Goal: Feedback & Contribution: Leave review/rating

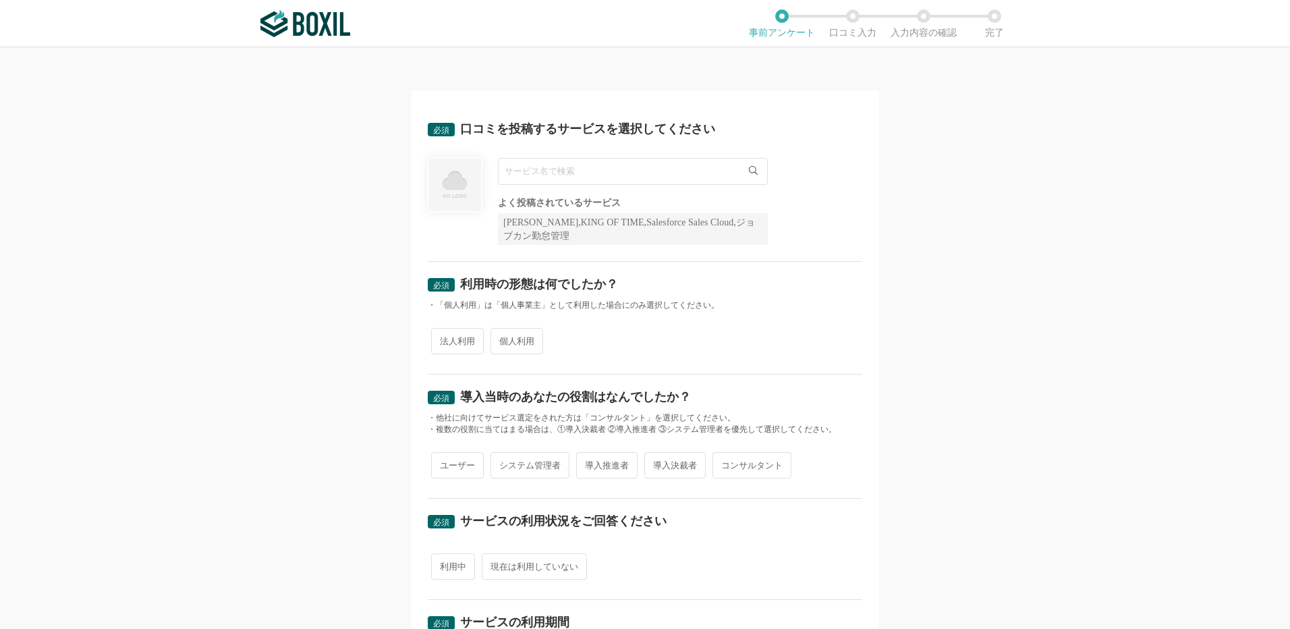
click at [544, 178] on input "text" at bounding box center [633, 171] width 270 height 27
type input "ば"
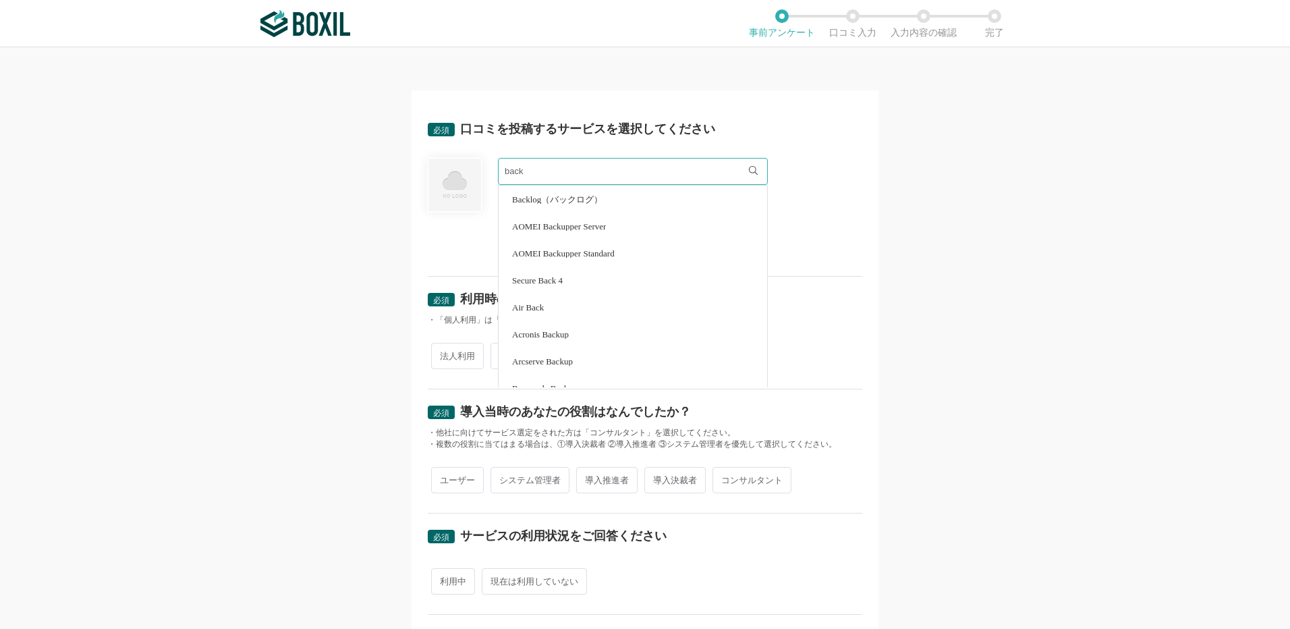
click at [551, 200] on span "Backlog（バックログ）" at bounding box center [557, 199] width 90 height 9
type input "Backlog（バックログ）"
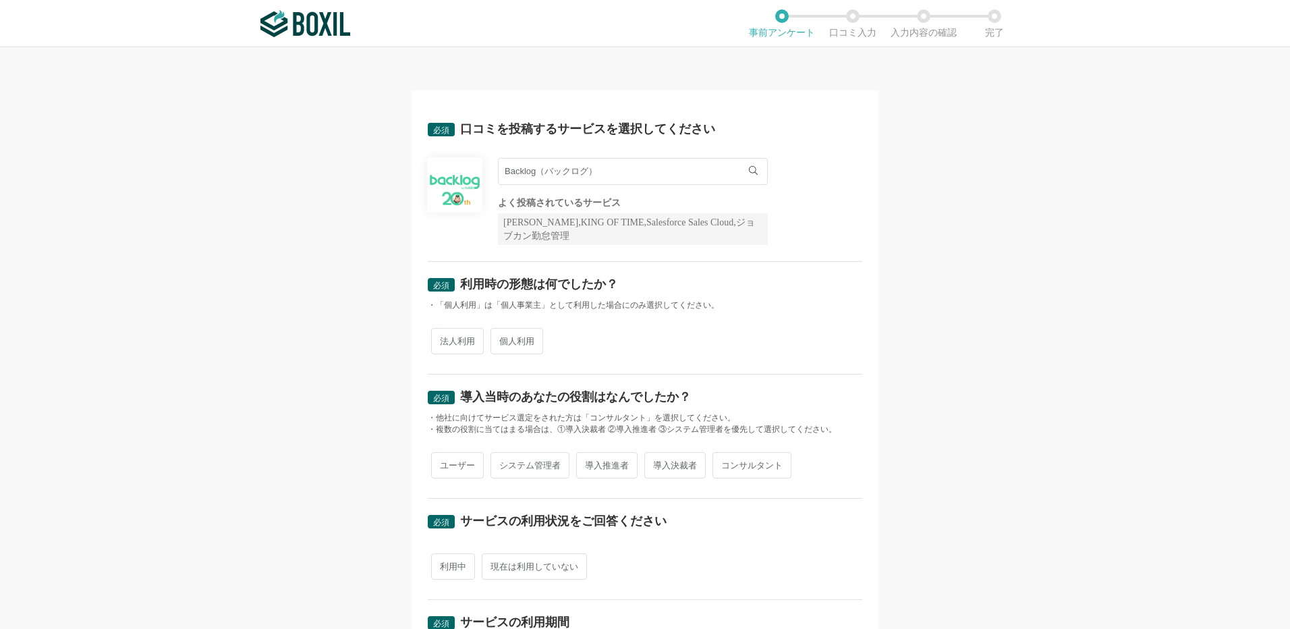
click at [451, 345] on span "法人利用" at bounding box center [457, 341] width 53 height 26
click at [443, 339] on input "法人利用" at bounding box center [439, 334] width 9 height 9
radio input "true"
click at [453, 472] on span "ユーザー" at bounding box center [457, 465] width 53 height 26
click at [443, 463] on input "ユーザー" at bounding box center [439, 458] width 9 height 9
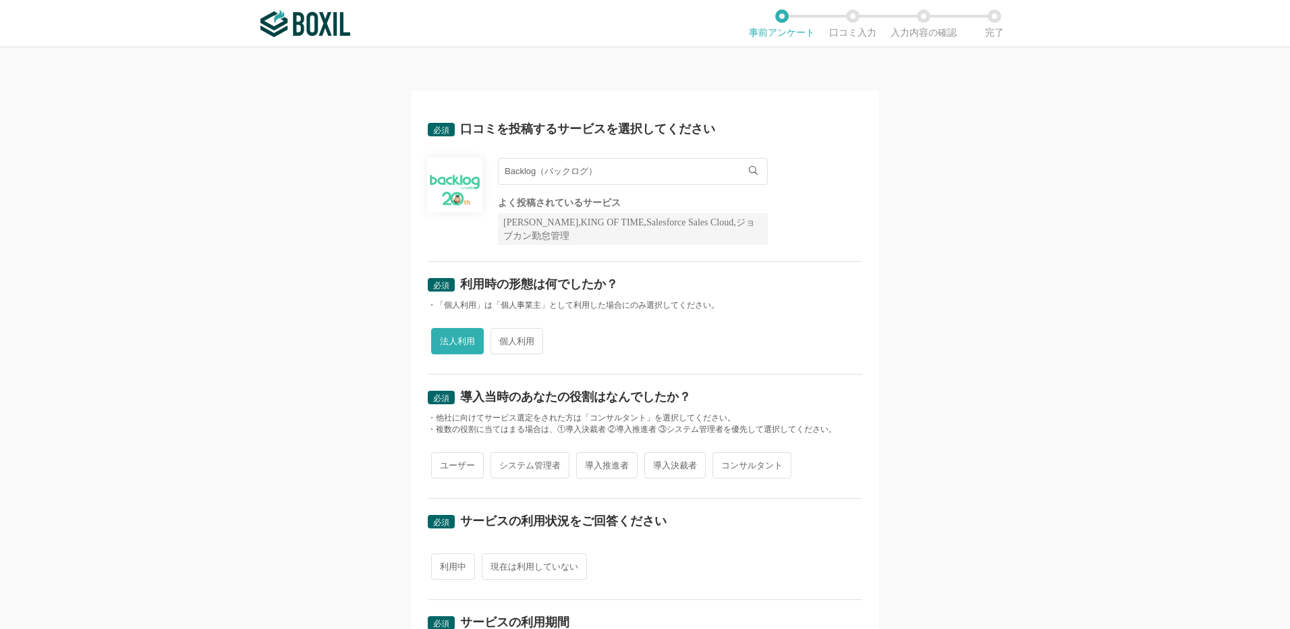
radio input "true"
click at [448, 565] on span "利用中" at bounding box center [453, 566] width 44 height 26
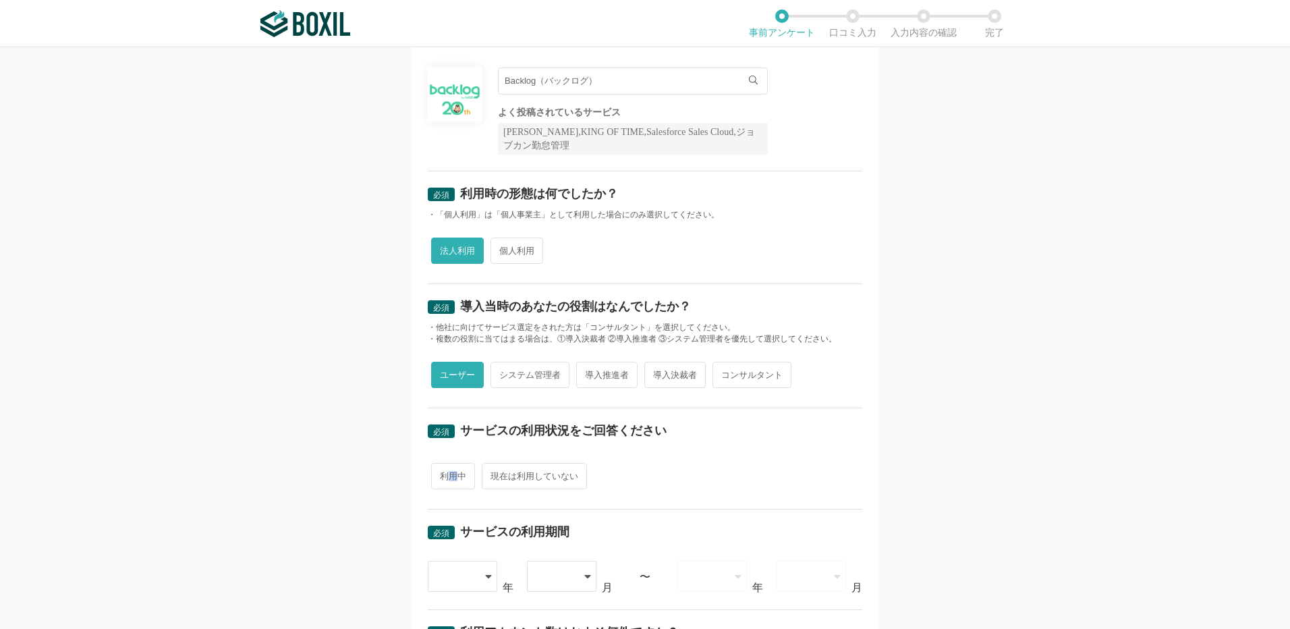
scroll to position [337, 0]
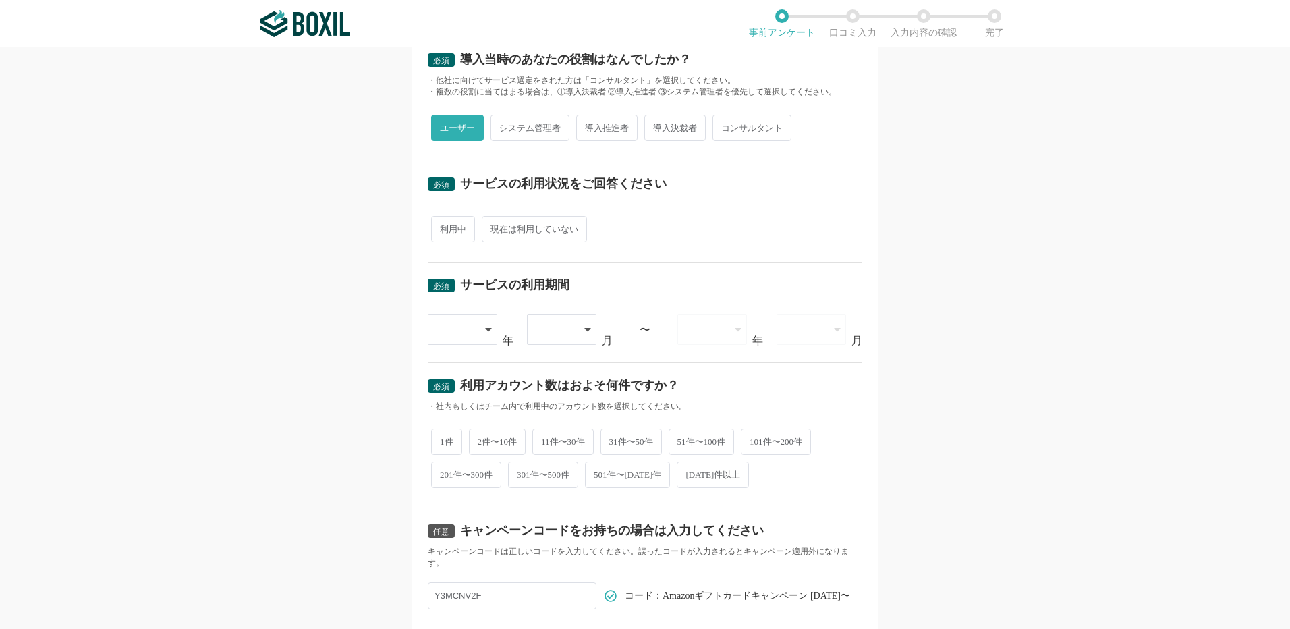
click at [437, 230] on span "利用中" at bounding box center [453, 229] width 44 height 26
click at [437, 227] on input "利用中" at bounding box center [439, 222] width 9 height 9
radio input "true"
click at [477, 332] on div at bounding box center [463, 329] width 71 height 31
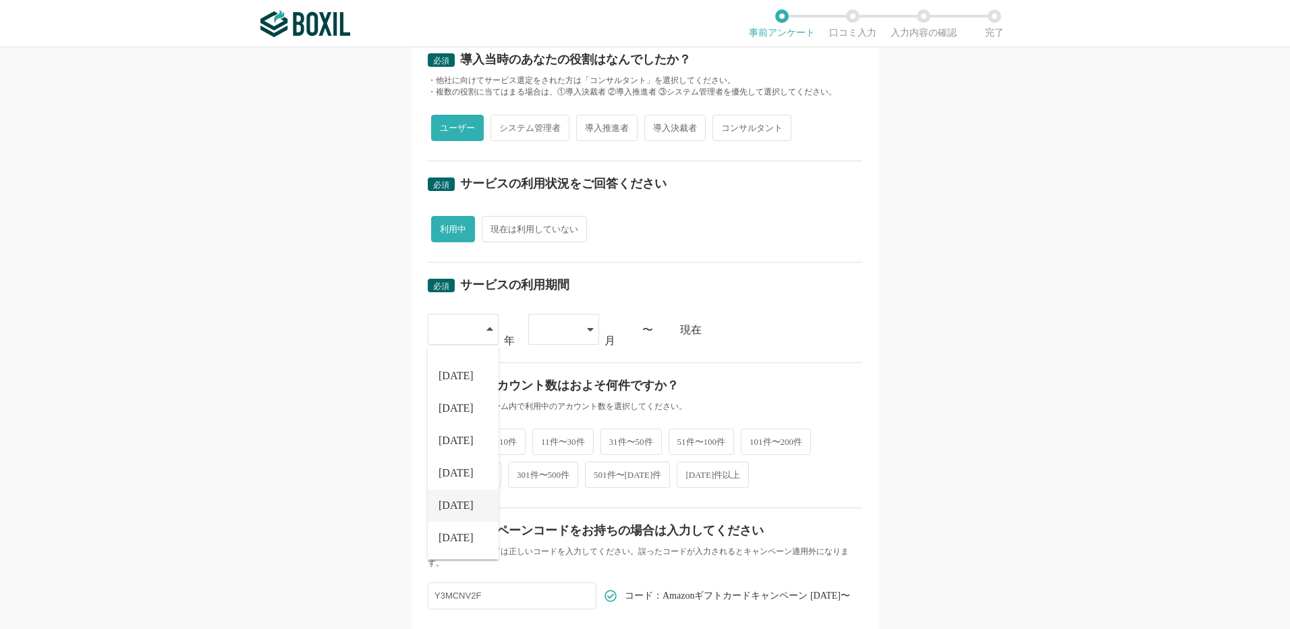
click at [449, 504] on span "[DATE]" at bounding box center [456, 505] width 35 height 11
click at [577, 325] on div at bounding box center [563, 329] width 71 height 31
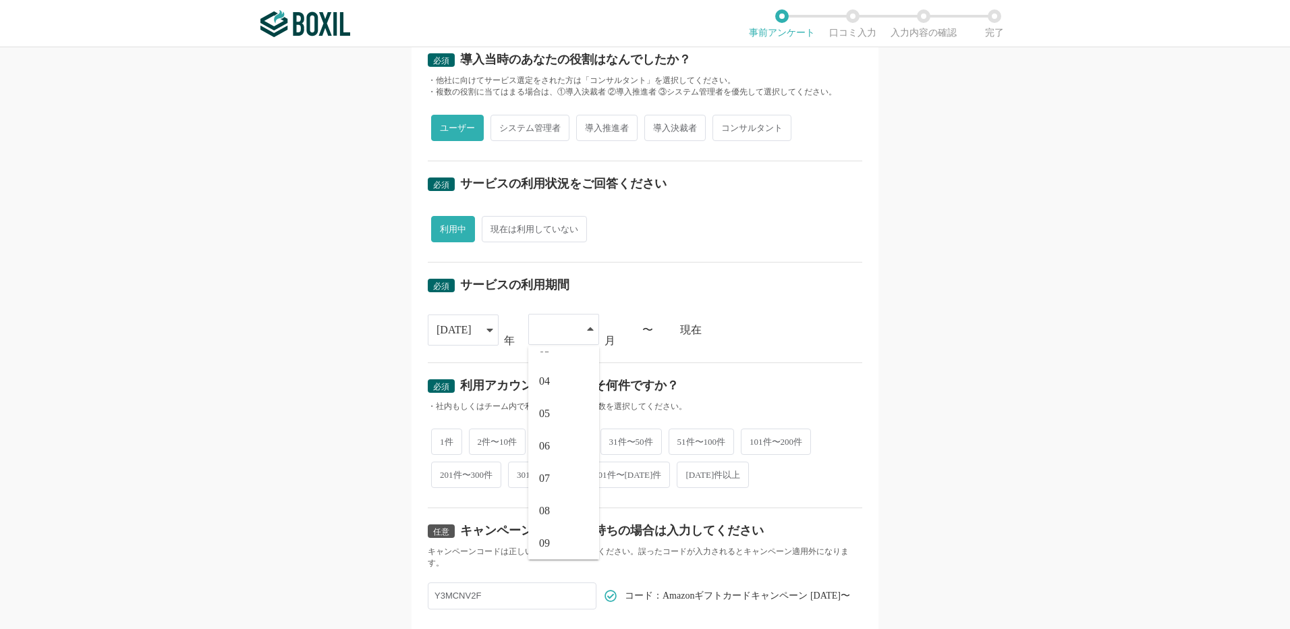
scroll to position [94, 0]
click at [550, 532] on li "09" at bounding box center [563, 532] width 71 height 32
click at [505, 450] on span "2件〜10件" at bounding box center [497, 440] width 57 height 26
click at [481, 438] on input "2件〜10件" at bounding box center [476, 433] width 9 height 9
radio input "true"
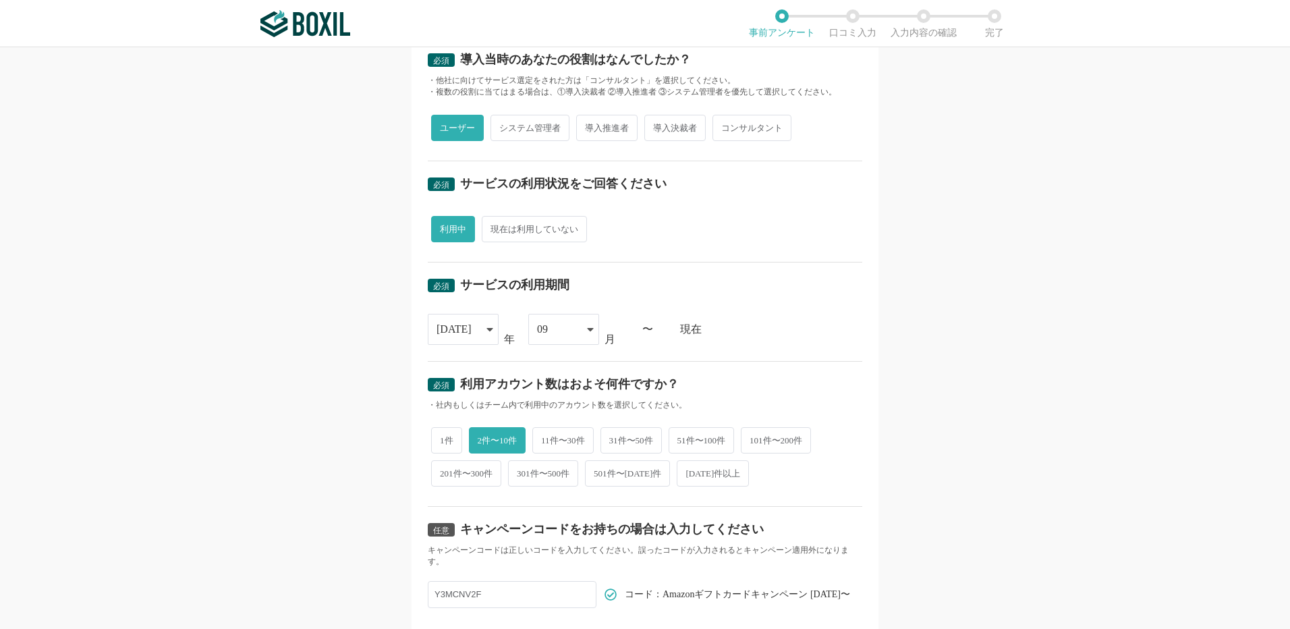
scroll to position [447, 0]
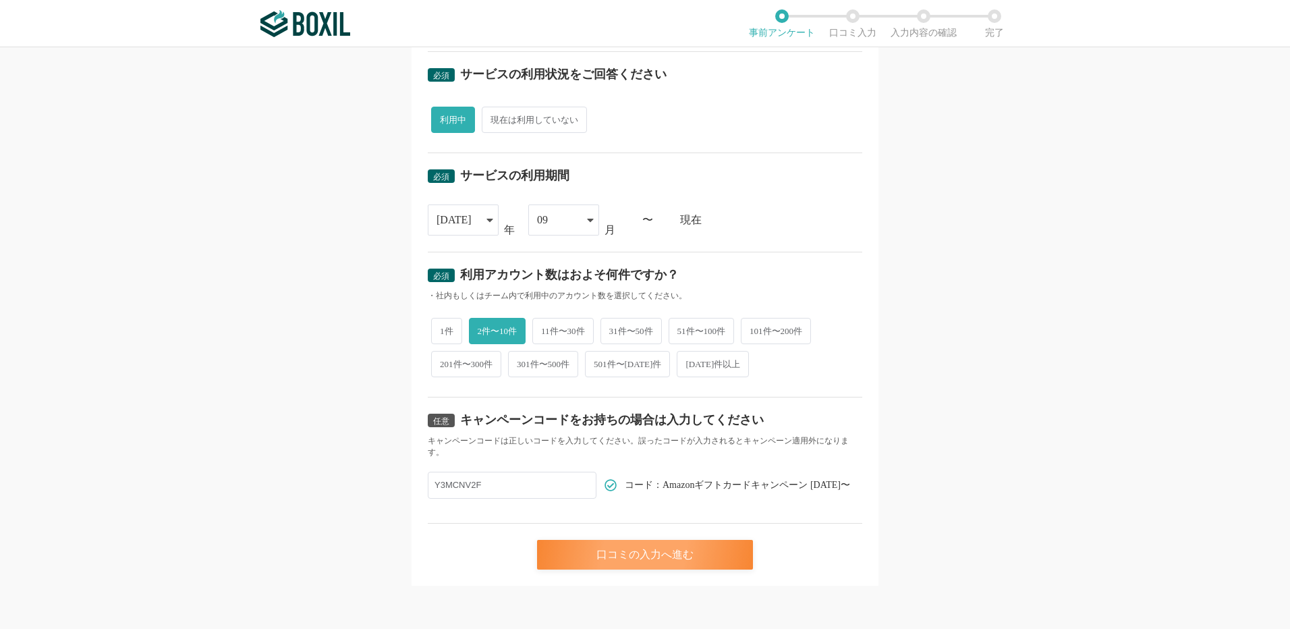
click at [660, 553] on div "口コミの入力へ進む" at bounding box center [645, 555] width 216 height 30
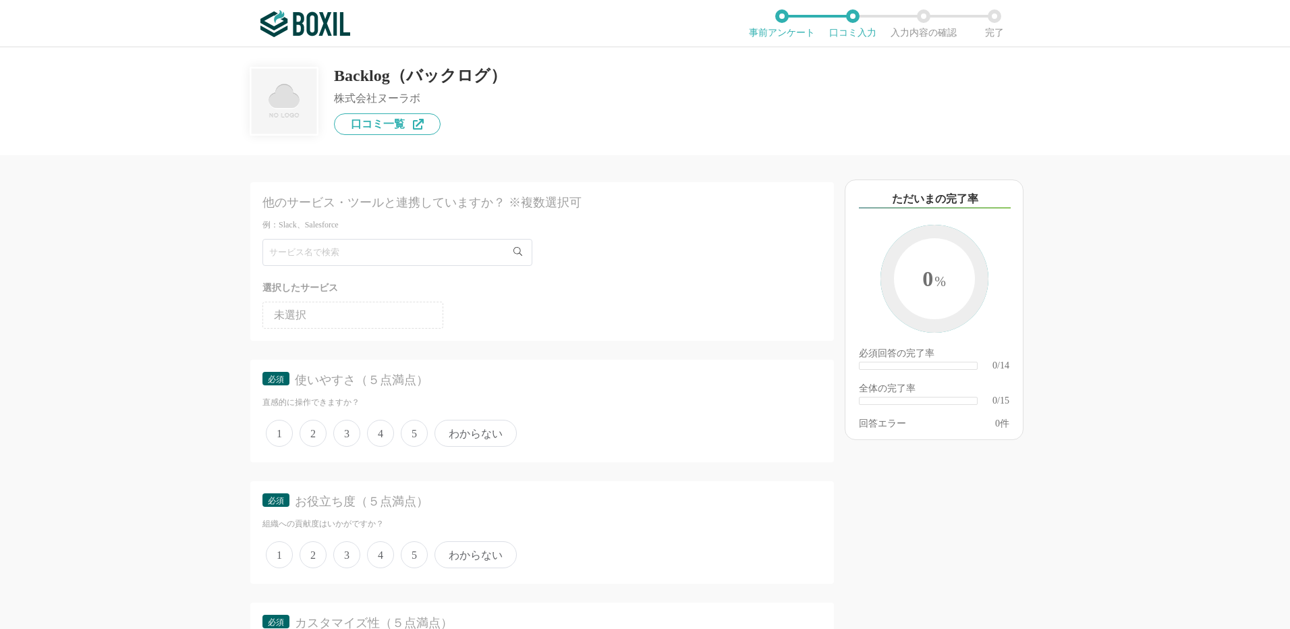
click at [408, 436] on span "5" at bounding box center [414, 433] width 27 height 27
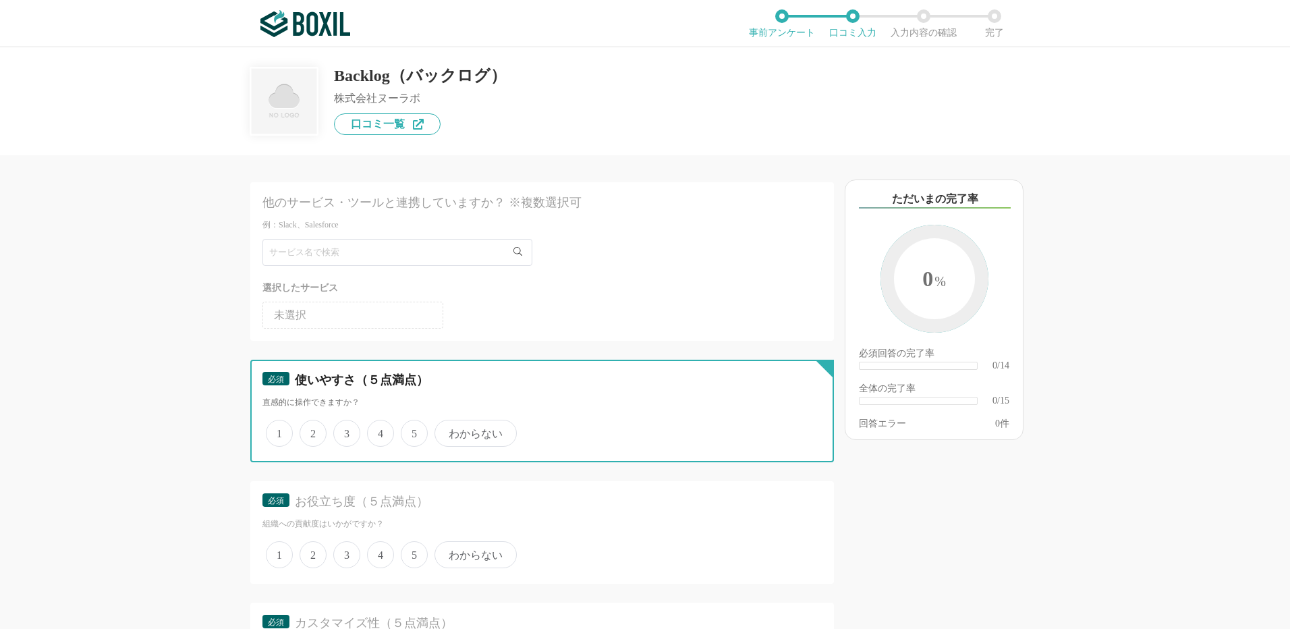
click at [408, 431] on input "5" at bounding box center [408, 426] width 9 height 9
radio input "true"
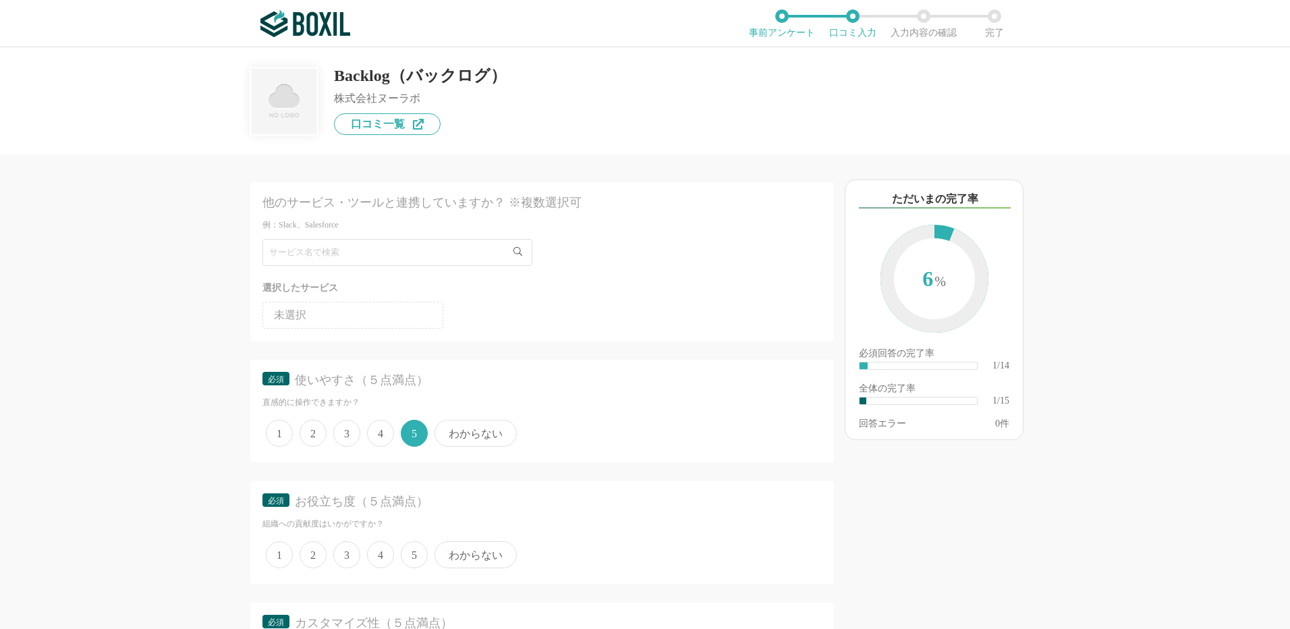
click at [419, 551] on span "5" at bounding box center [414, 554] width 27 height 27
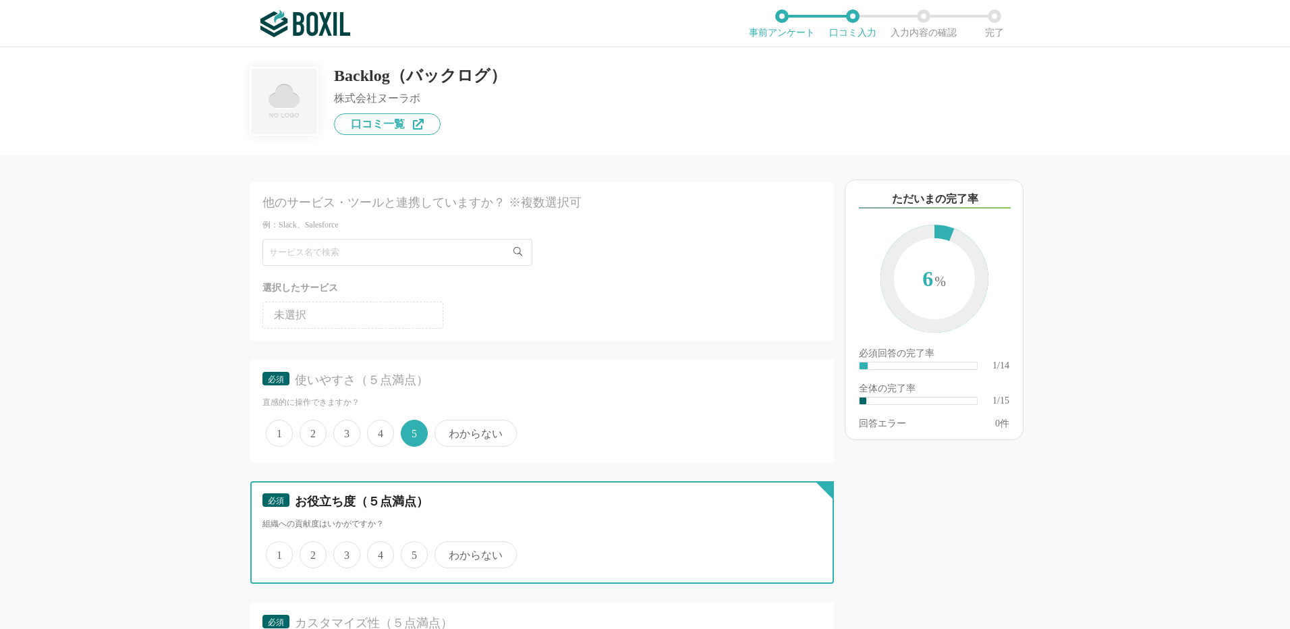
click at [413, 551] on input "5" at bounding box center [408, 547] width 9 height 9
radio input "true"
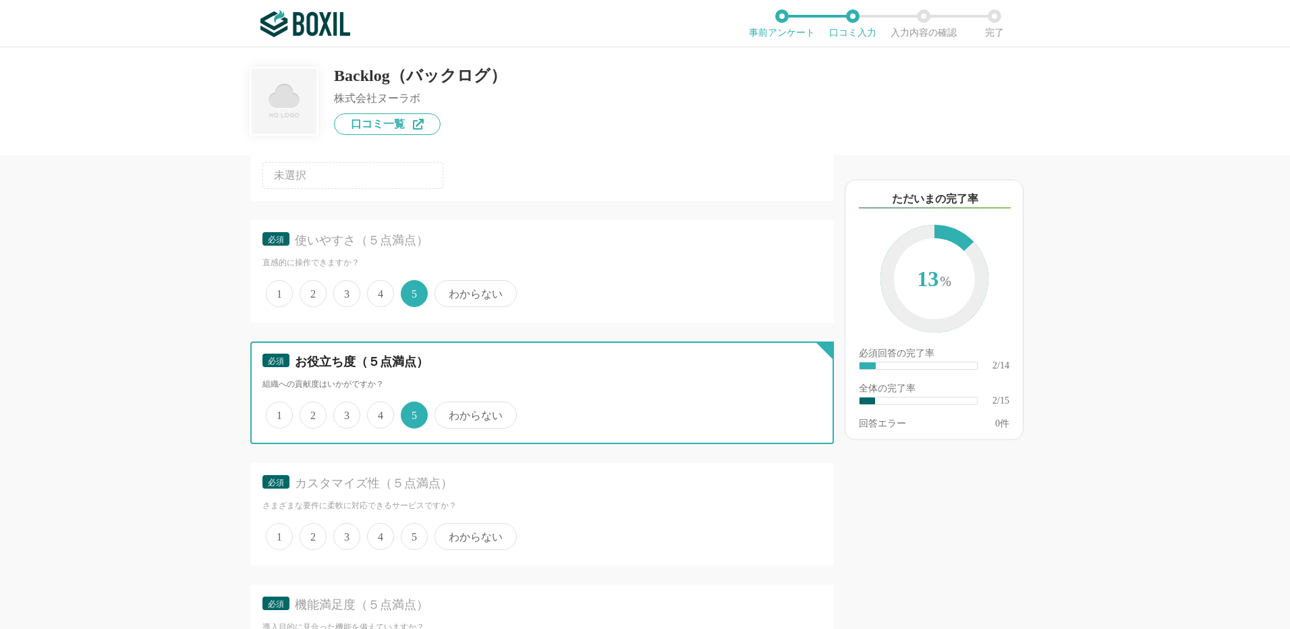
scroll to position [270, 0]
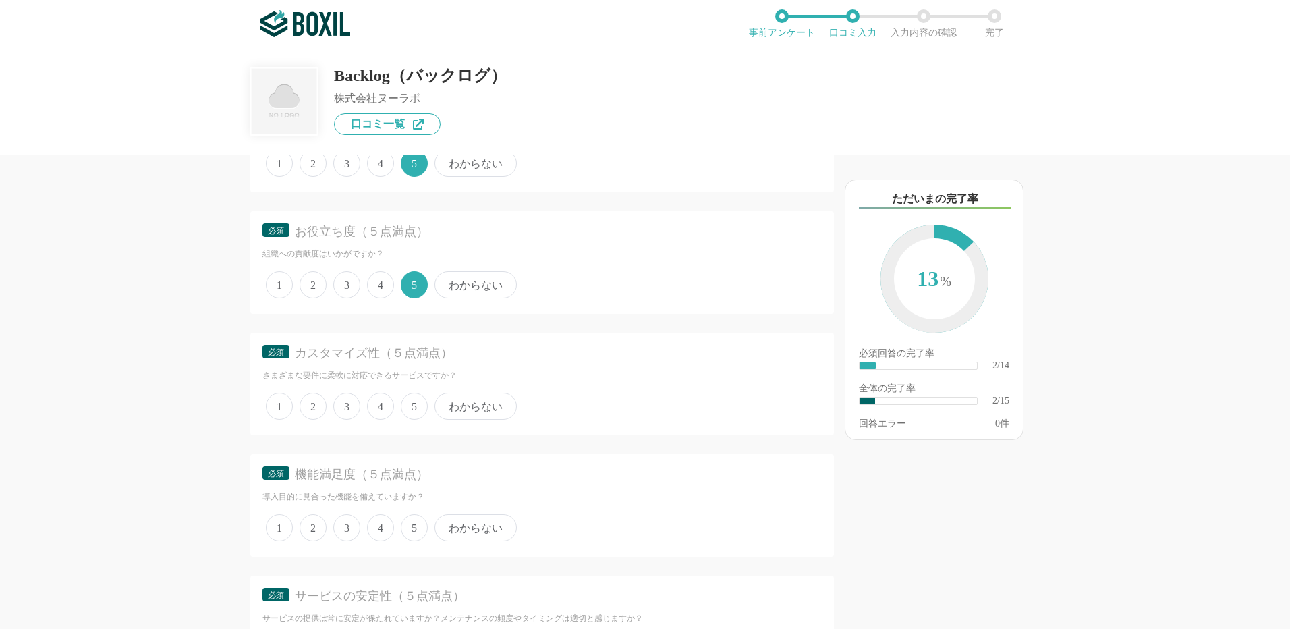
click at [380, 404] on span "4" at bounding box center [380, 406] width 27 height 27
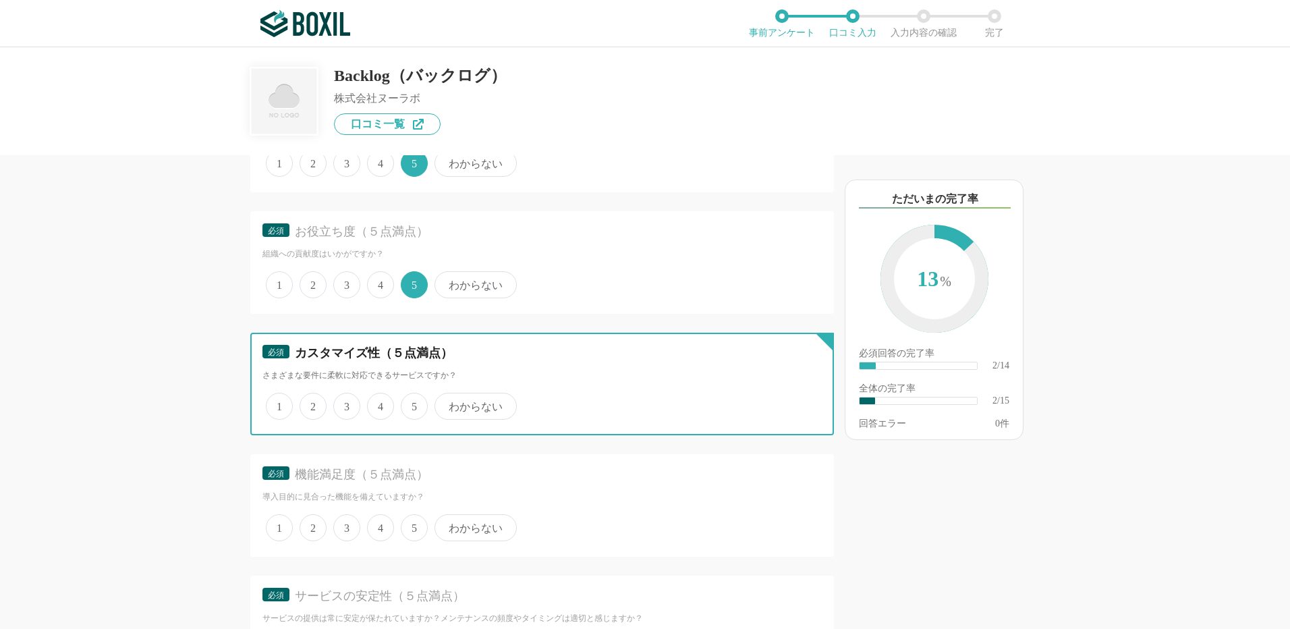
click at [379, 404] on input "4" at bounding box center [374, 399] width 9 height 9
radio input "true"
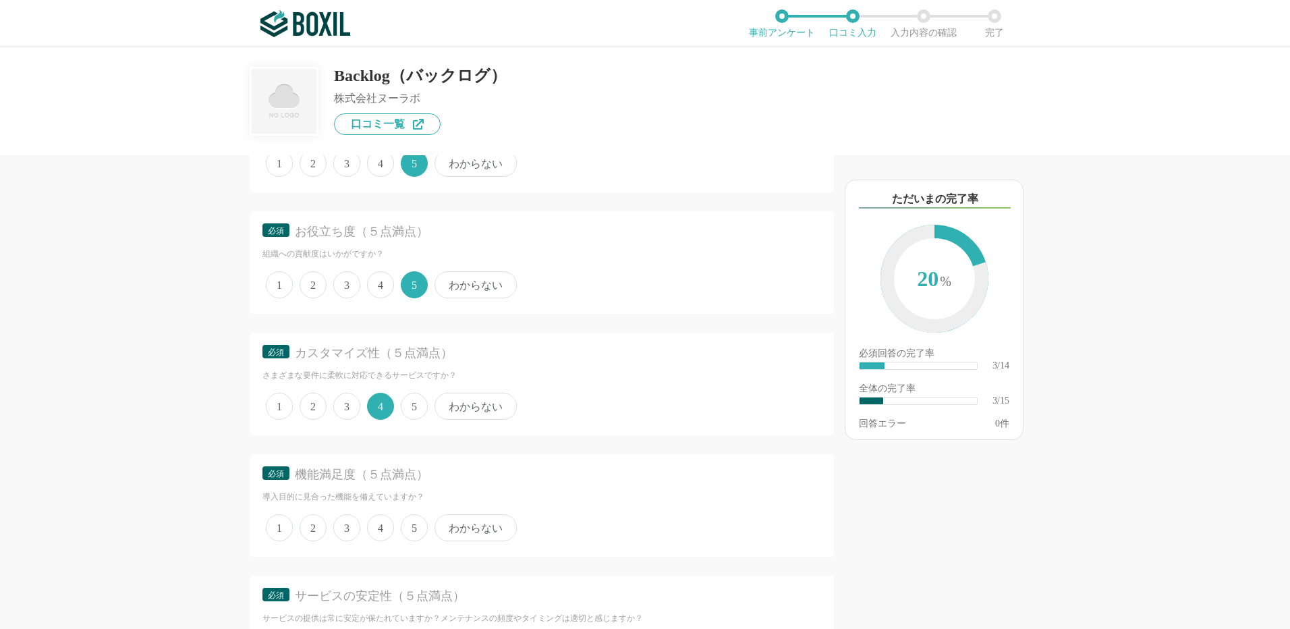
click at [405, 526] on span "5" at bounding box center [414, 527] width 27 height 27
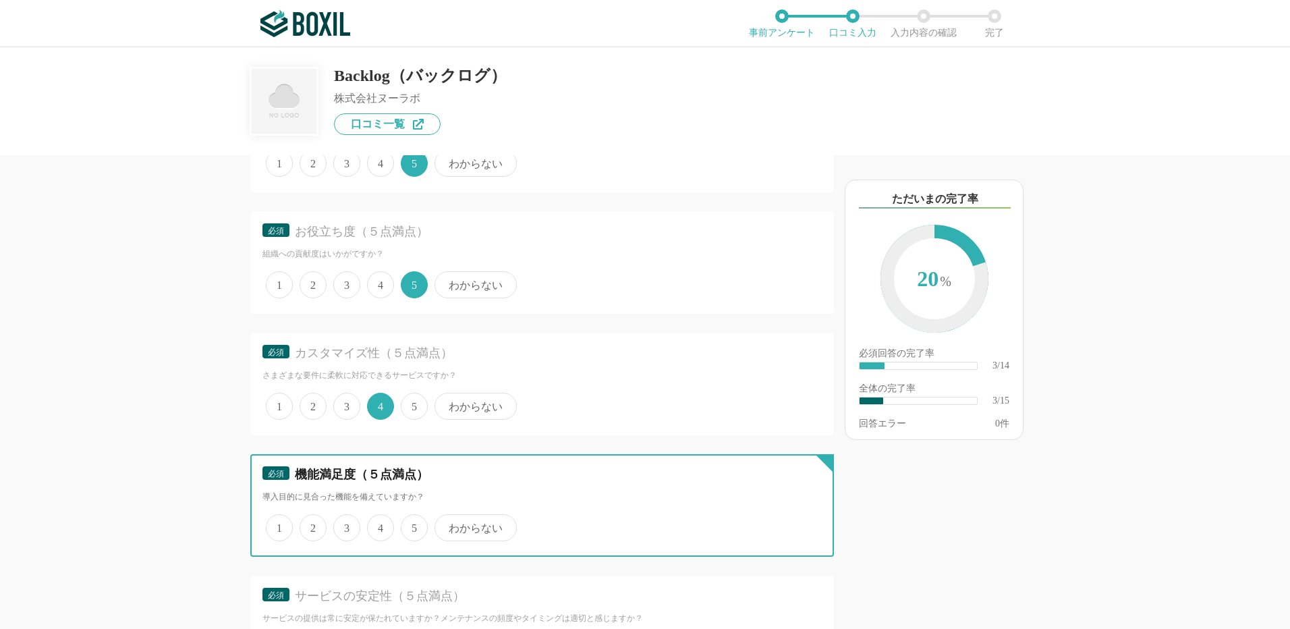
click at [405, 525] on input "5" at bounding box center [408, 520] width 9 height 9
radio input "true"
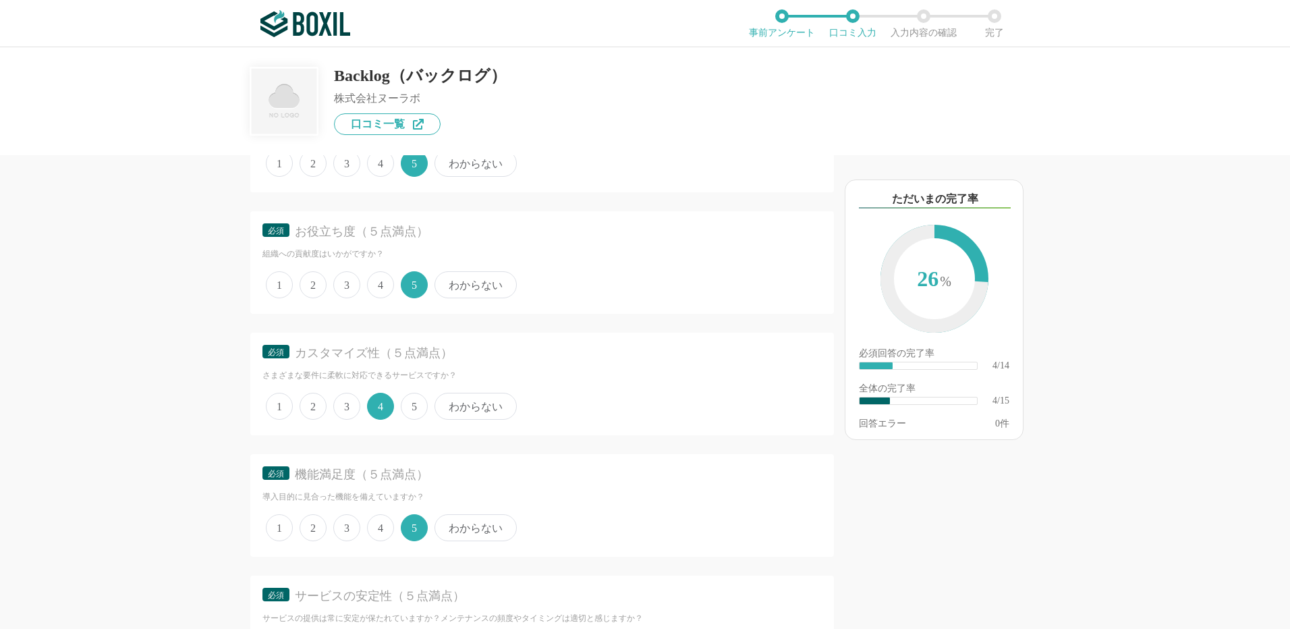
click at [350, 406] on span "3" at bounding box center [346, 406] width 27 height 27
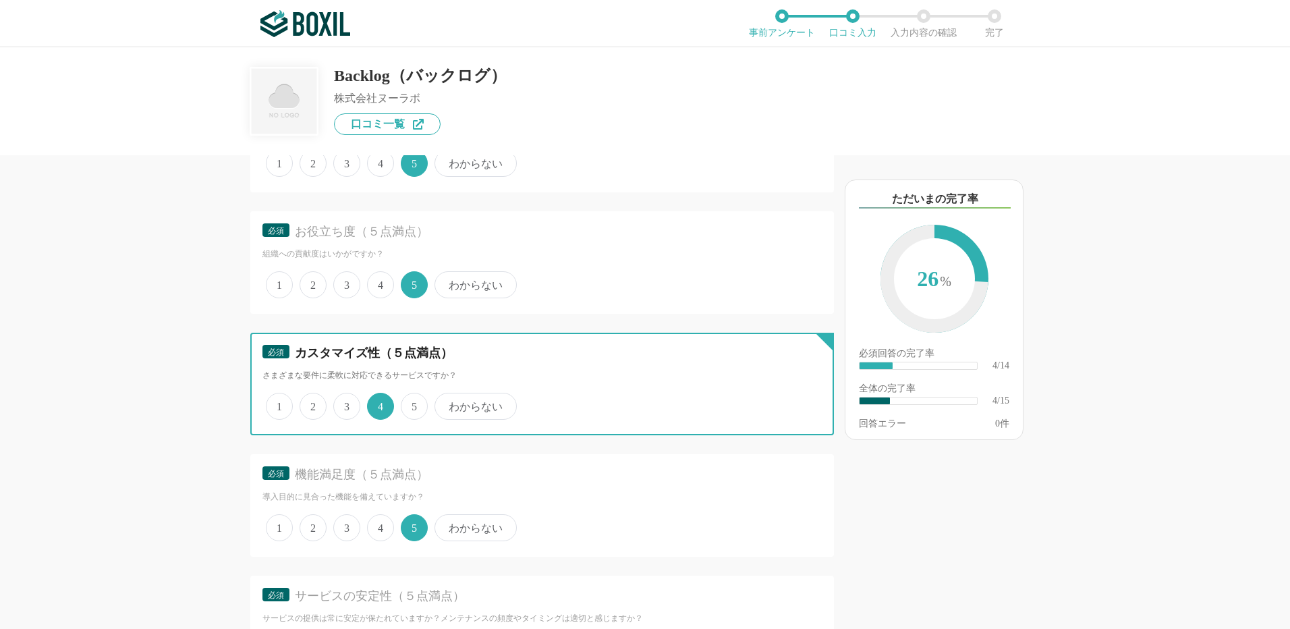
click at [345, 404] on input "3" at bounding box center [341, 399] width 9 height 9
radio input "true"
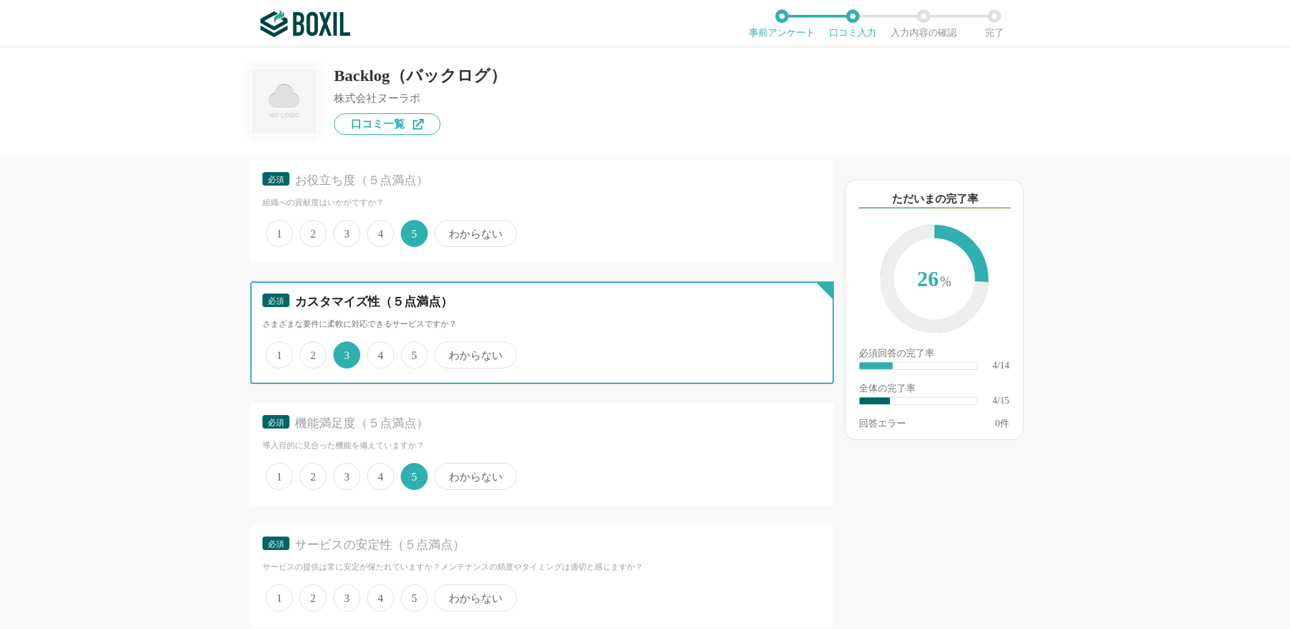
scroll to position [405, 0]
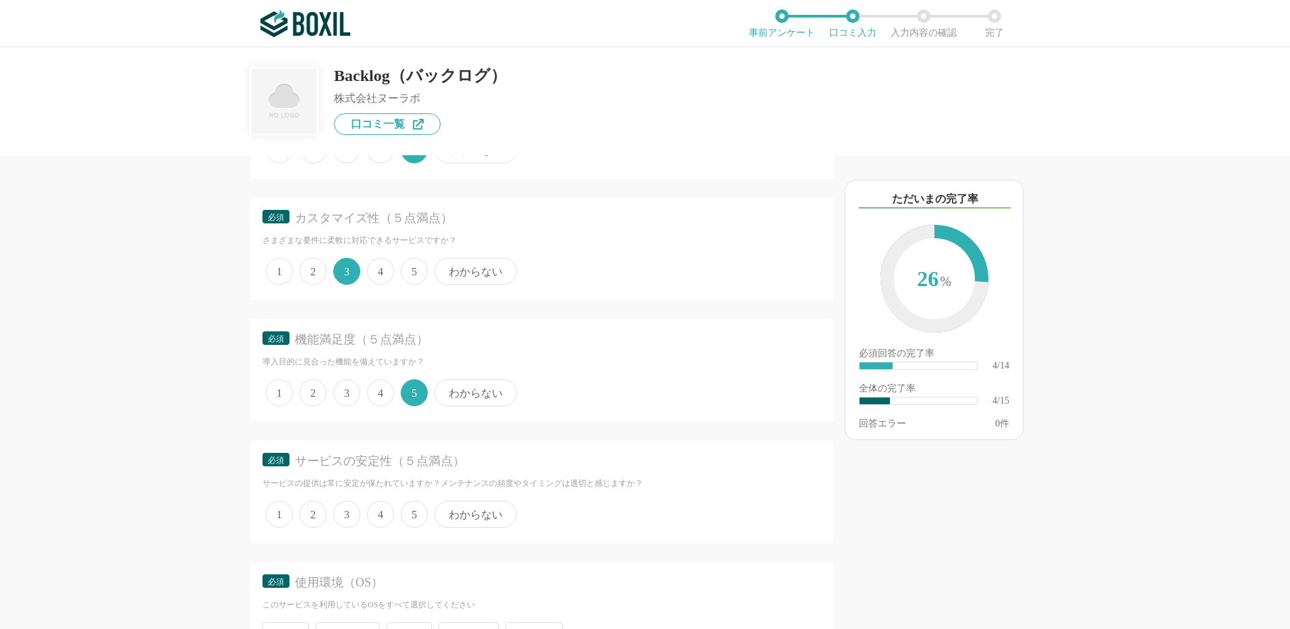
drag, startPoint x: 416, startPoint y: 511, endPoint x: 422, endPoint y: 505, distance: 8.6
click at [416, 511] on span "5" at bounding box center [414, 514] width 27 height 27
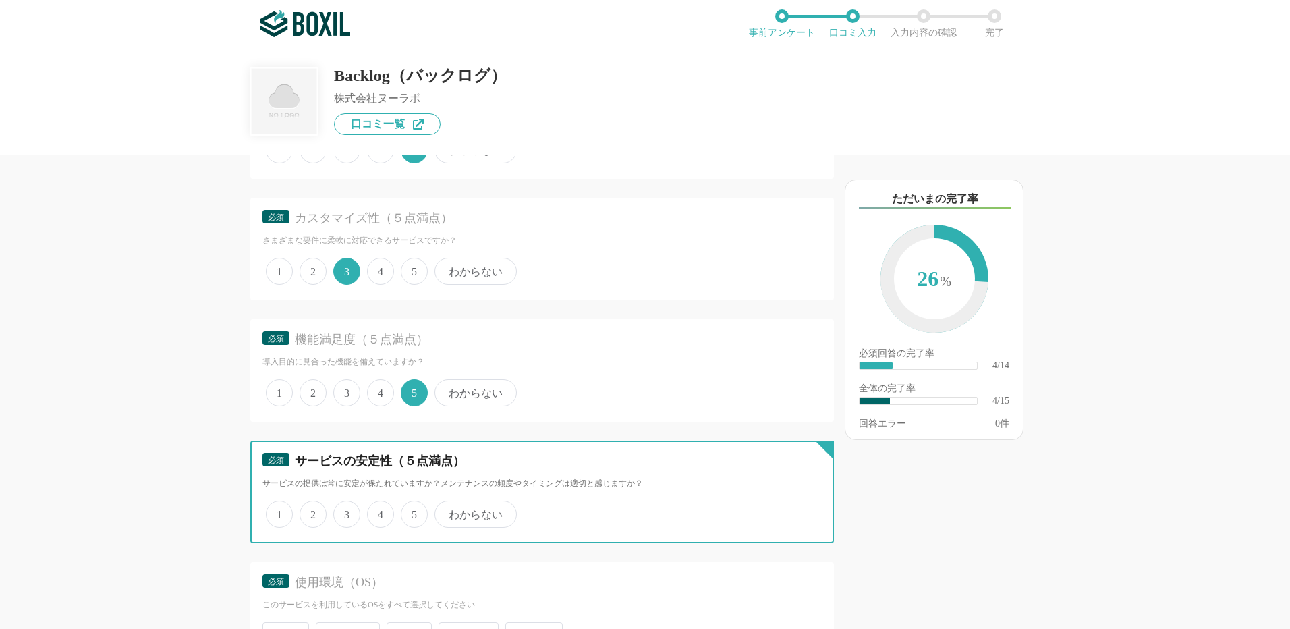
click at [413, 511] on input "5" at bounding box center [408, 507] width 9 height 9
radio input "true"
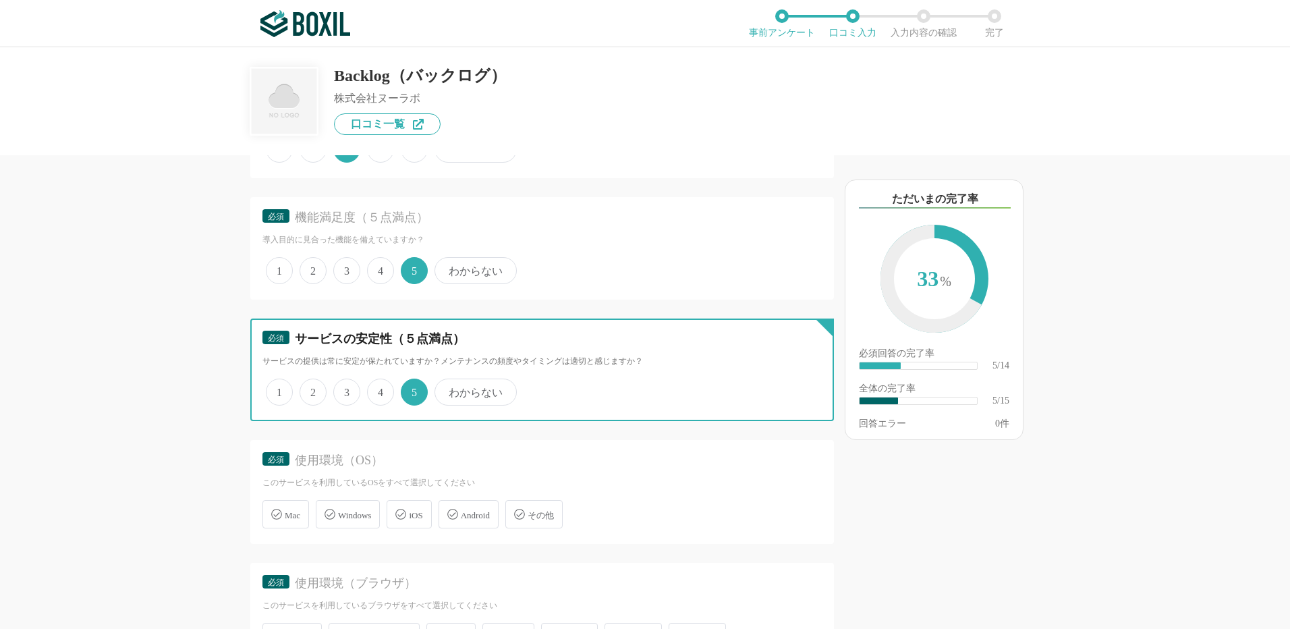
scroll to position [675, 0]
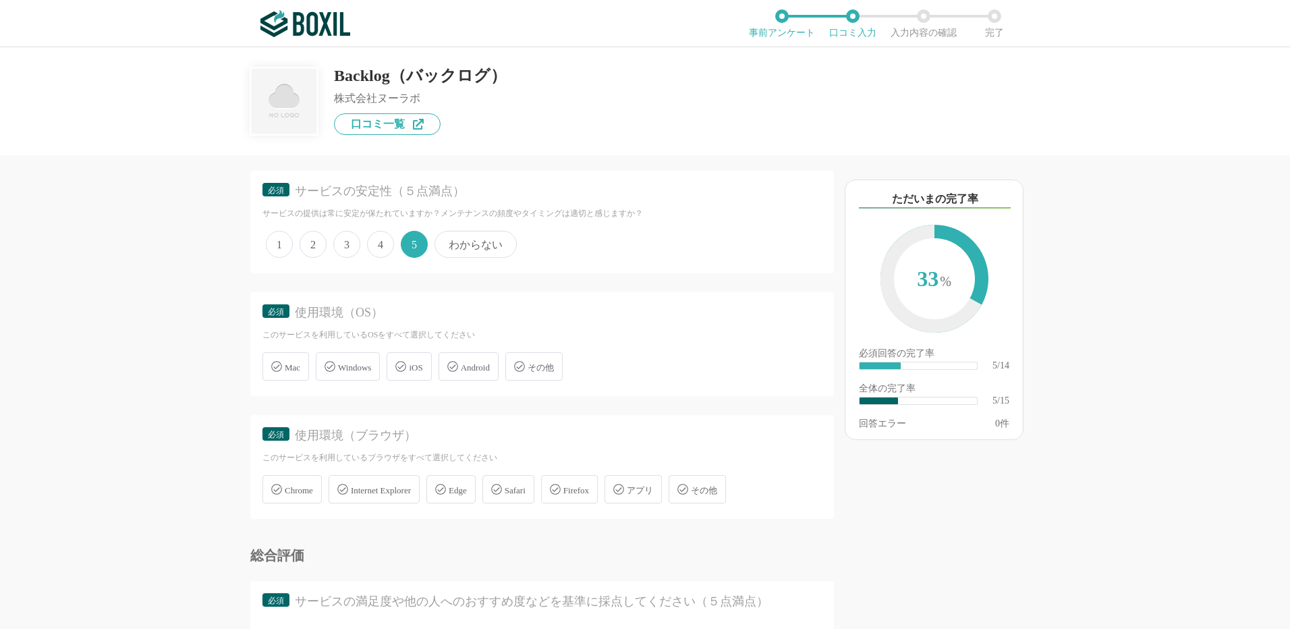
click at [354, 372] on span "Windows" at bounding box center [354, 367] width 33 height 10
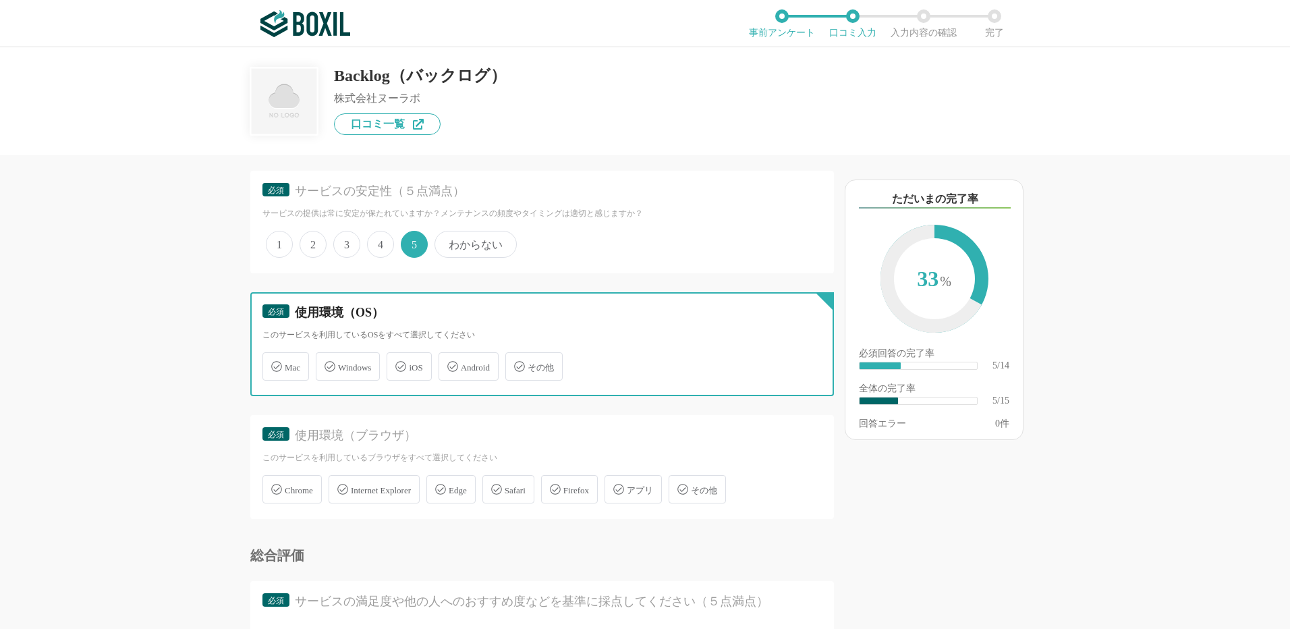
click at [327, 363] on input "Windows" at bounding box center [322, 358] width 9 height 9
checkbox input "true"
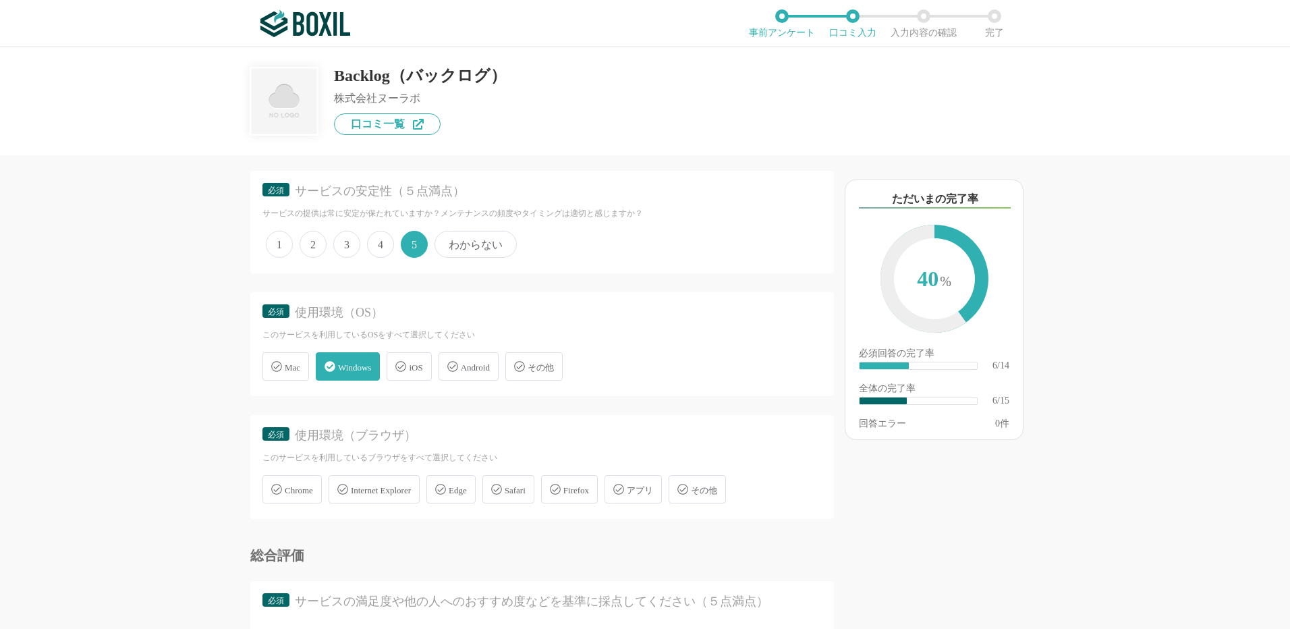
click at [299, 488] on span "Chrome" at bounding box center [299, 490] width 28 height 10
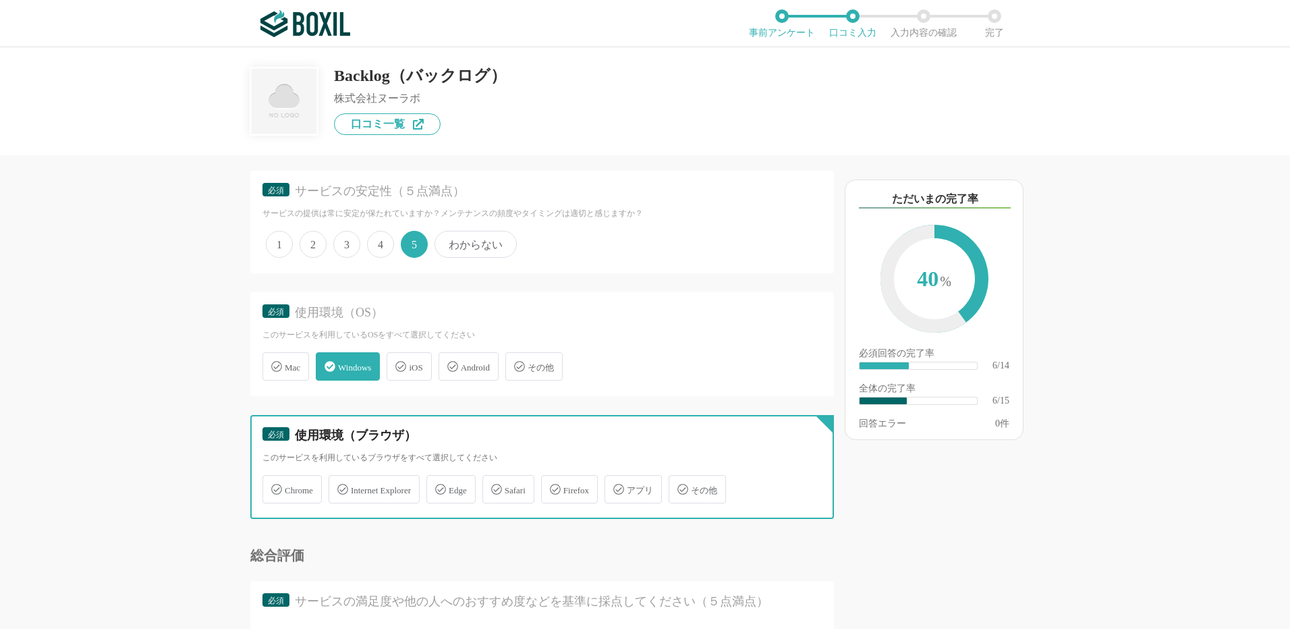
click at [274, 486] on input "Chrome" at bounding box center [269, 481] width 9 height 9
checkbox input "true"
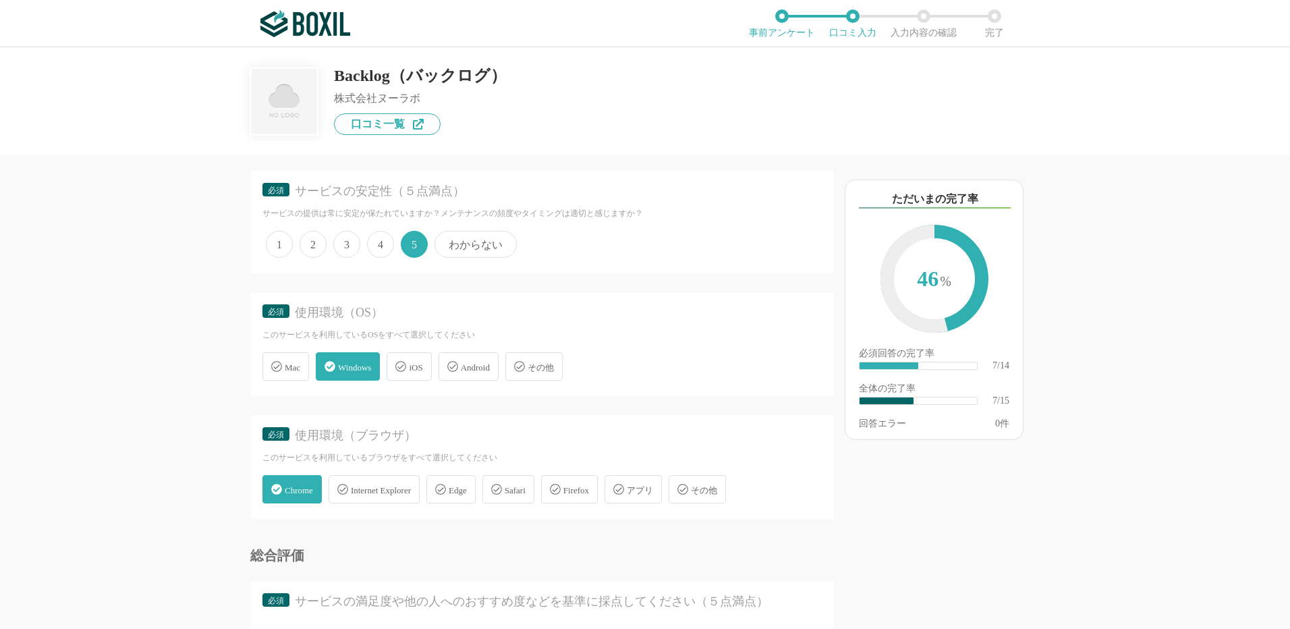
click at [463, 487] on span "Edge" at bounding box center [458, 490] width 18 height 10
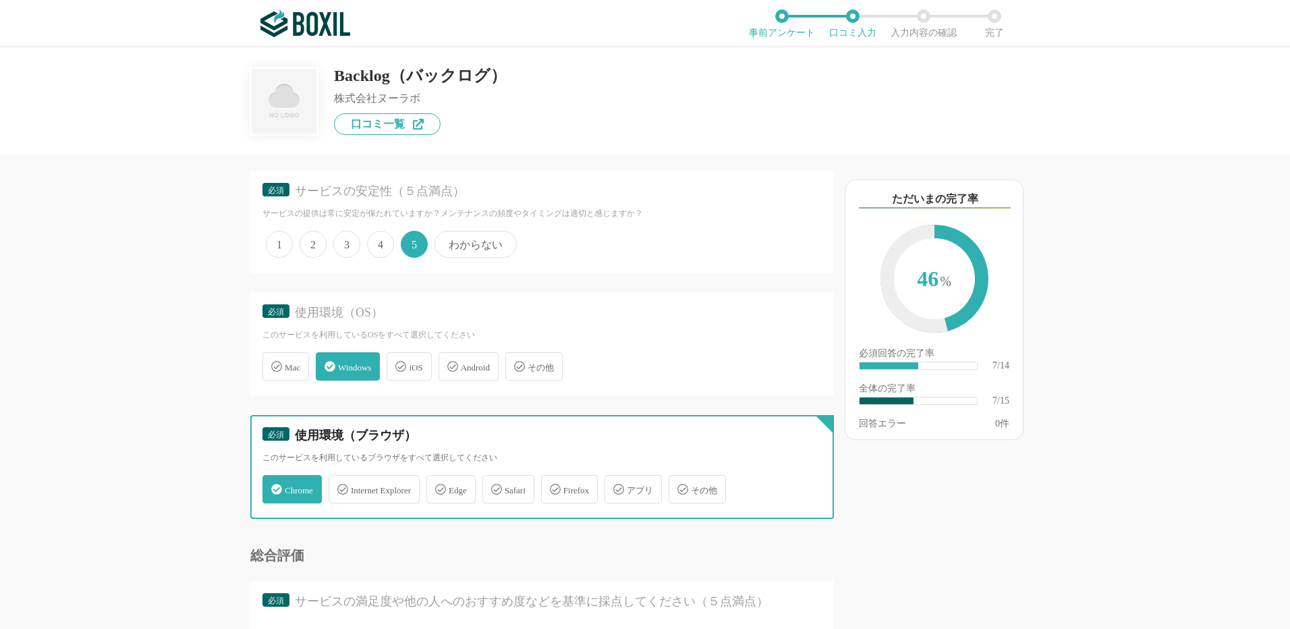
click at [438, 486] on input "Edge" at bounding box center [433, 481] width 9 height 9
checkbox input "true"
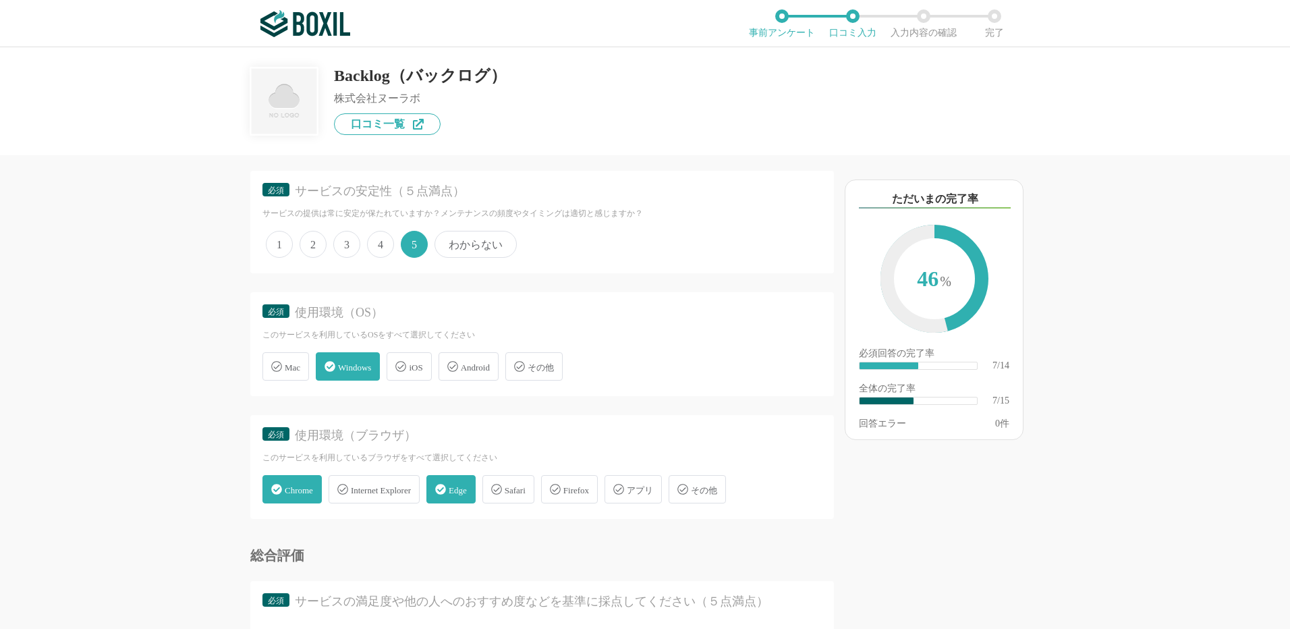
click at [292, 488] on span "Chrome" at bounding box center [299, 490] width 28 height 10
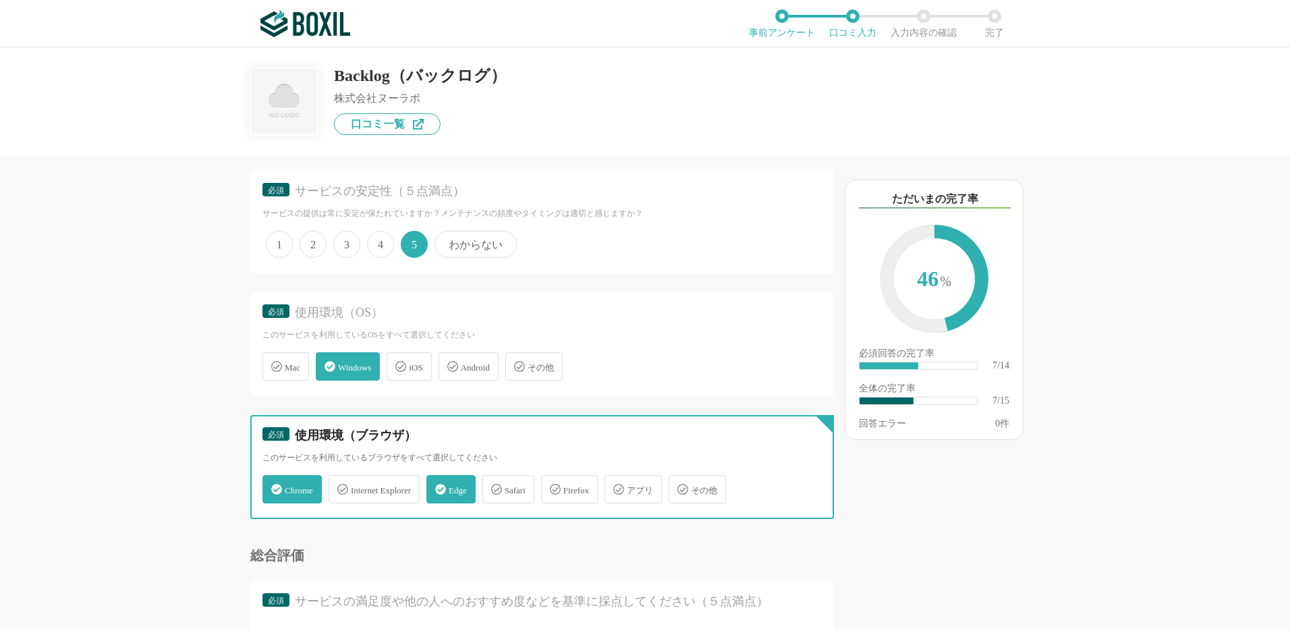
click at [274, 486] on input "Chrome" at bounding box center [269, 481] width 9 height 9
checkbox input "false"
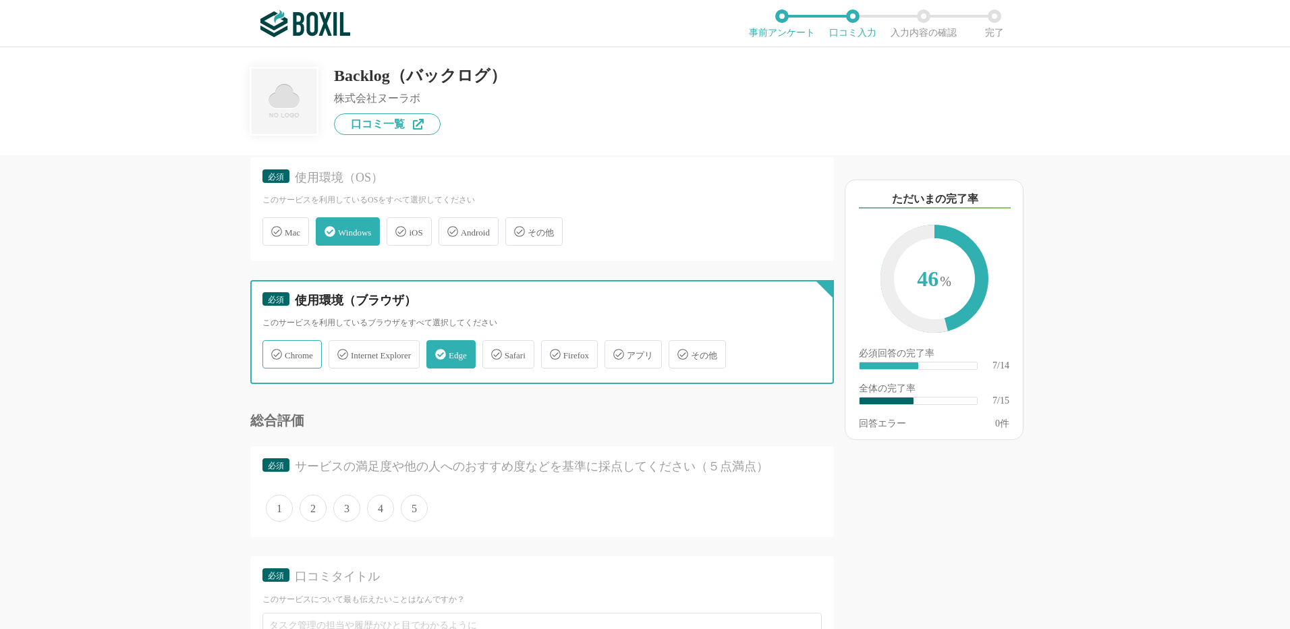
scroll to position [877, 0]
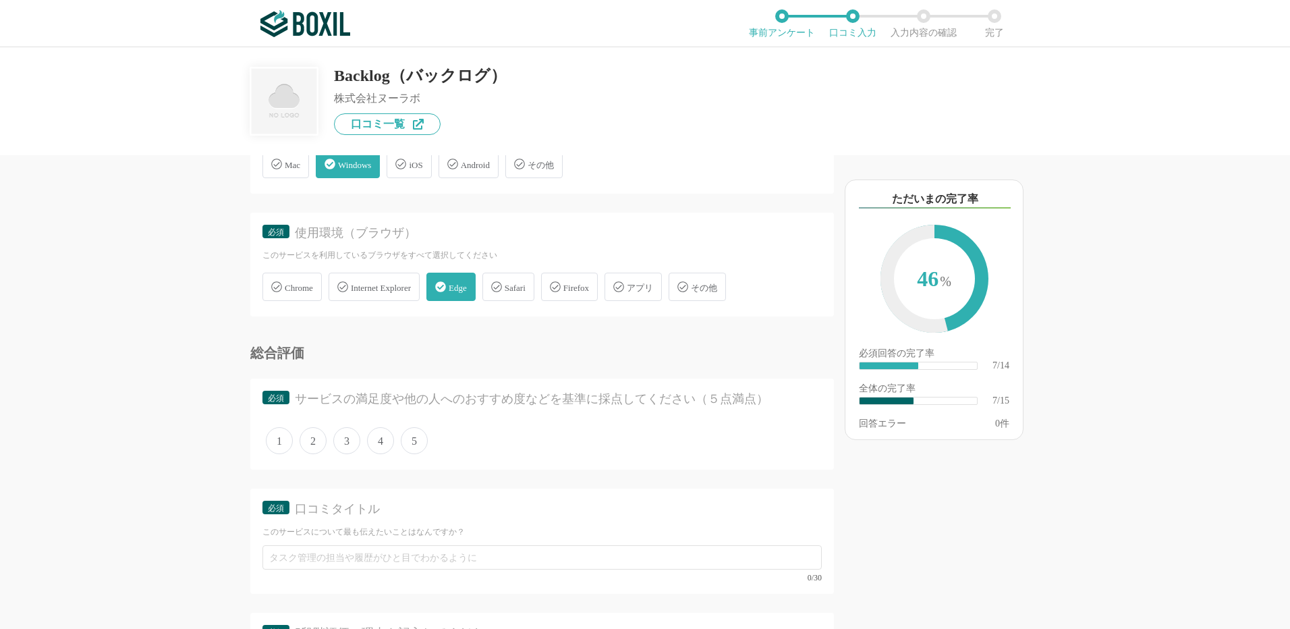
click at [416, 437] on span "5" at bounding box center [414, 440] width 27 height 27
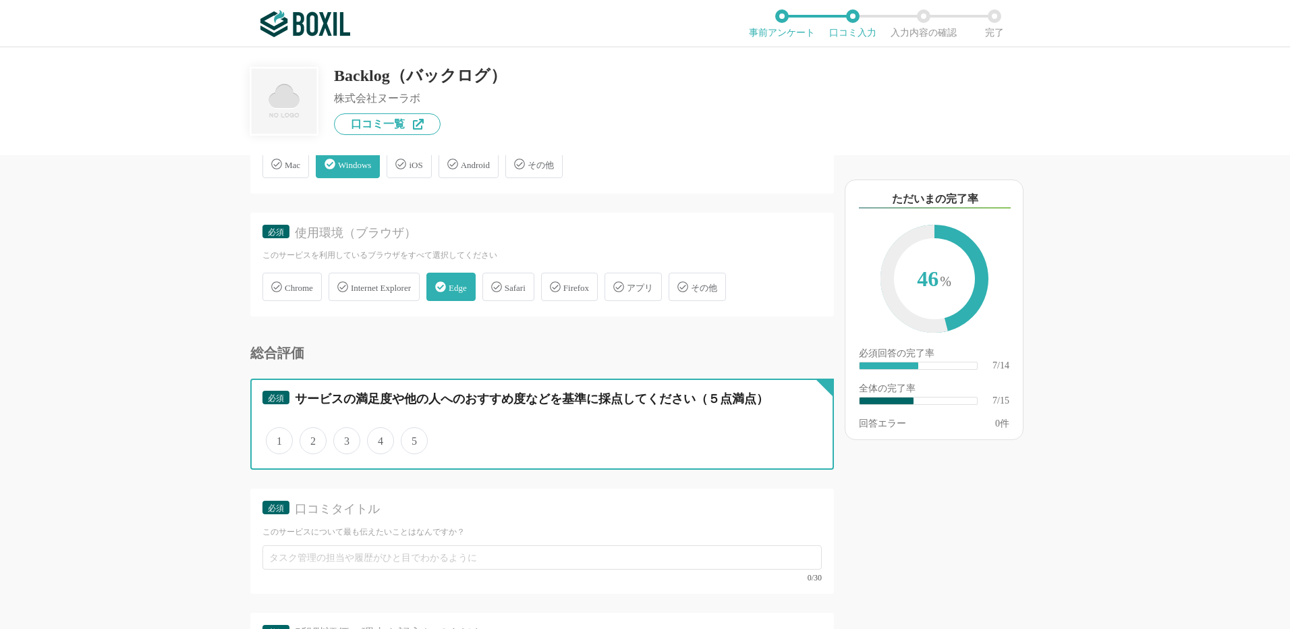
click at [413, 437] on input "5" at bounding box center [408, 433] width 9 height 9
radio input "true"
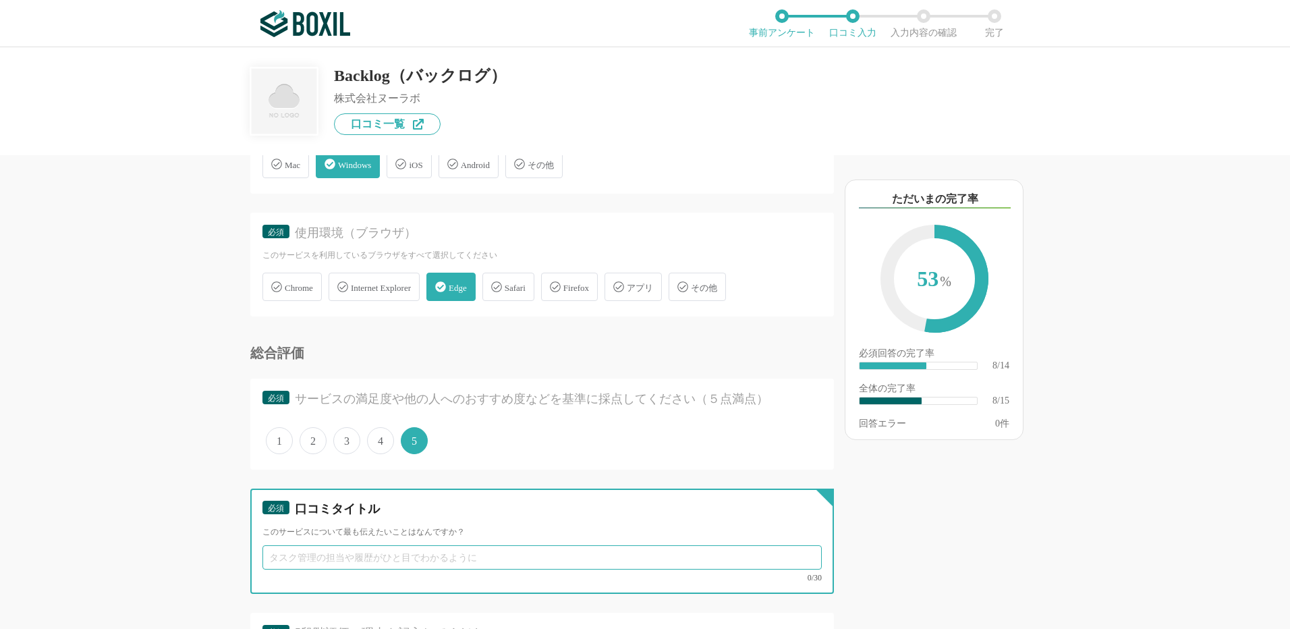
click at [317, 560] on input "text" at bounding box center [541, 557] width 559 height 24
paste input "プロジェクト管理ツールとして"
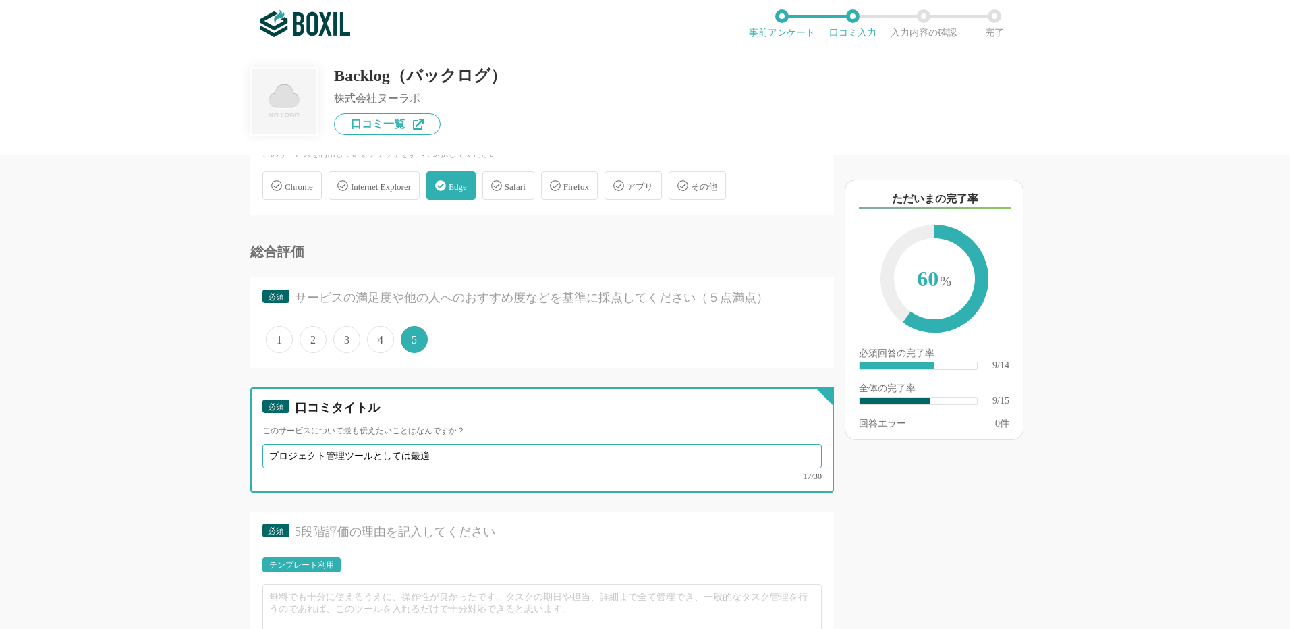
scroll to position [1147, 0]
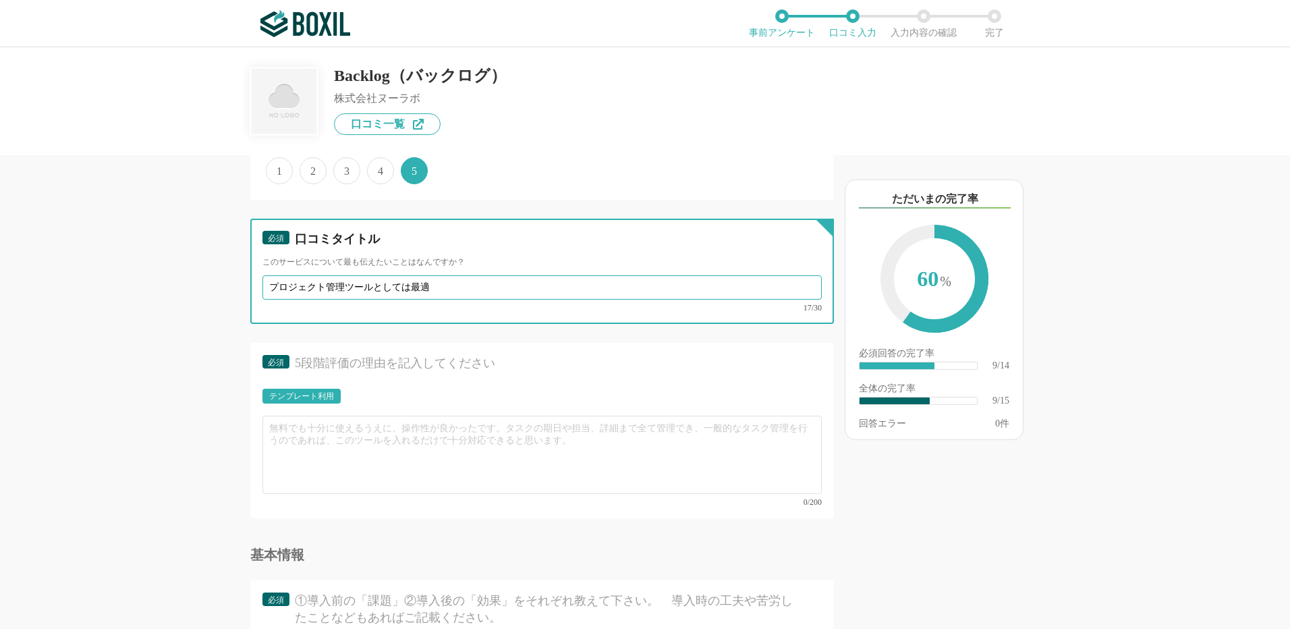
type input "プロジェクト管理ツールとしては最適"
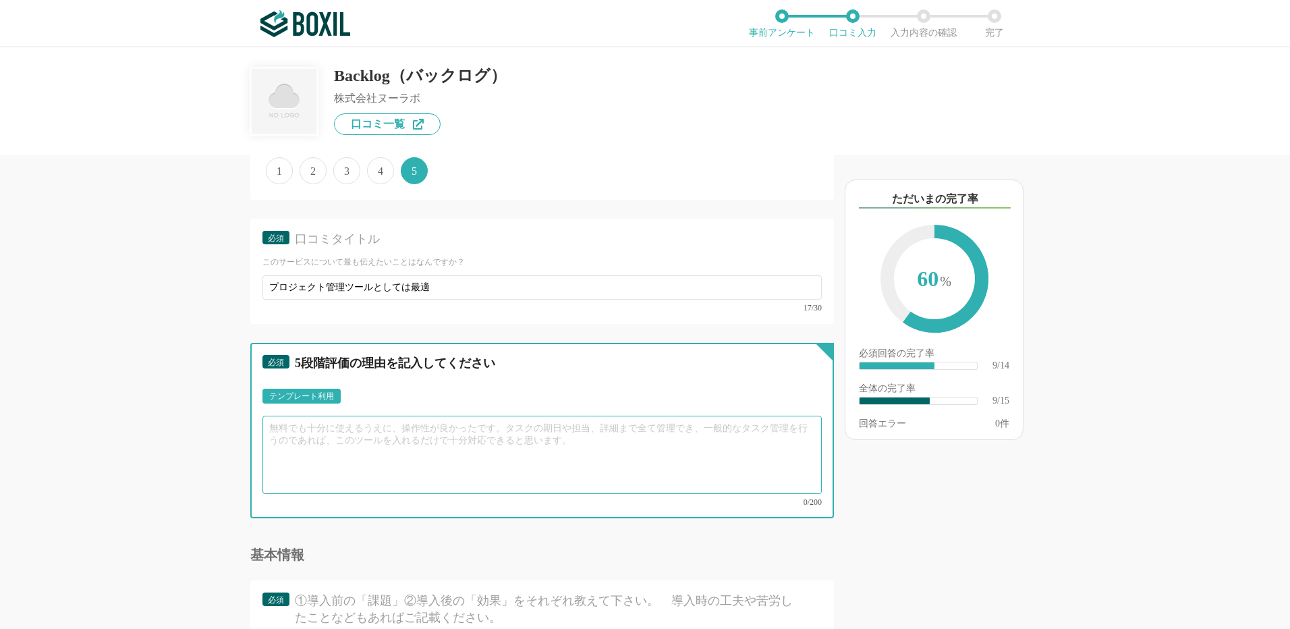
click at [307, 429] on textarea at bounding box center [541, 455] width 559 height 78
paste textarea "タスクの進捗や担当者を簡単に可視化でき、チーム全員で状況を共有しやすい点がとても助かっています。"
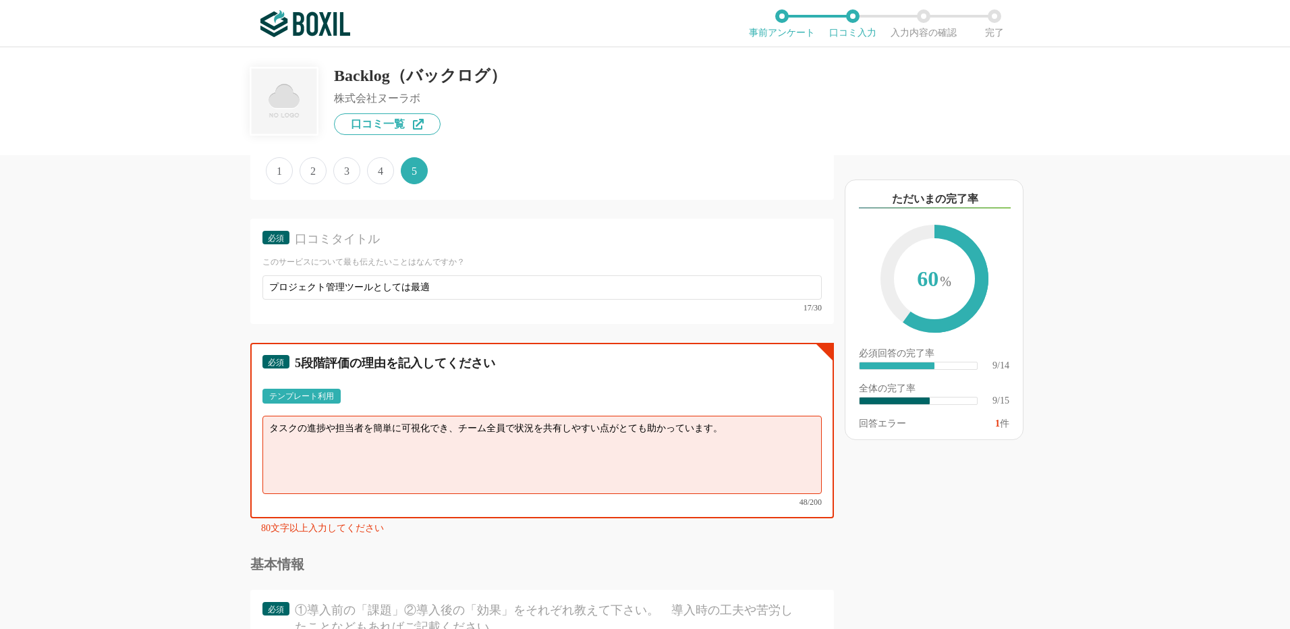
click at [278, 449] on textarea "タスクの進捗や担当者を簡単に可視化でき、チーム全員で状況を共有しやすい点がとても助かっています。" at bounding box center [541, 455] width 559 height 78
paste textarea "プロジェクトの抜け漏れ防止やコミュニケーションの効率化に大きく貢献してくれているので、今後も継続して使いたいツールです。"
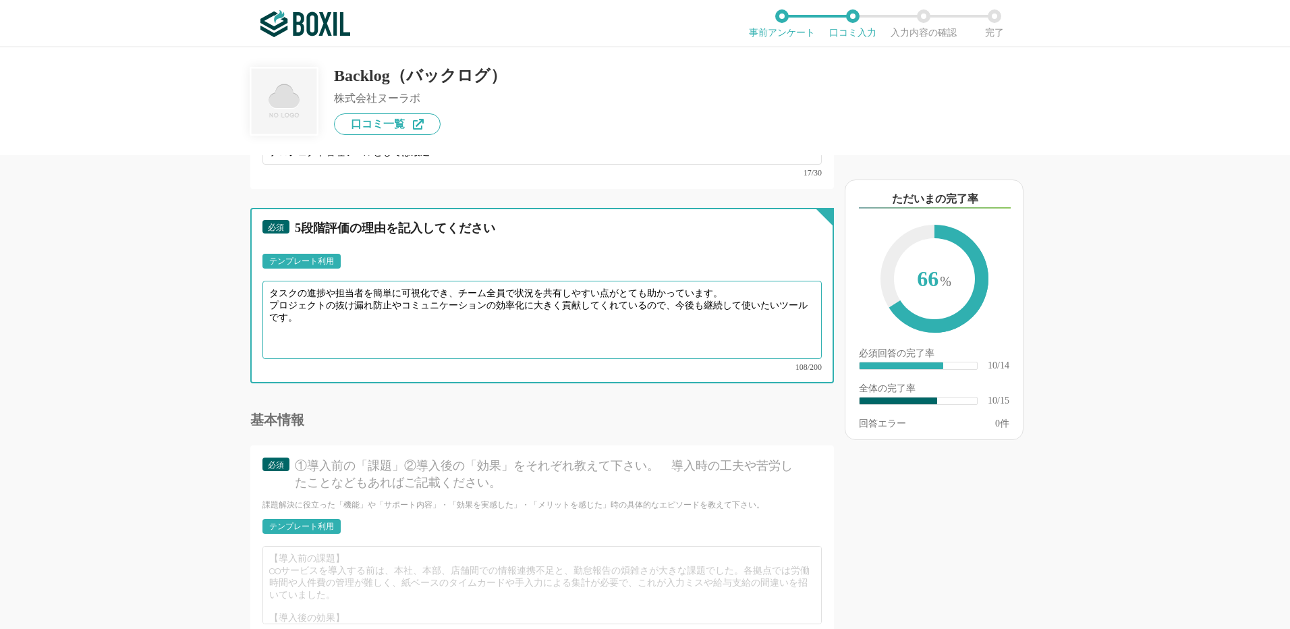
scroll to position [1350, 0]
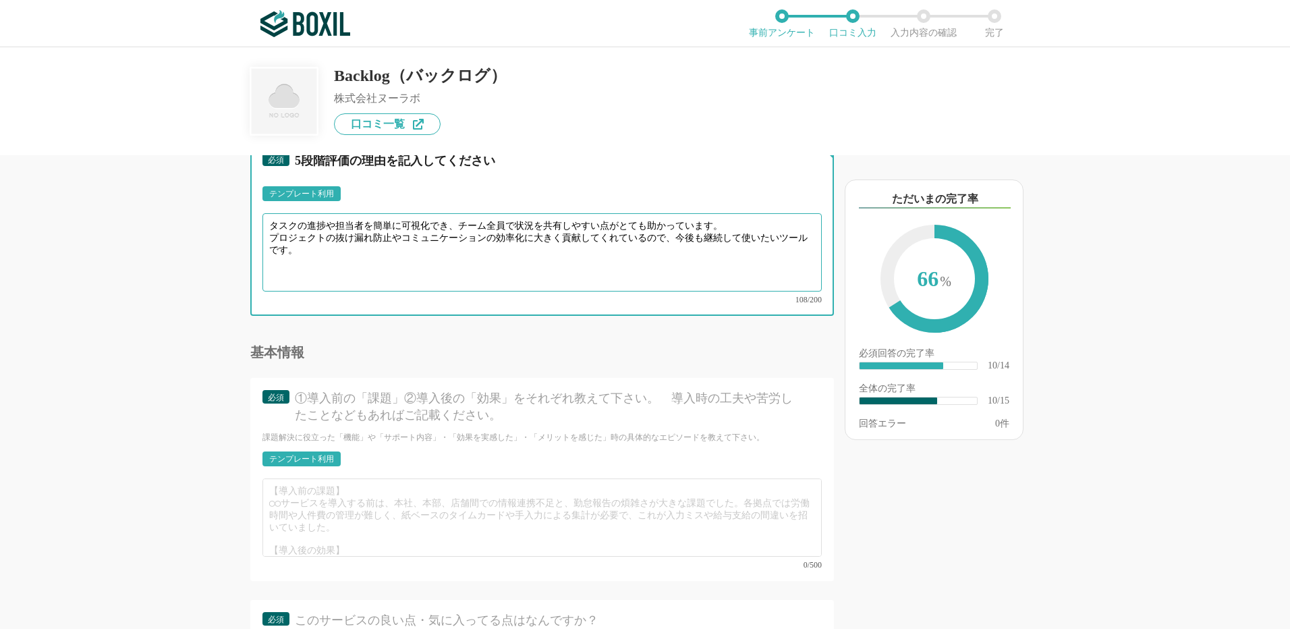
type textarea "タスクの進捗や担当者を簡単に可視化でき、チーム全員で状況を共有しやすい点がとても助かっています。 プロジェクトの抜け漏れ防止やコミュニケーションの効率化に大き…"
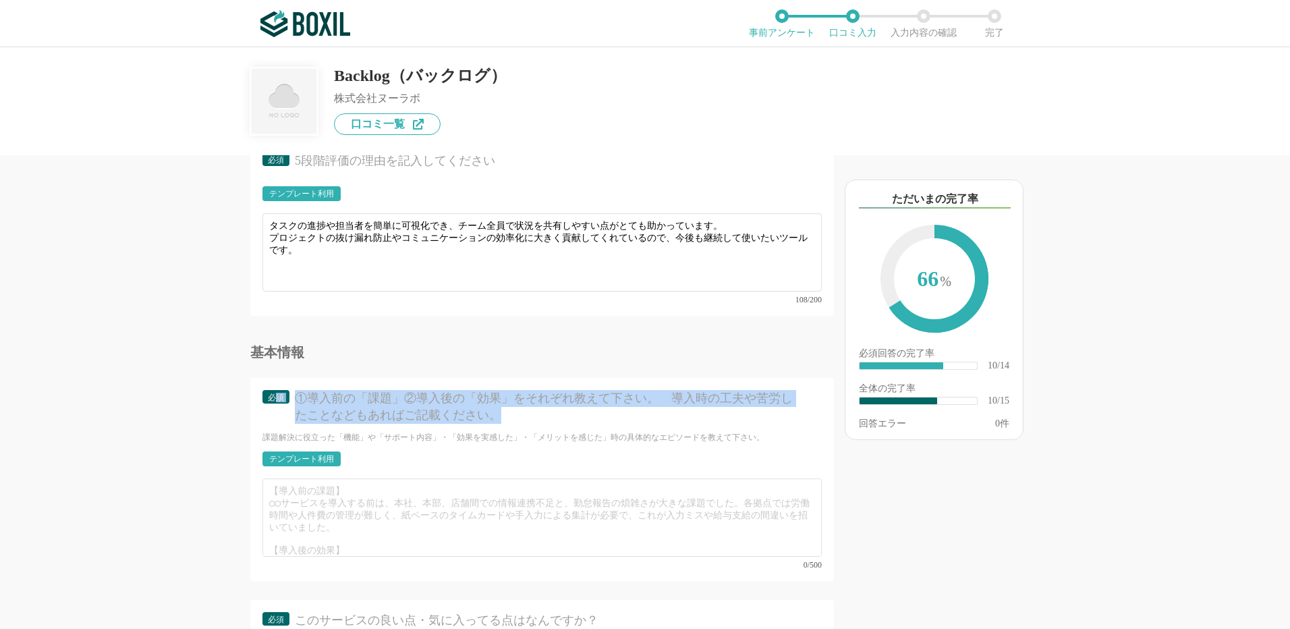
drag, startPoint x: 372, startPoint y: 391, endPoint x: 275, endPoint y: 374, distance: 99.3
copy div "須 ①導入前の「課題」②導入後の「効果」をそれぞれ教えて下さい。　導入時の工夫や苦労したことなどもあればご記載ください。"
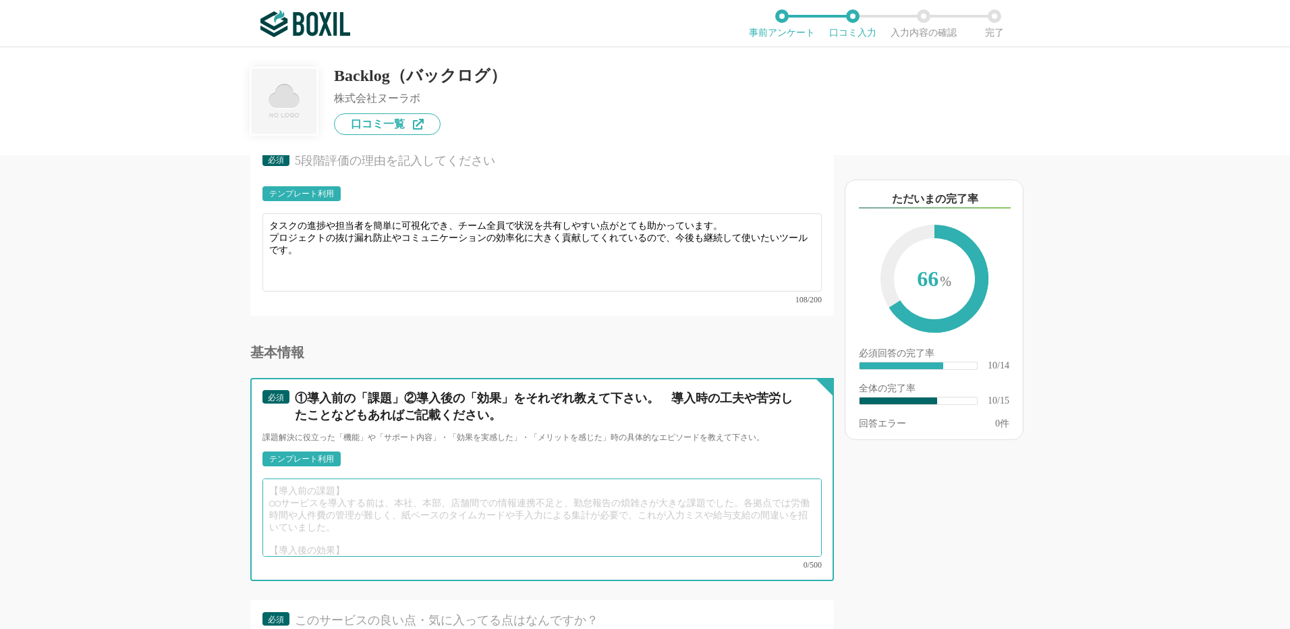
click at [294, 495] on textarea at bounding box center [541, 517] width 559 height 78
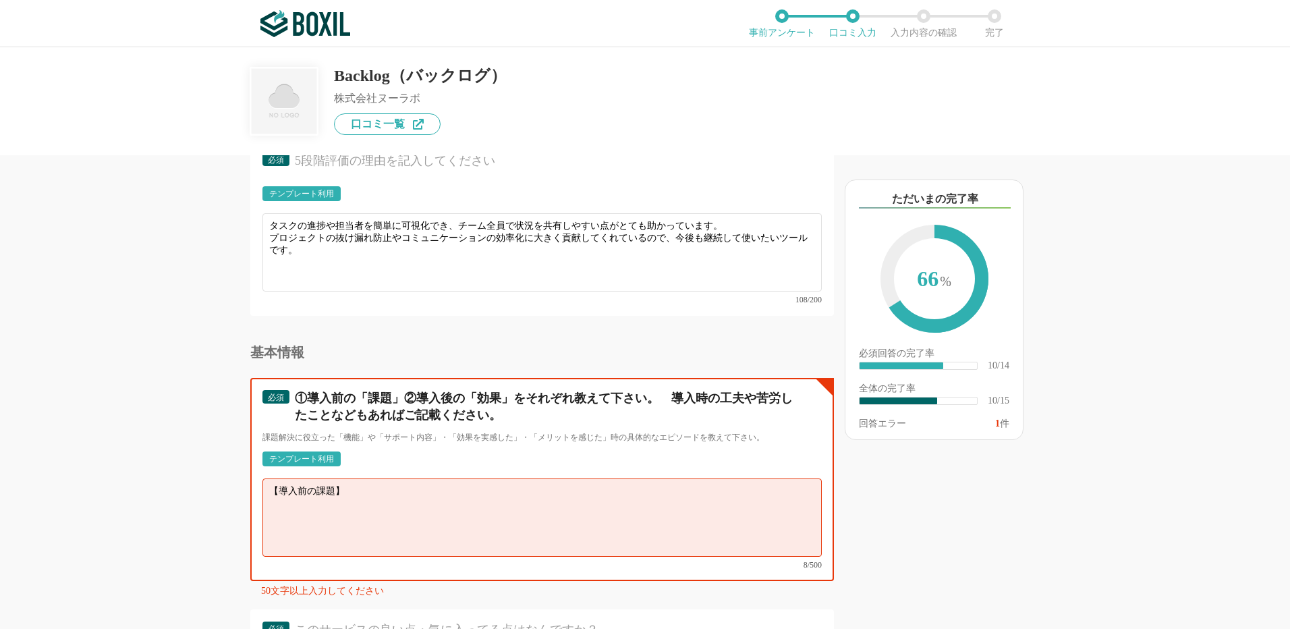
click at [283, 499] on textarea "【導入前の課題】" at bounding box center [541, 517] width 559 height 78
paste textarea "タスク管理がメールやExcel中心で、進捗状況がメンバーごとにバラバラだった 情報が点在しており、最新の資料や議事録がどこにあるのか探すのに時間がかかった 納…"
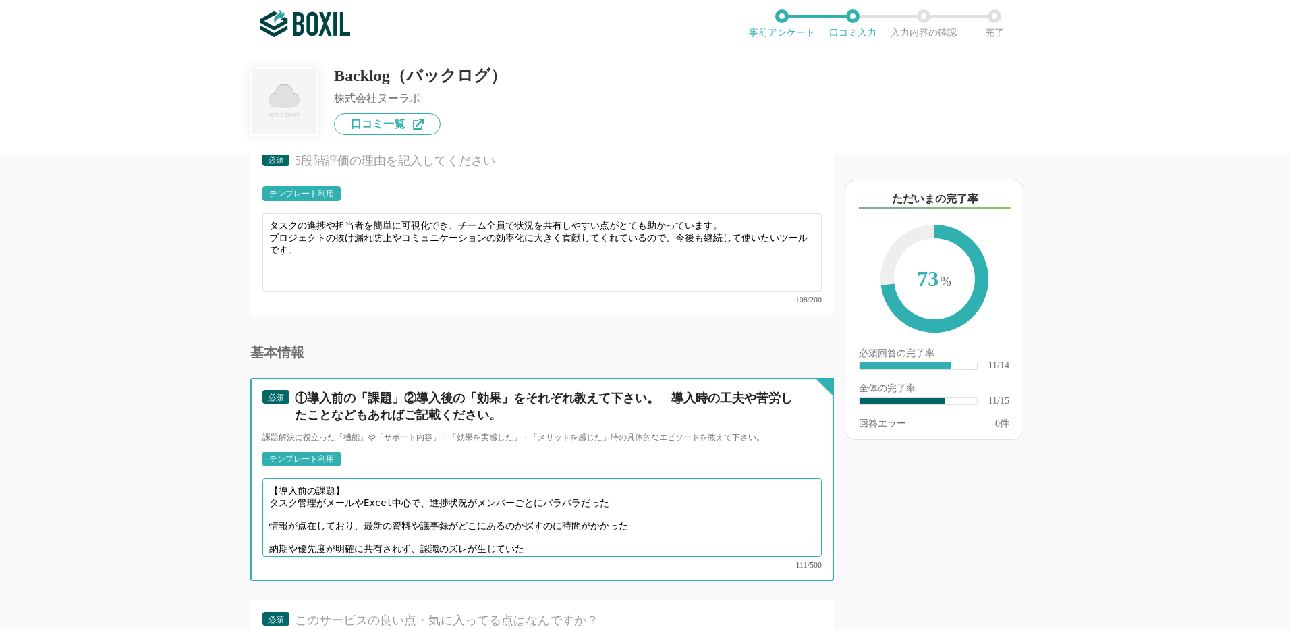
click at [267, 491] on textarea "【導入前の課題】 タスク管理がメールやExcel中心で、進捗状況がメンバーごとにバラバラだった 情報が点在しており、最新の資料や議事録がどこにあるのか探すのに…" at bounding box center [541, 517] width 559 height 78
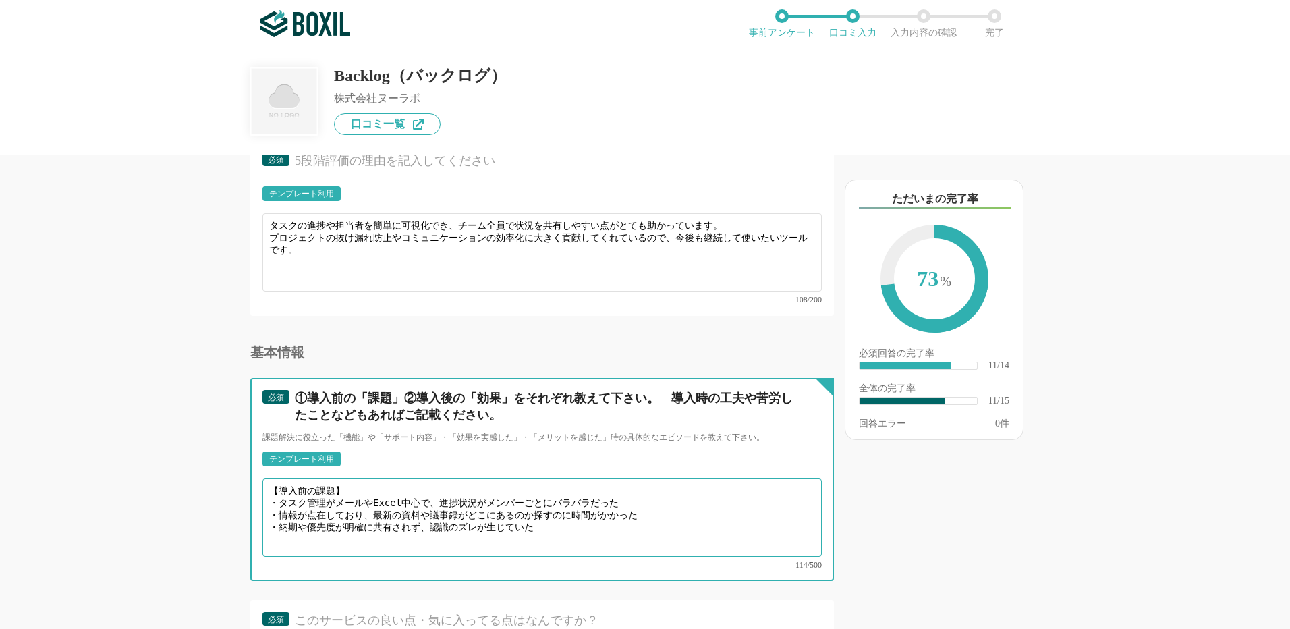
click at [283, 533] on textarea "【導入前の課題】 ・タスク管理がメールやExcel中心で、進捗状況がメンバーごとにバラバラだった ・情報が点在しており、最新の資料や議事録がどこにあるのか探す…" at bounding box center [541, 517] width 559 height 78
click at [563, 512] on textarea "【導入前の課題】 ・タスク管理がメールやExcel中心で、進捗状況がメンバーごとにバラバラだった ・情報が点在しており、最新の資料や議事録がどこにあるのか探す…" at bounding box center [541, 517] width 559 height 78
click at [286, 536] on textarea "【導入前の課題】 ・タスク管理がメールやExcel中心で、進捗状況がメンバーごとにバラバラだった ・情報が点在しており、最新の資料や議事録がどこにあるのか探す…" at bounding box center [541, 517] width 559 height 78
paste textarea "タスクの担当者・期限・進捗がBacklog上で一目でわかり、抜け漏れが減少 Wiki機能で資料や議事録を一元管理でき、探す手間が大幅に削減 ガントチャートによ…"
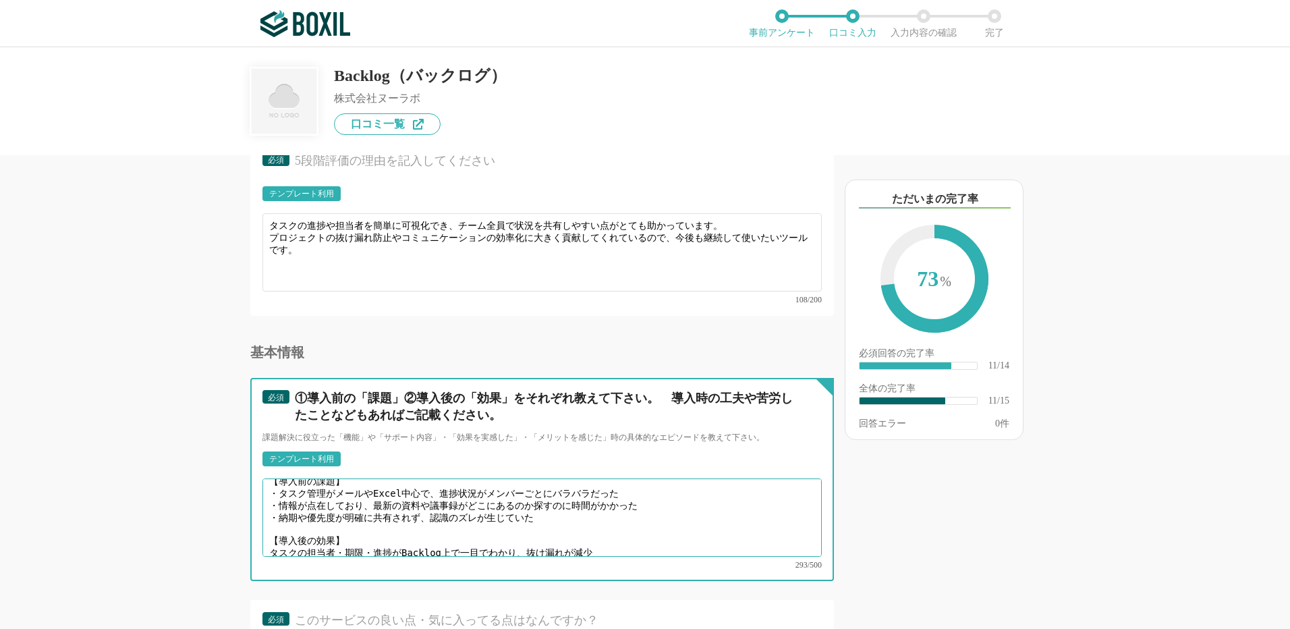
scroll to position [79, 0]
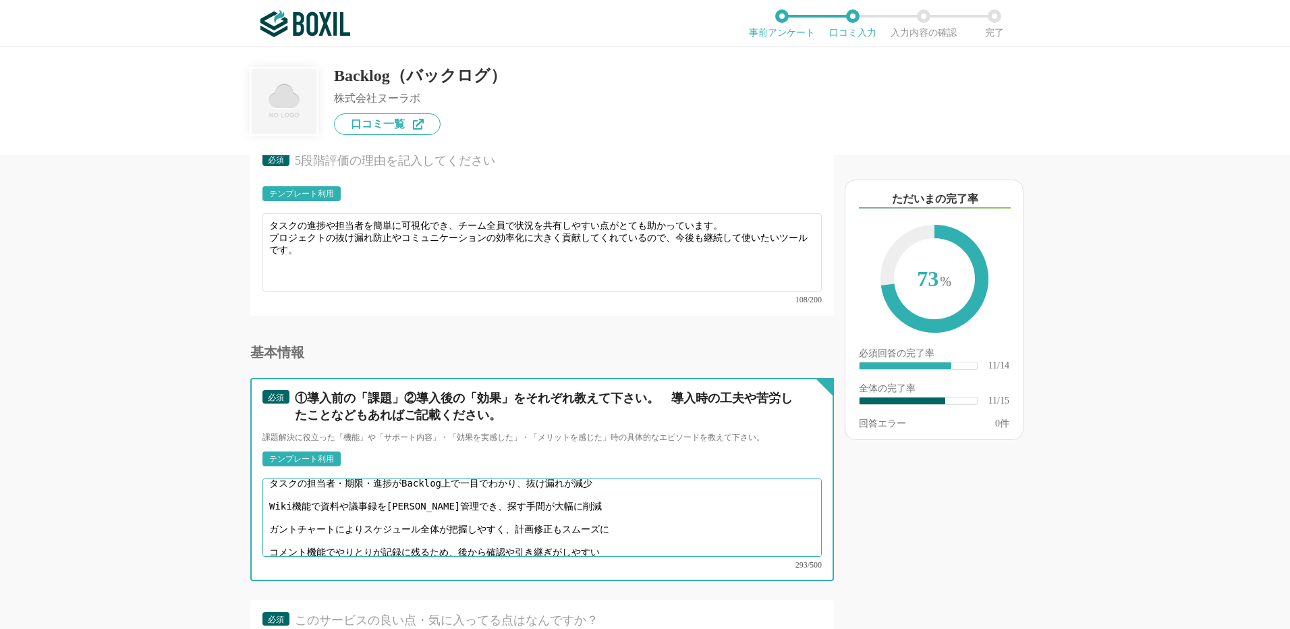
click at [269, 480] on textarea "【導入前の課題】 ・タスク管理がメールやExcel中心で、進捗状況がメンバーごとにバラバラだった ・情報が点在しており、最新の資料や議事録がどこにあるのか探す…" at bounding box center [541, 517] width 559 height 78
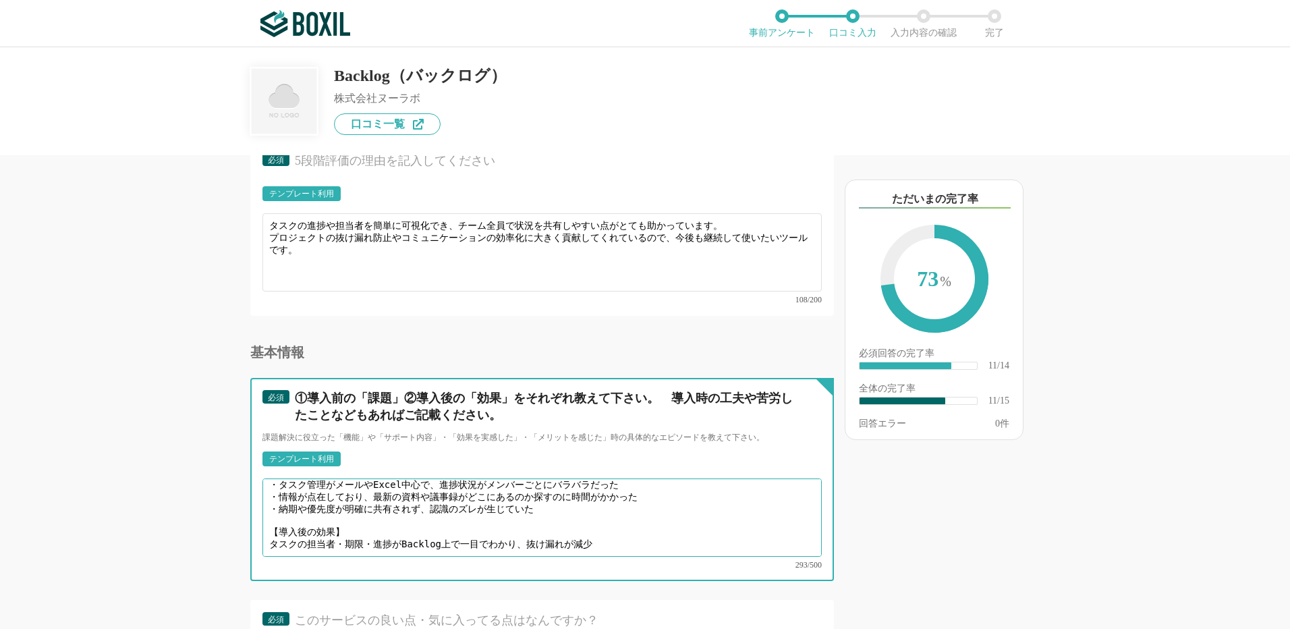
scroll to position [47, 0]
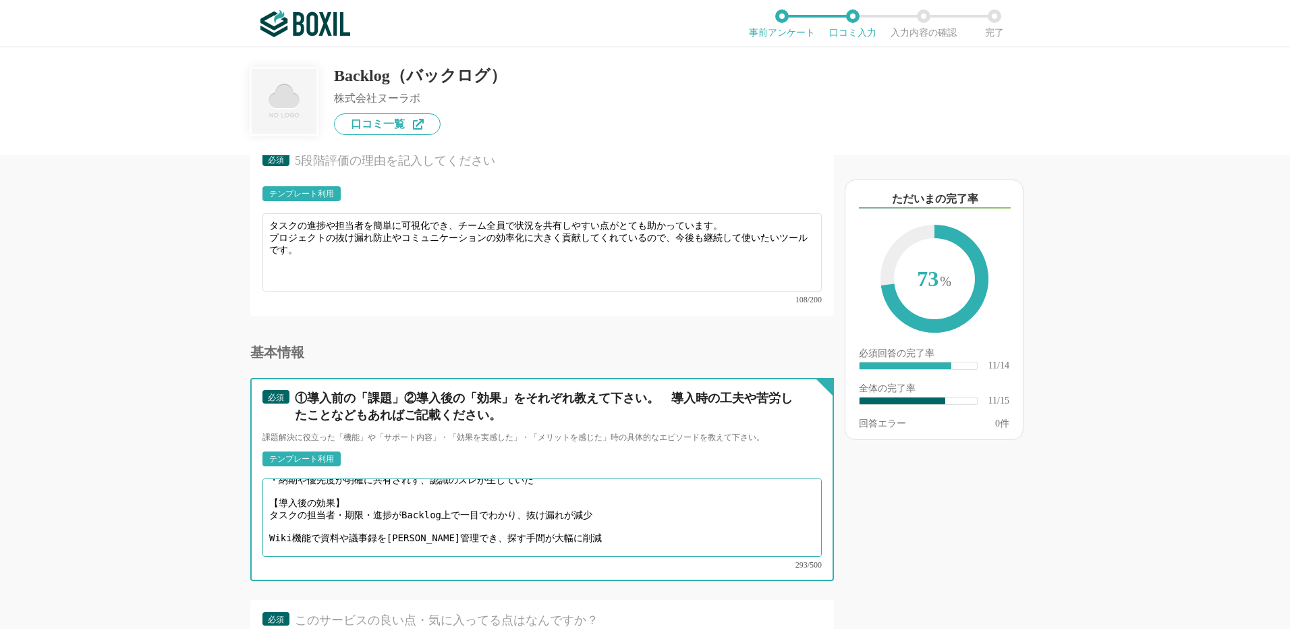
drag, startPoint x: 555, startPoint y: 476, endPoint x: 255, endPoint y: 507, distance: 301.2
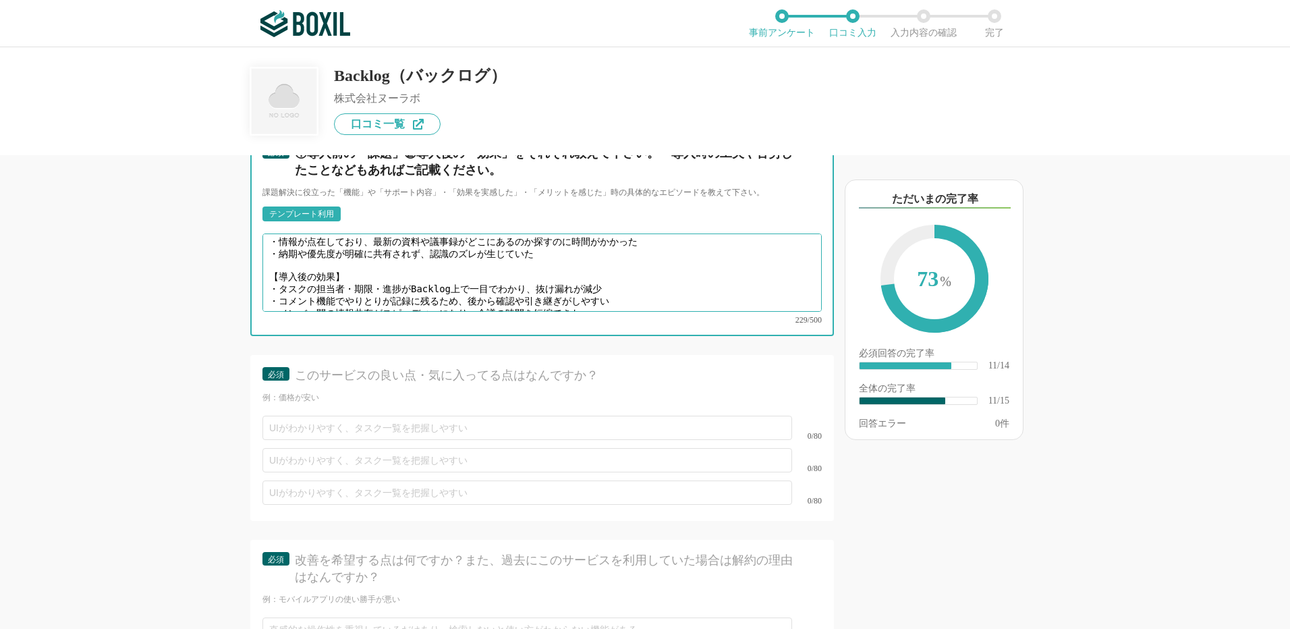
scroll to position [1619, 0]
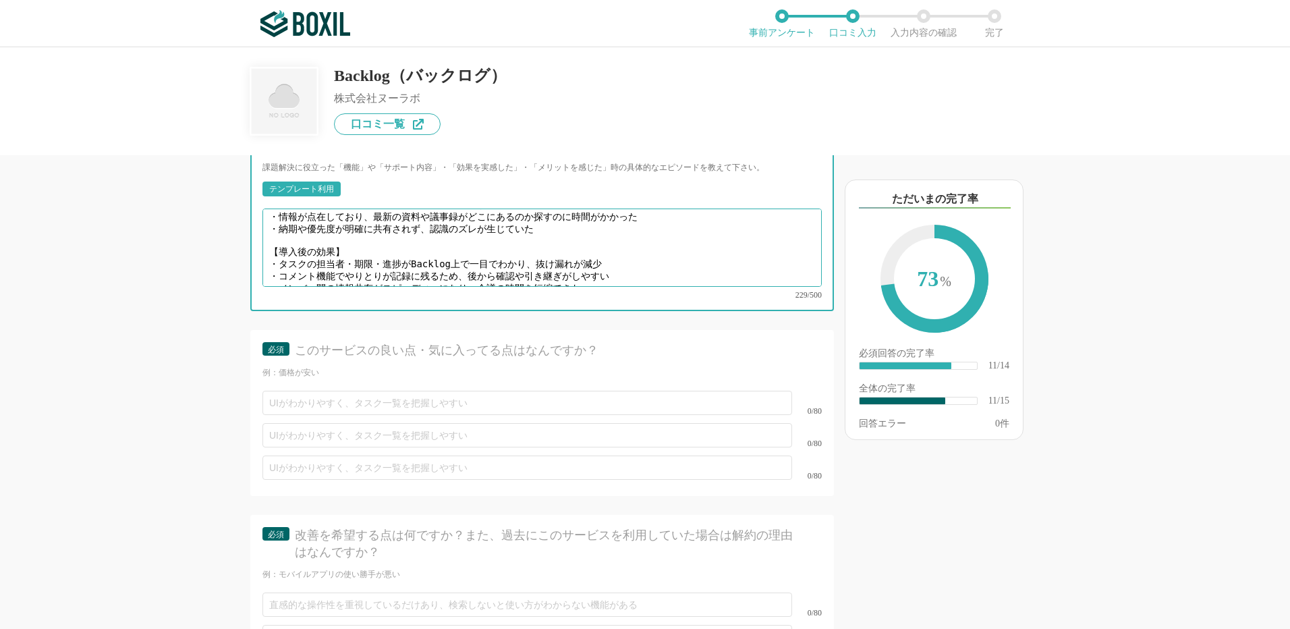
type textarea "【導入前の課題】 ・タスク管理がメールやExcel中心で、進捗状況がメンバーごとにバラバラだった ・情報が点在しており、最新の資料や議事録がどこにあるのか探す…"
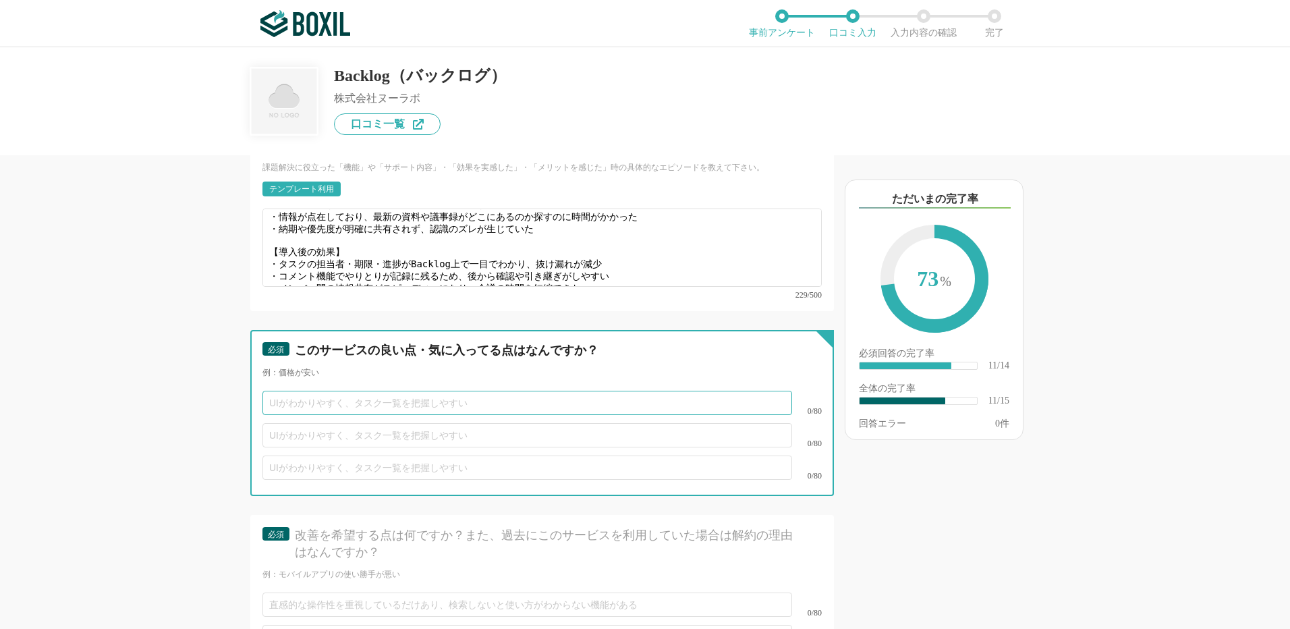
click at [281, 391] on input "text" at bounding box center [527, 403] width 530 height 24
paste input "タスク管理（担当者・期限・進捗がひと目でわかる）"
type input "タスク管理（担当者・期限・進捗がひと目でわかる）"
click at [302, 423] on input "text" at bounding box center [527, 435] width 530 height 24
paste input "チャットやコメントで"
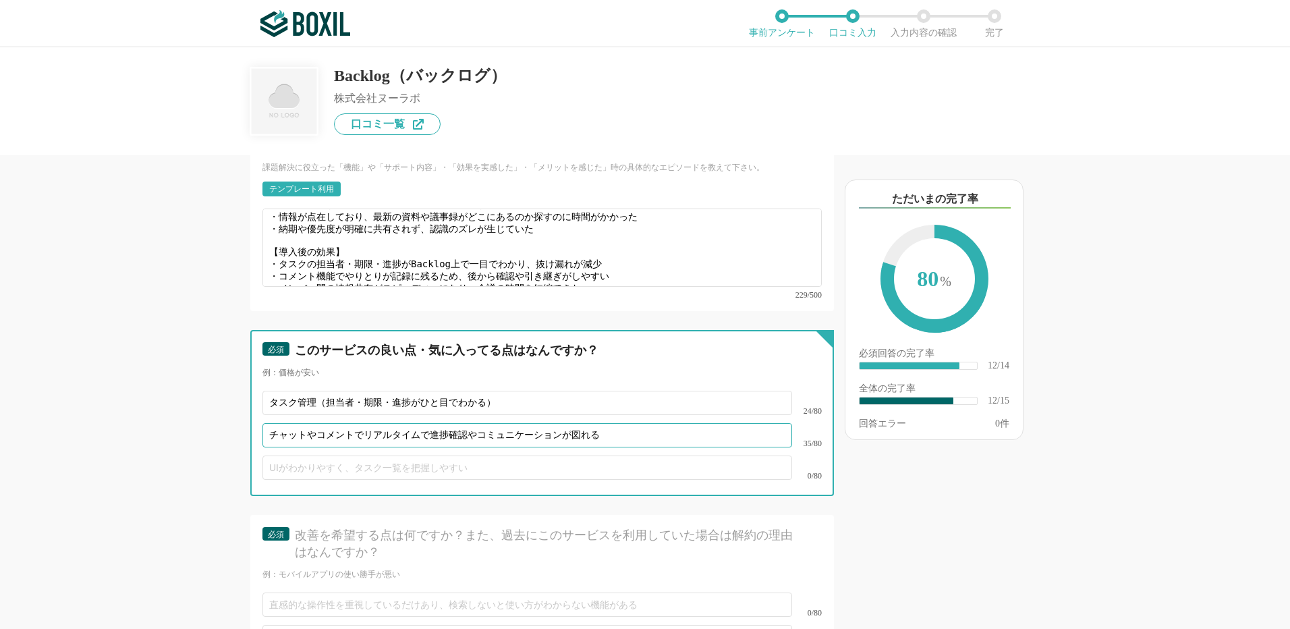
type input "チャットやコメントでリアルタイムで進捗確認やコミュニケーションが図れる"
click at [318, 455] on input "text" at bounding box center [527, 467] width 530 height 24
paste input "シンプル、直感的、初心者でも使いやすい"
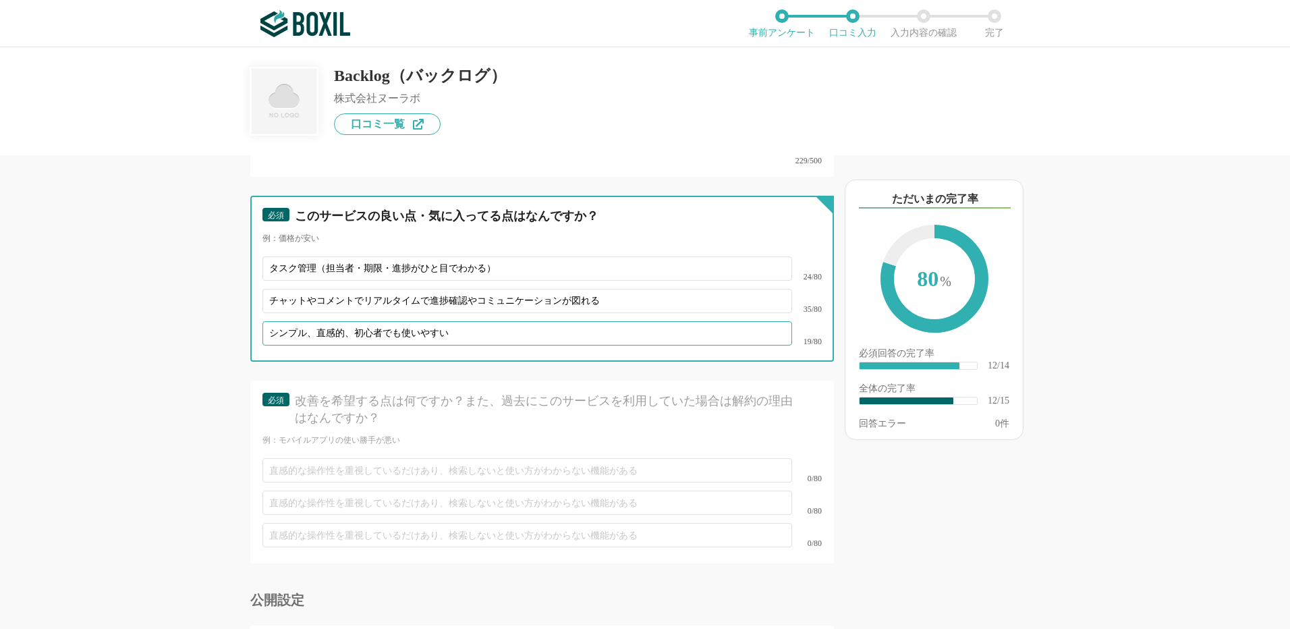
scroll to position [1754, 0]
type input "シンプル、直感的、初心者でも使いやすい"
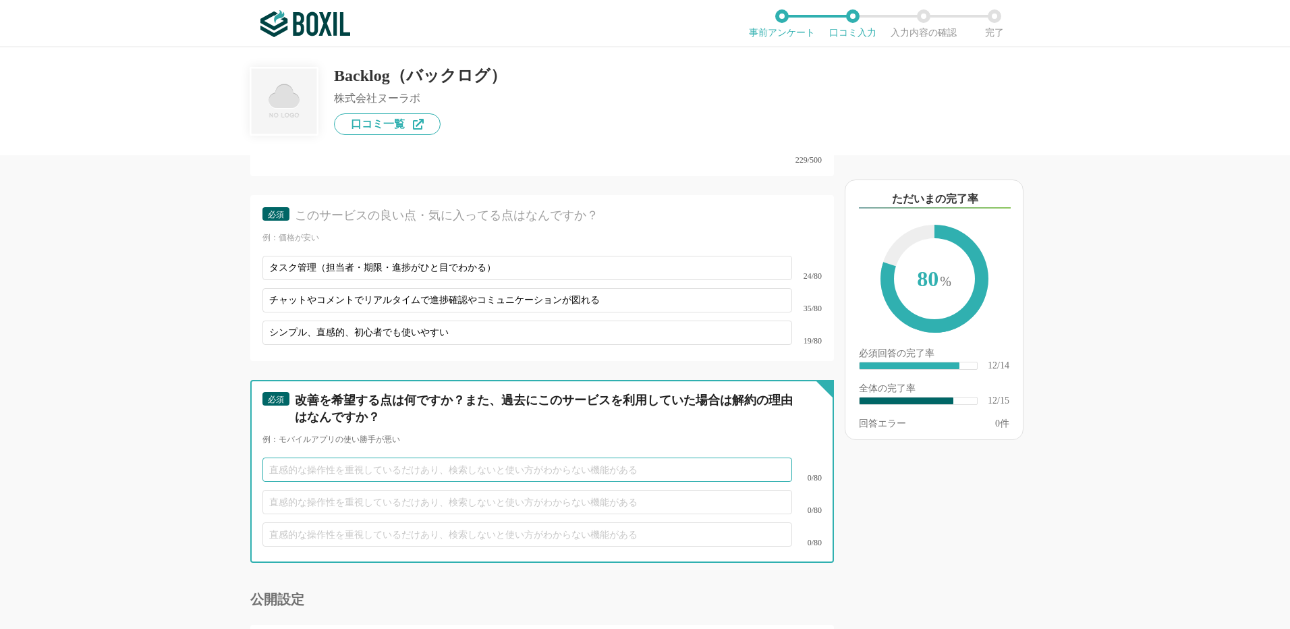
click at [283, 457] on input "text" at bounding box center [527, 469] width 530 height 24
paste input "大規模チームでは情報量が多すぎて見づらい場合がある"
type input "大規模チームでは情報量が多すぎて見づらい場合がある"
click at [289, 490] on input "text" at bounding box center [527, 502] width 530 height 24
paste input "通知のカスタマイズが欲しい"
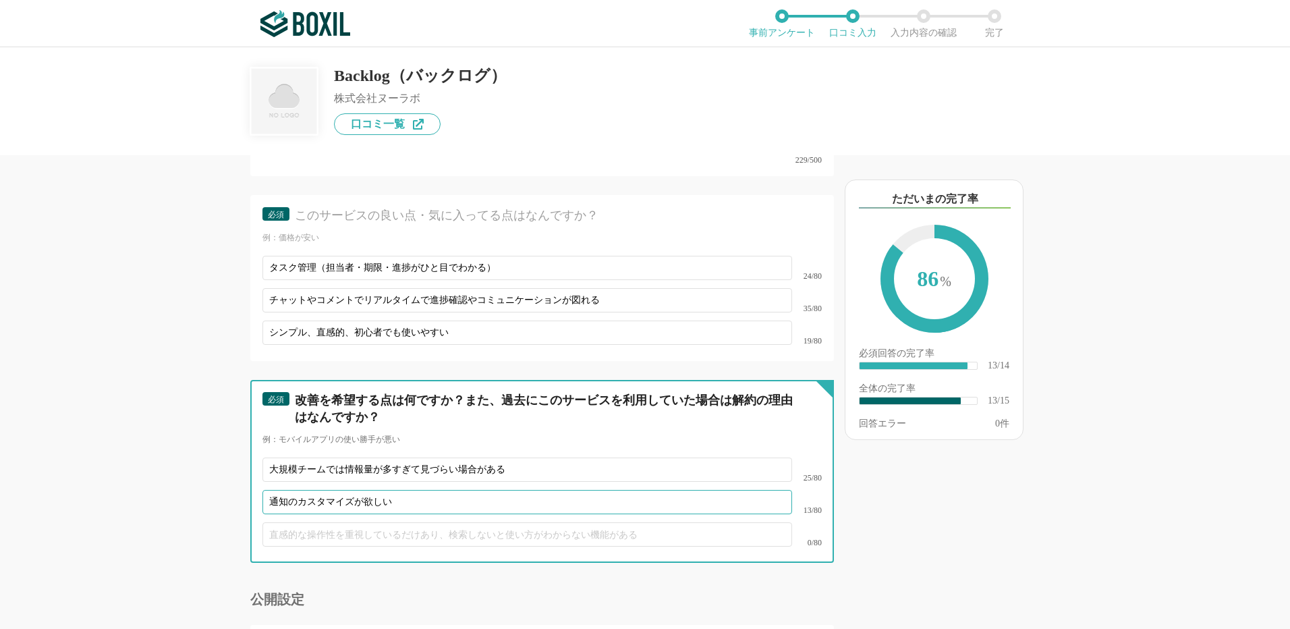
scroll to position [1908, 0]
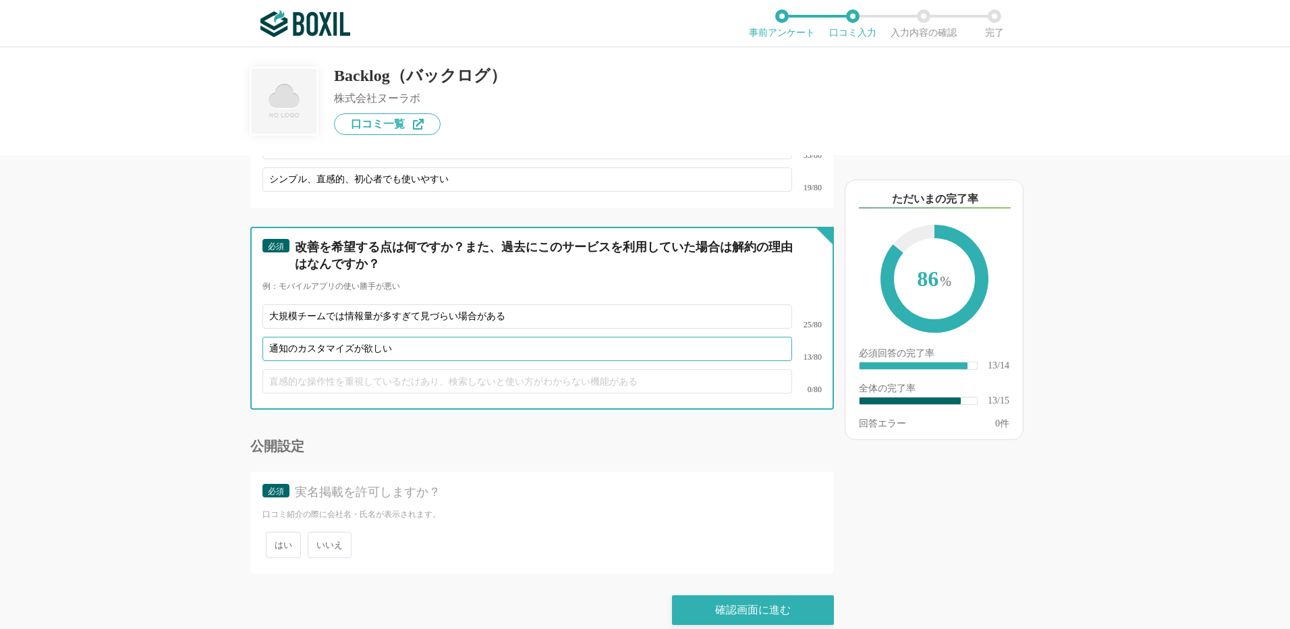
type input "通知のカスタマイズが欲しい"
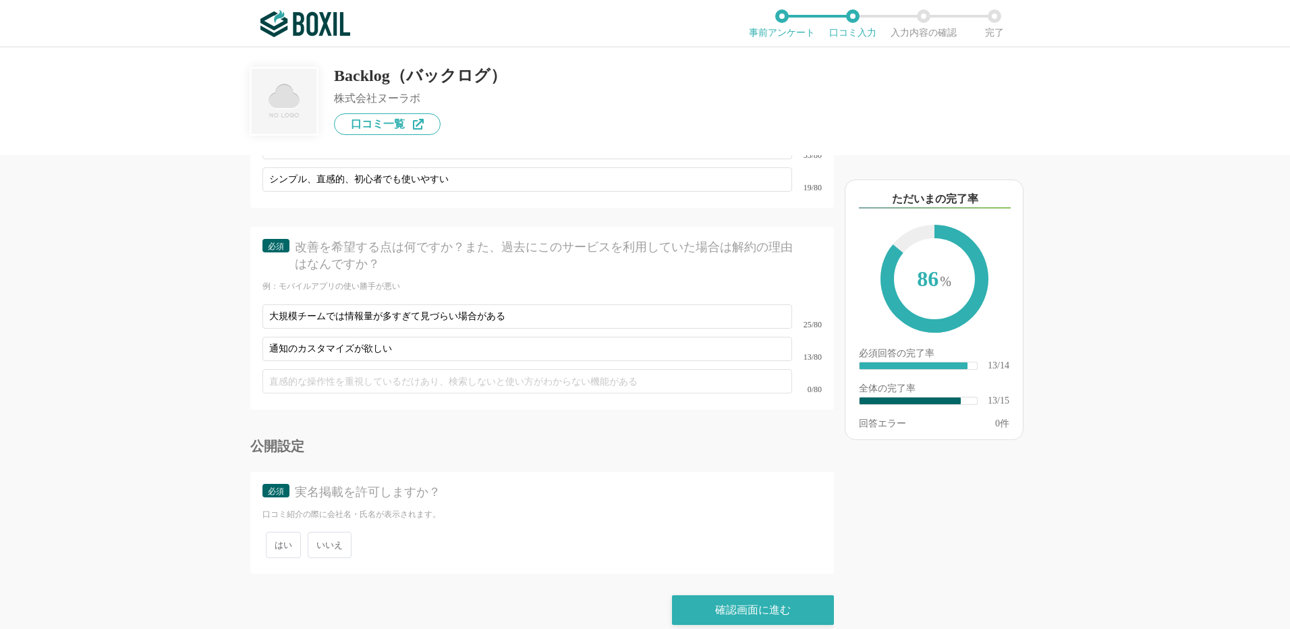
click at [323, 532] on span "いいえ" at bounding box center [330, 545] width 44 height 26
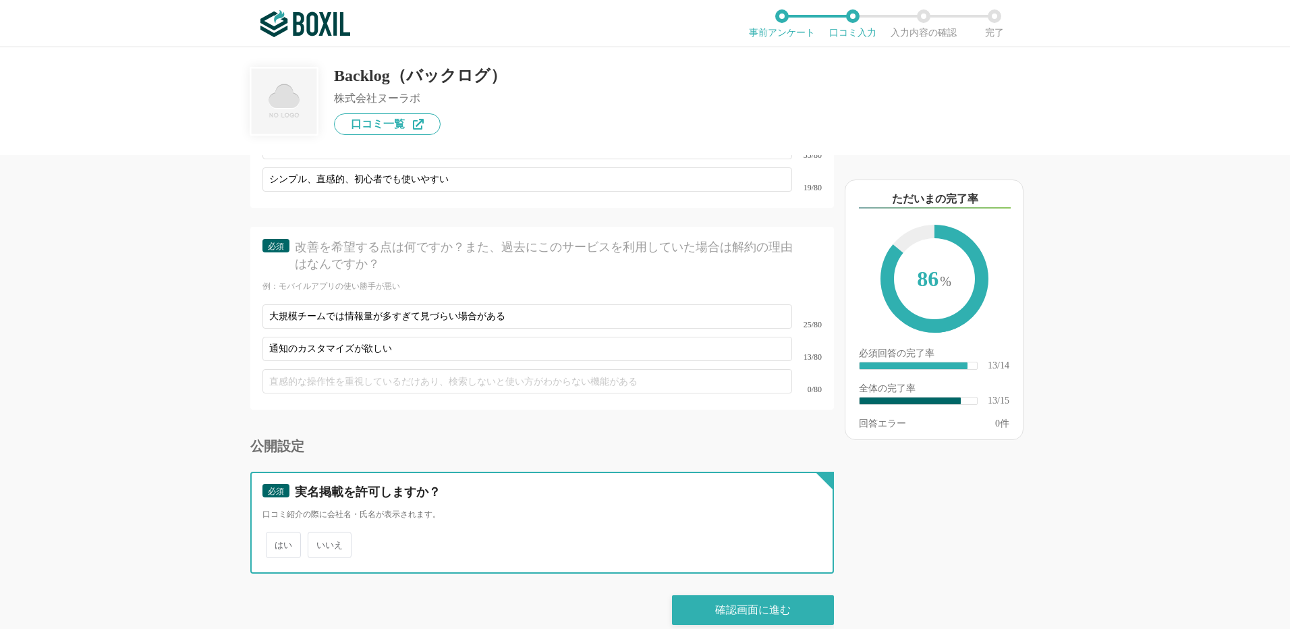
click at [320, 534] on input "いいえ" at bounding box center [315, 538] width 9 height 9
radio input "true"
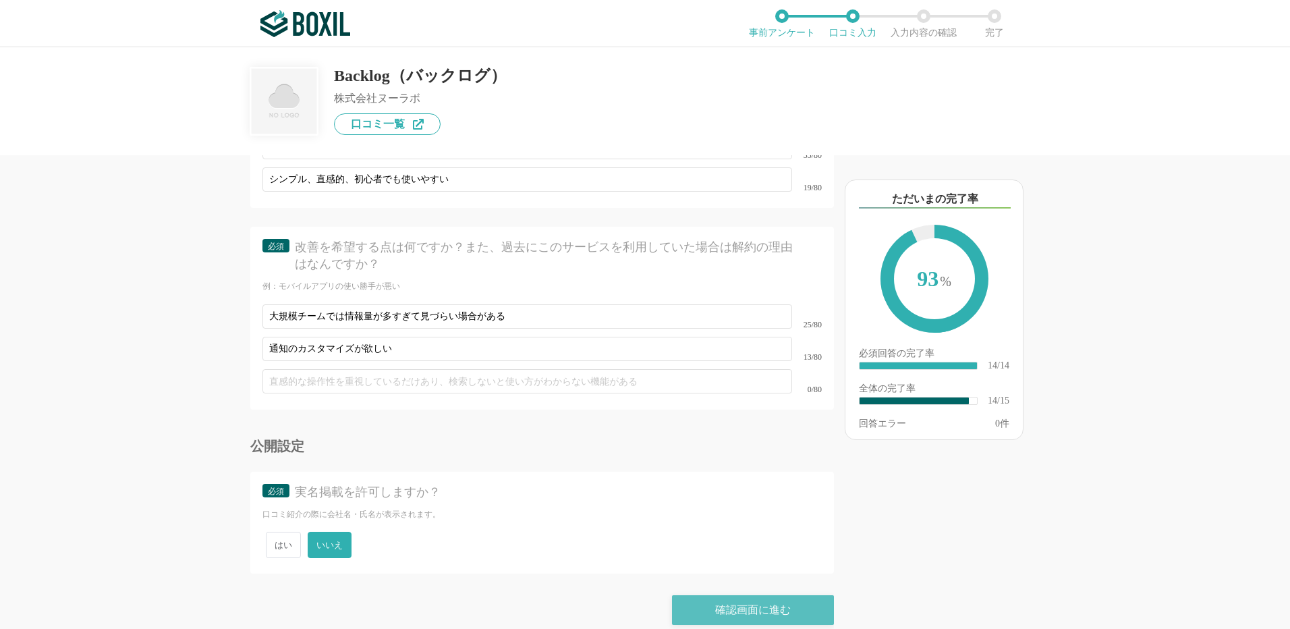
click at [743, 595] on div "確認画面に進む" at bounding box center [753, 610] width 162 height 30
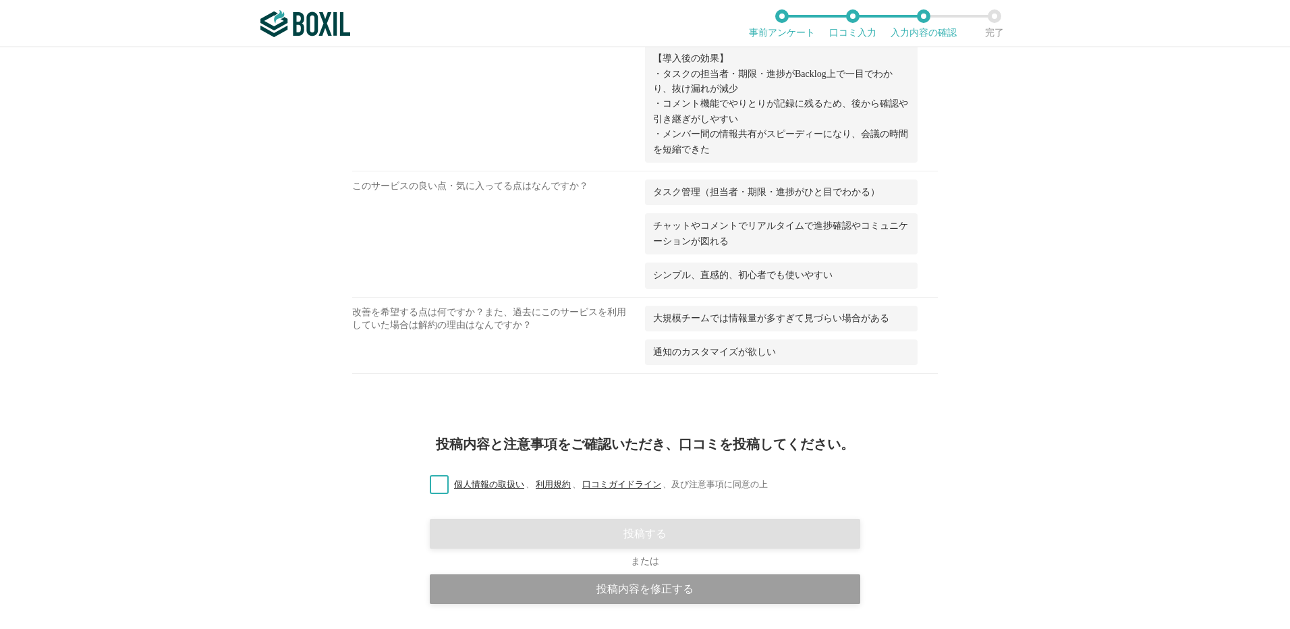
scroll to position [1098, 0]
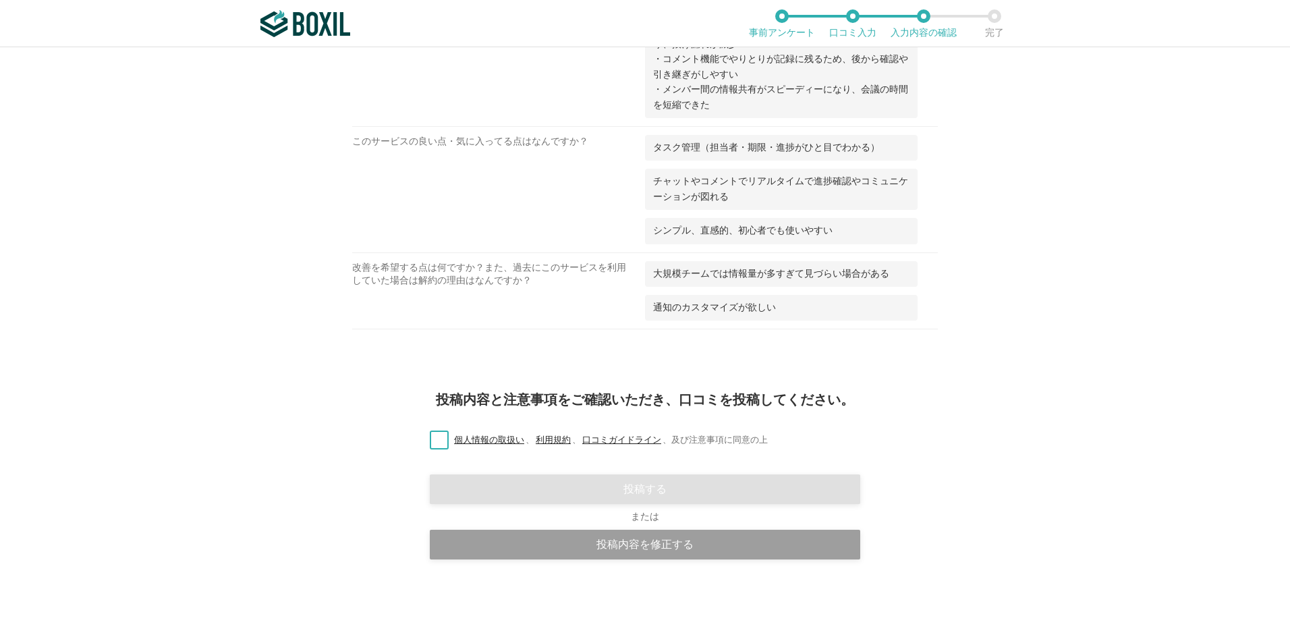
click at [436, 442] on label "個人情報の取扱い 、 利用規約 、 口コミガイドライン 、 及び注意事項に同意の上" at bounding box center [593, 440] width 349 height 14
click at [0, 0] on input "個人情報の取扱い 、 利用規約 、 口コミガイドライン 、 及び注意事項に同意の上" at bounding box center [0, 0] width 0 height 0
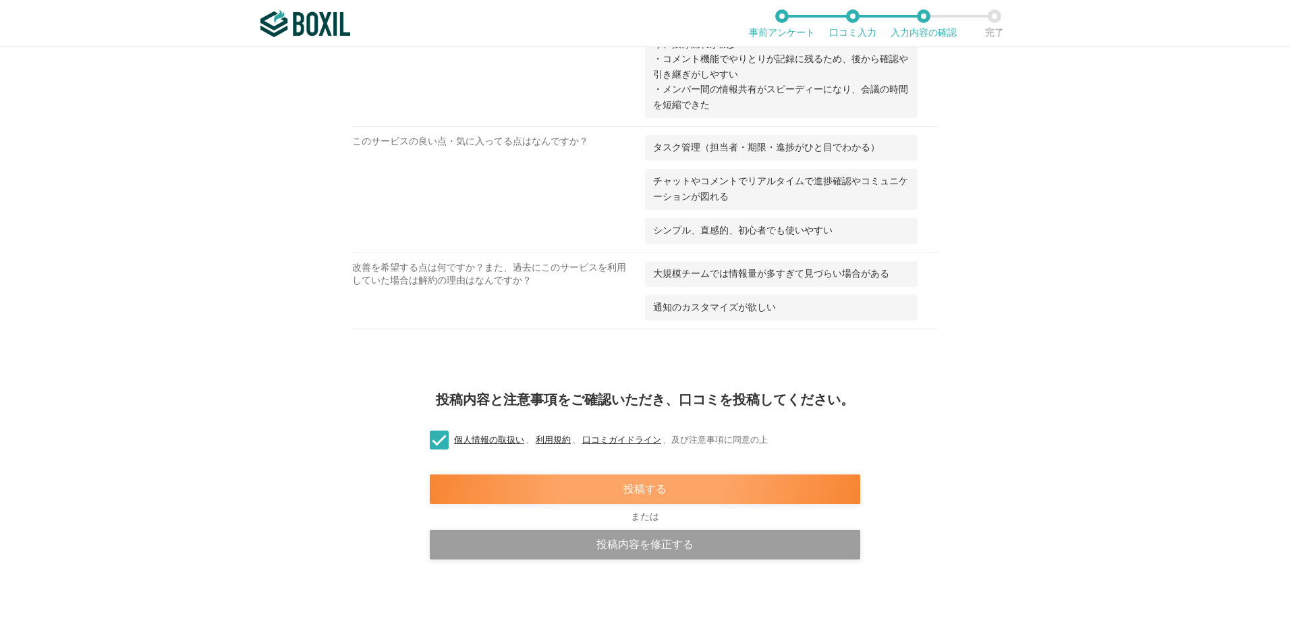
click at [655, 491] on div "投稿する" at bounding box center [645, 489] width 431 height 30
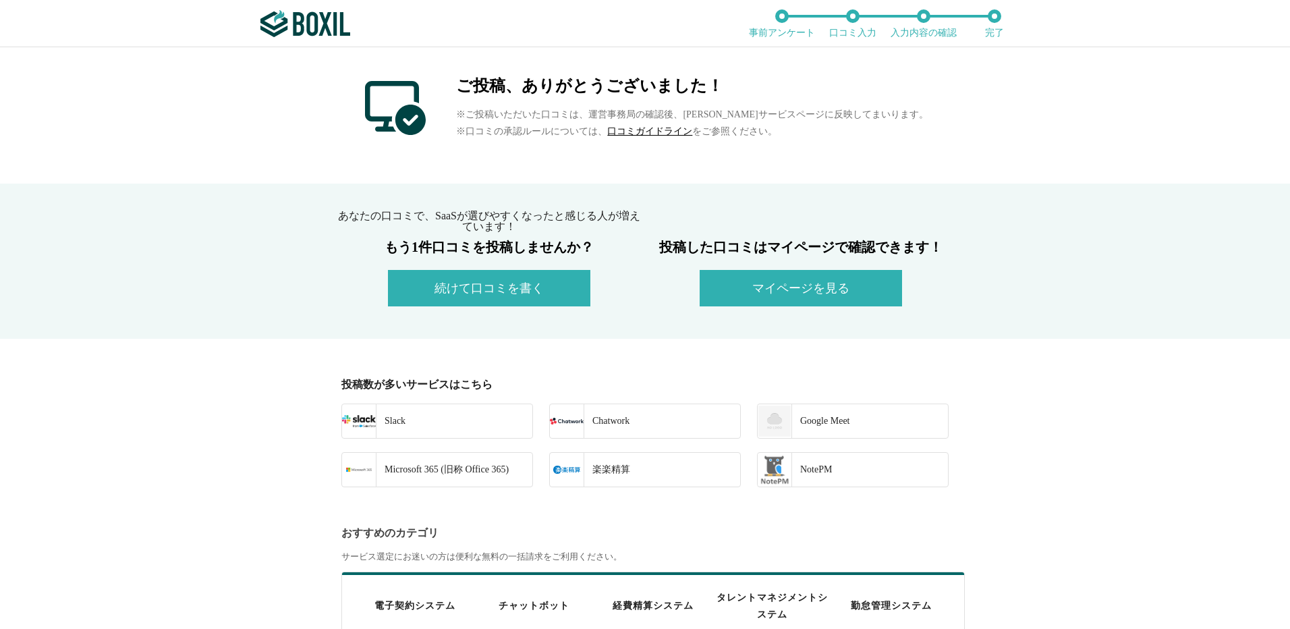
click at [475, 278] on button "続けて口コミを書く" at bounding box center [489, 288] width 202 height 36
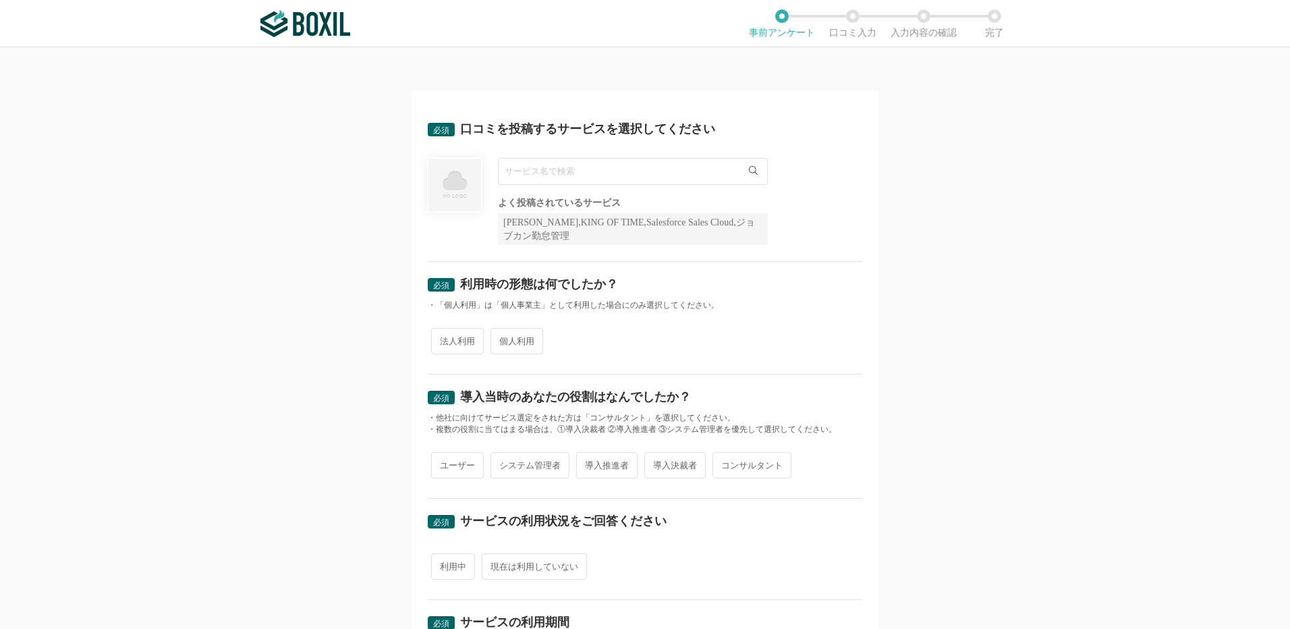
click at [526, 175] on input "text" at bounding box center [633, 171] width 270 height 27
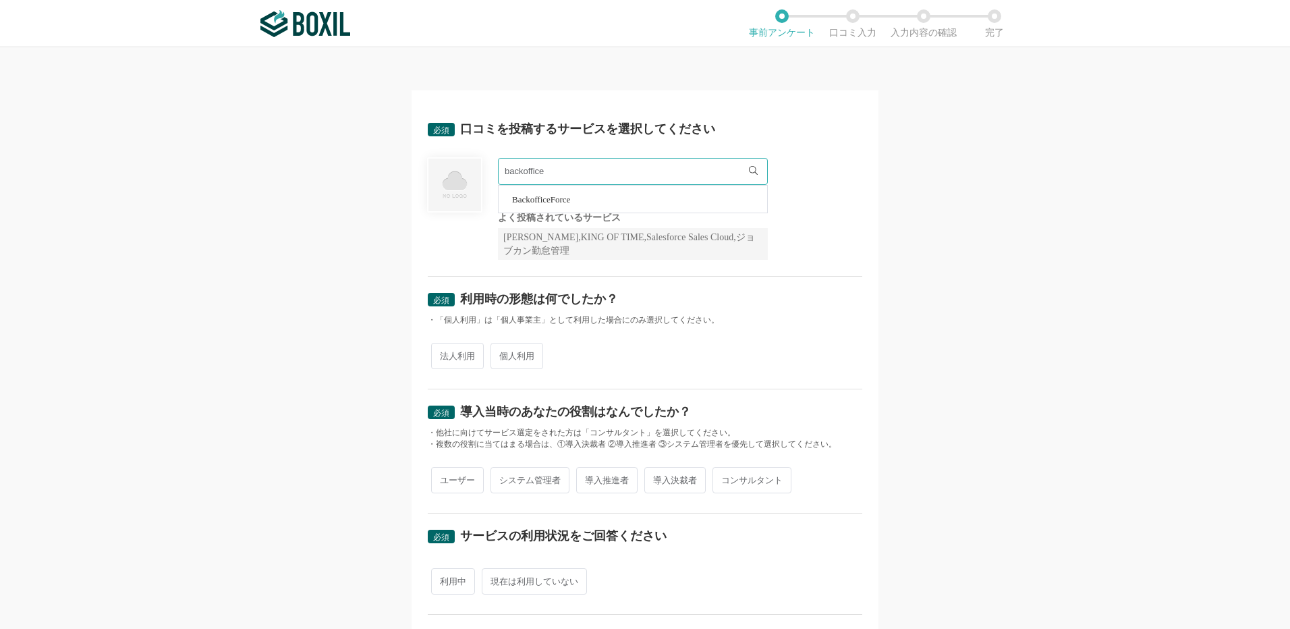
click at [536, 202] on span "BackofficeForce" at bounding box center [541, 199] width 58 height 9
type input "BackofficeForce"
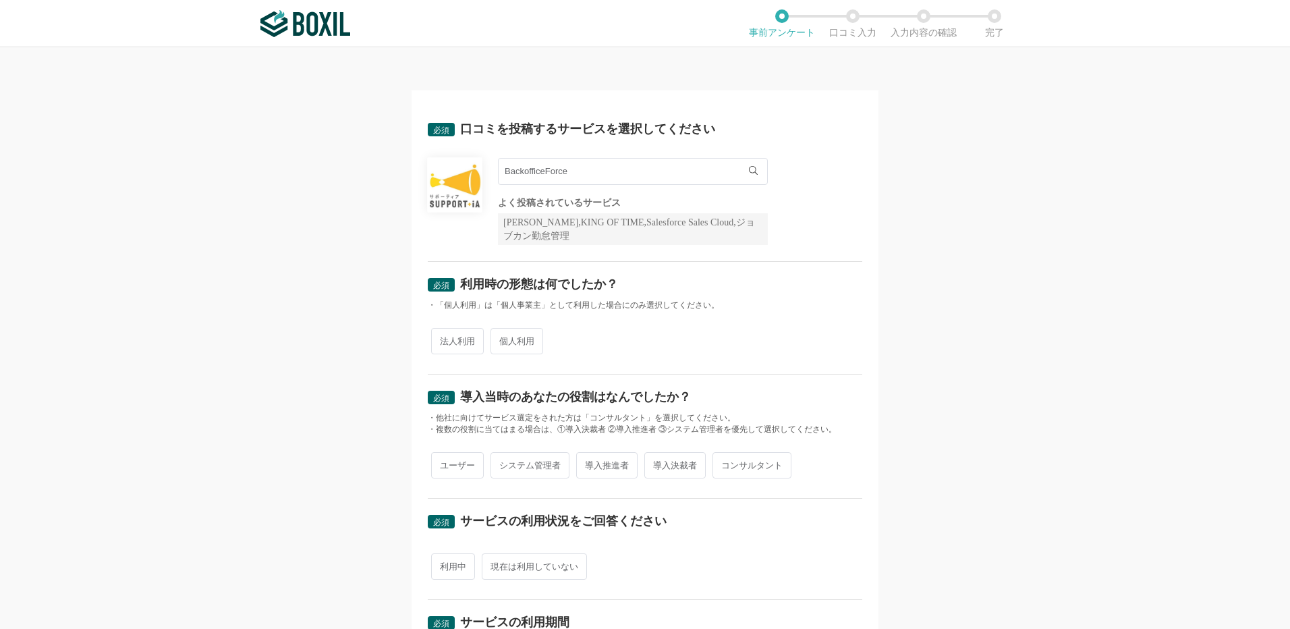
drag, startPoint x: 522, startPoint y: 176, endPoint x: 390, endPoint y: 159, distance: 132.7
click at [390, 163] on div "必須 口コミを投稿するサービスを選択してください BackofficeForce BackofficeForce よく投稿されているサービス Sansan,K…" at bounding box center [645, 338] width 1290 height 582
type input "Gmail"
click at [518, 201] on span "Gmail" at bounding box center [523, 199] width 22 height 9
drag, startPoint x: 529, startPoint y: 174, endPoint x: 428, endPoint y: 164, distance: 101.7
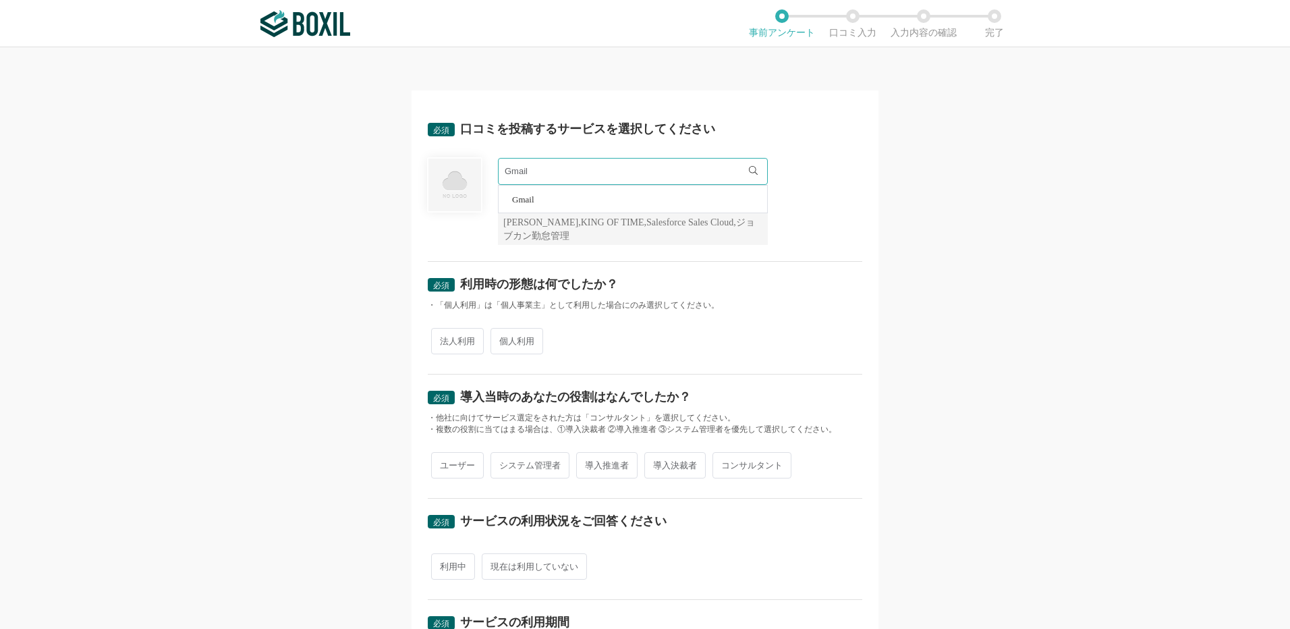
click at [428, 164] on div "Gmail Gmail よく投稿されているサービス Sansan,KING OF TIME,Salesforce Sales Cloud,ジョブカン勤怠管理" at bounding box center [645, 201] width 435 height 87
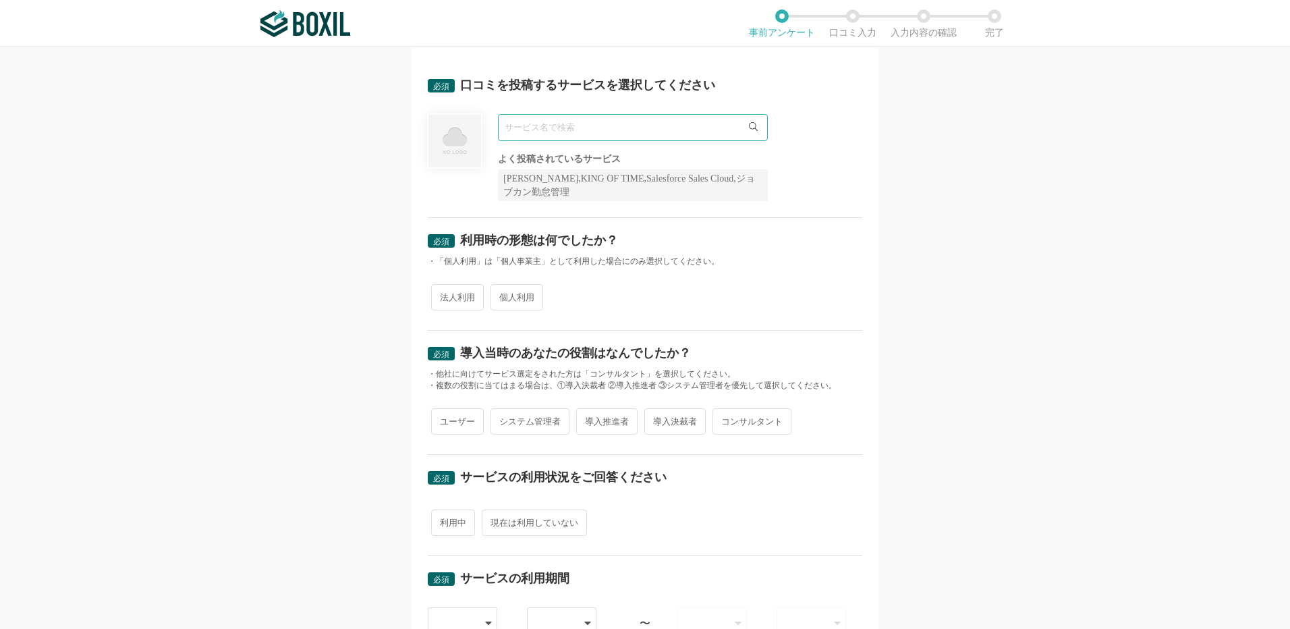
scroll to position [67, 0]
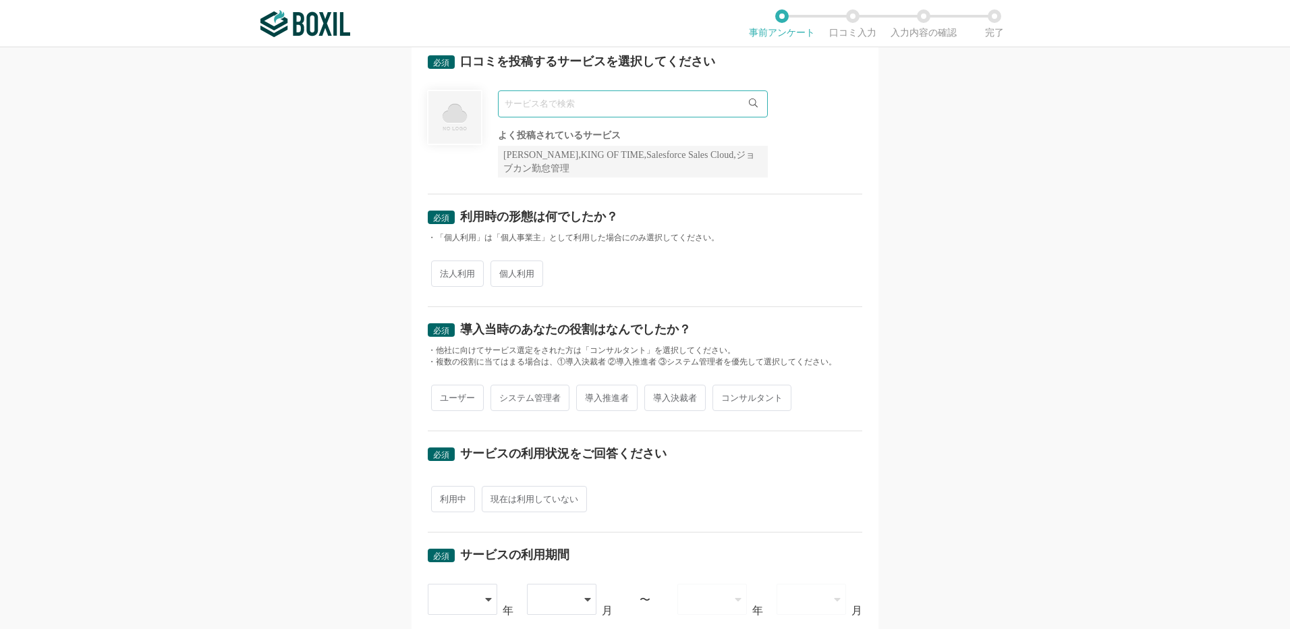
click at [539, 108] on input "text" at bounding box center [633, 103] width 270 height 27
click at [516, 135] on span "Shopify" at bounding box center [526, 132] width 28 height 9
type input "Shopify"
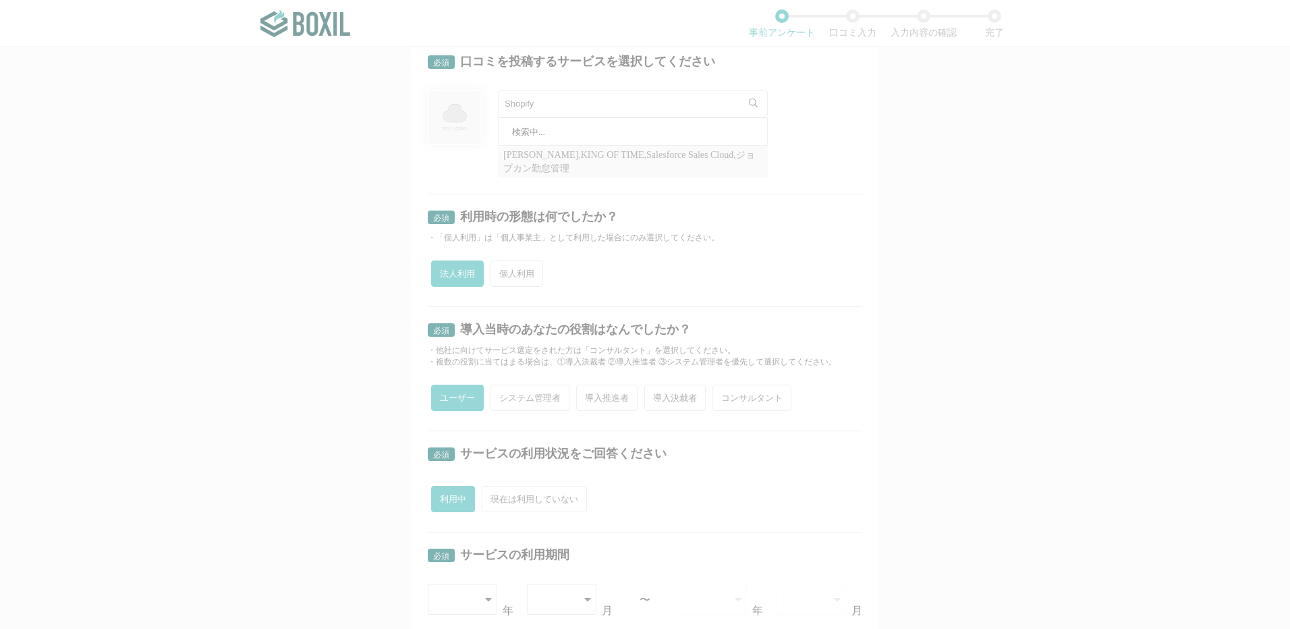
radio input "true"
type input "Y3MCNV2F"
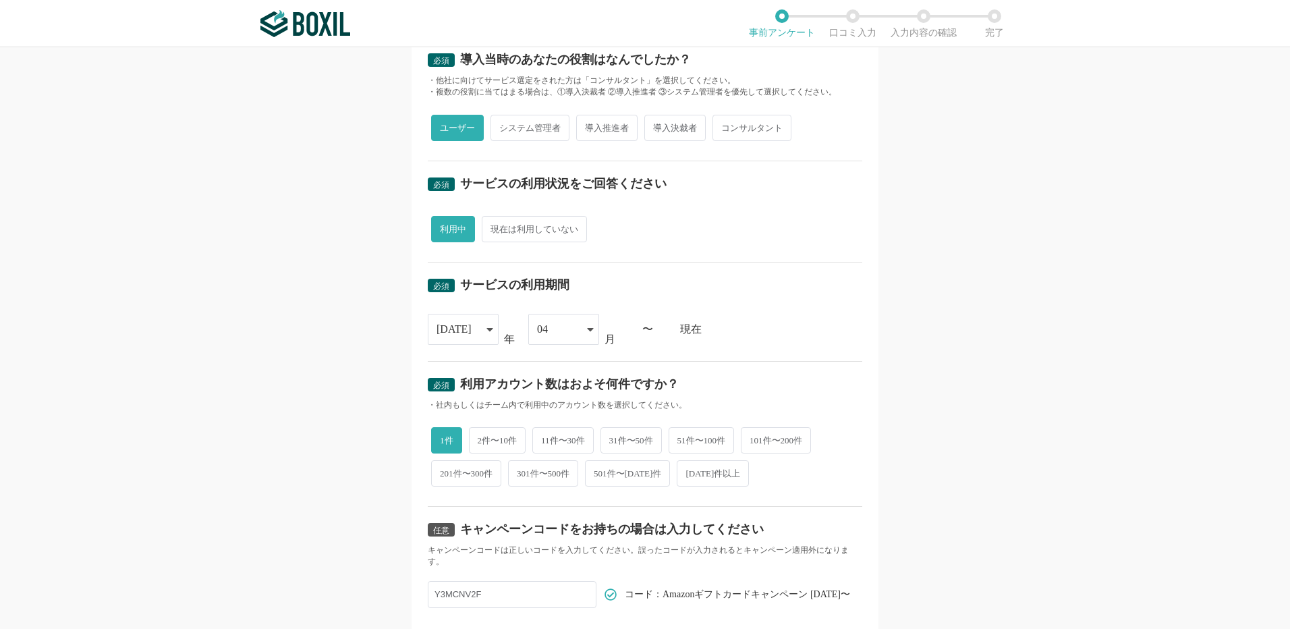
scroll to position [447, 0]
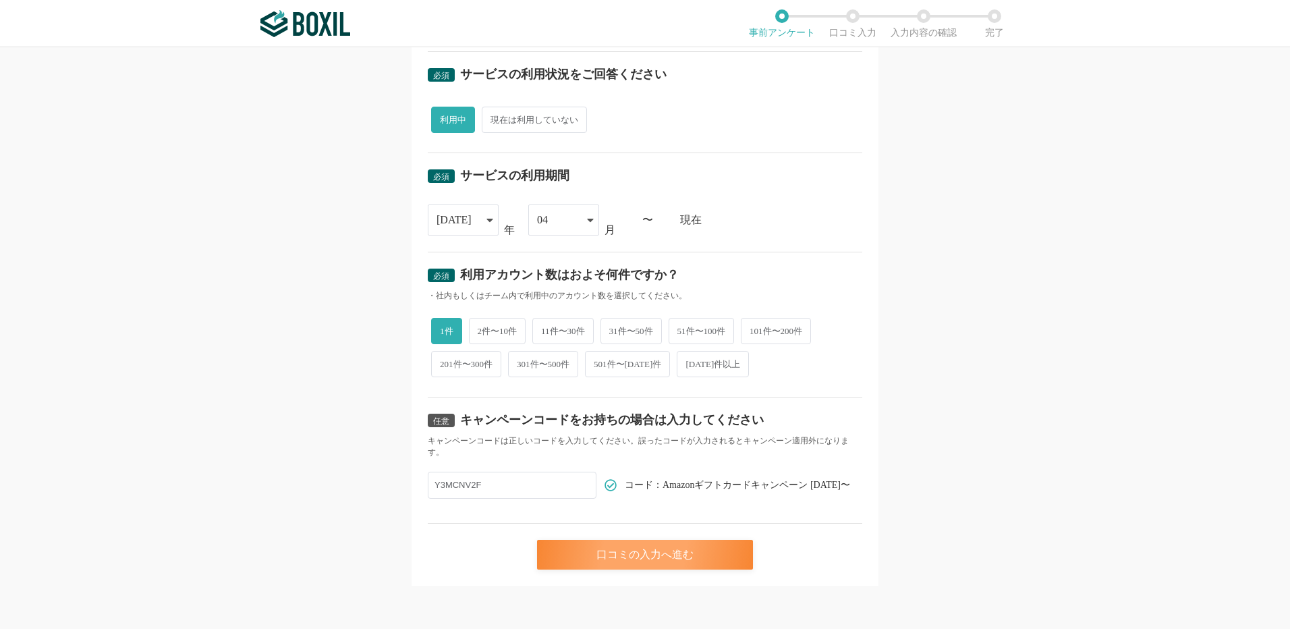
click at [644, 560] on div "口コミの入力へ進む" at bounding box center [645, 555] width 216 height 30
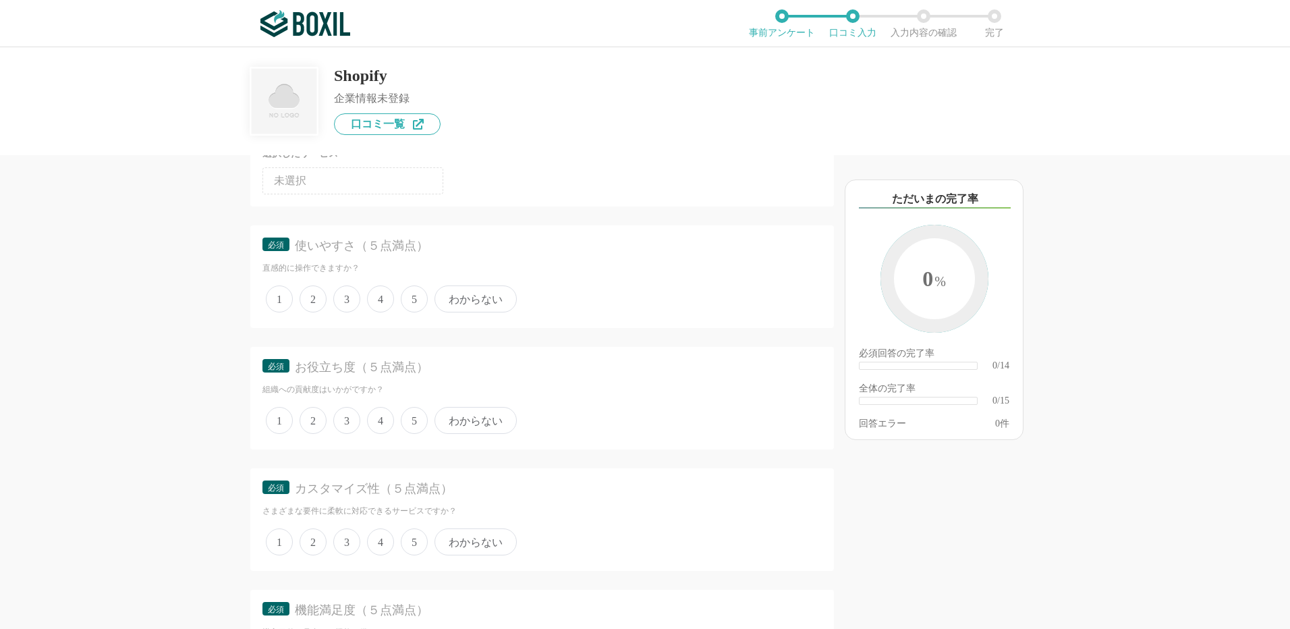
scroll to position [135, 0]
click at [346, 296] on span "3" at bounding box center [346, 298] width 27 height 27
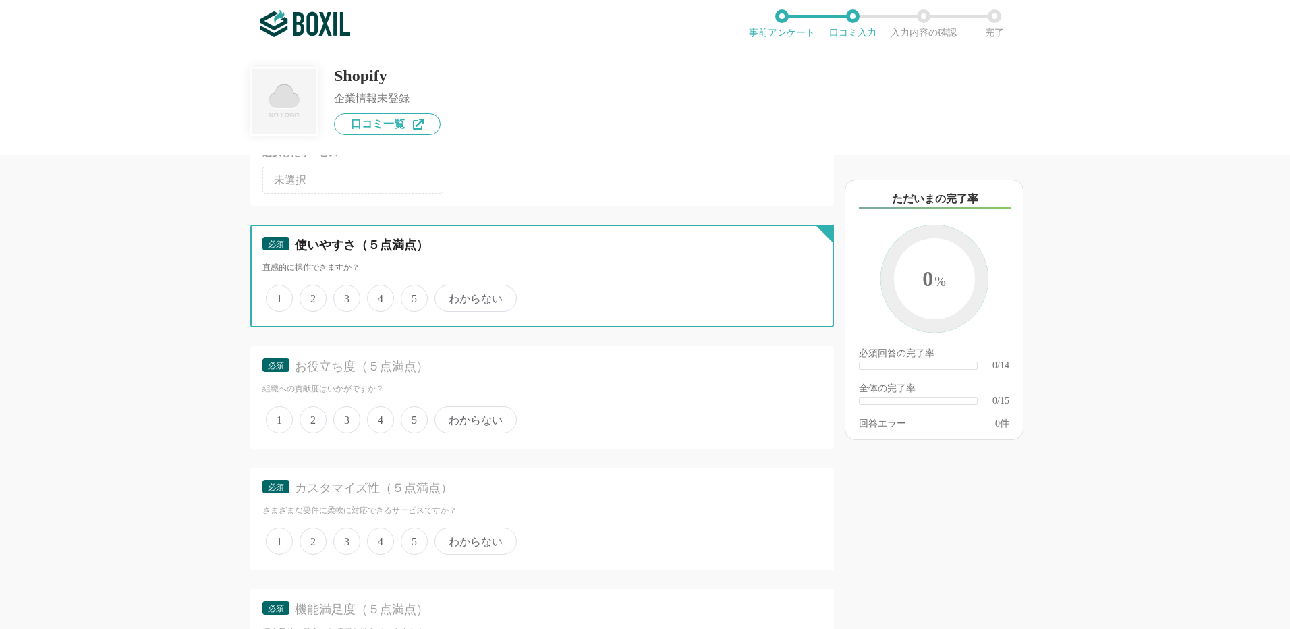
click at [345, 296] on input "3" at bounding box center [341, 291] width 9 height 9
radio input "true"
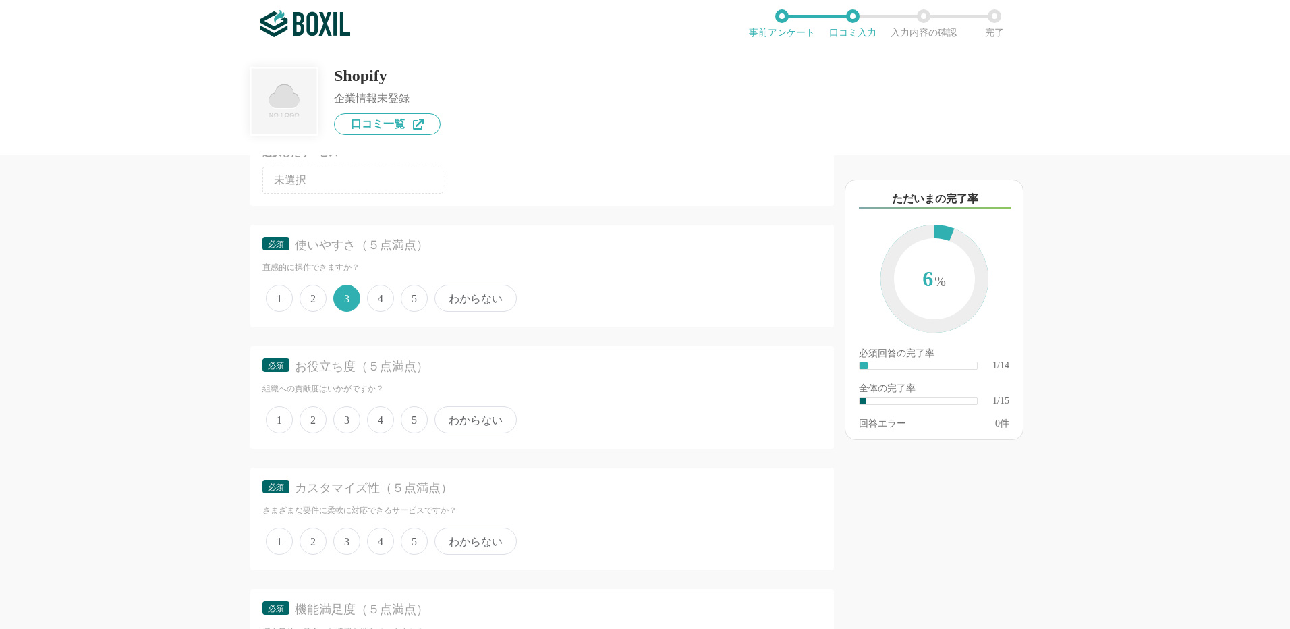
click at [418, 417] on span "5" at bounding box center [414, 419] width 27 height 27
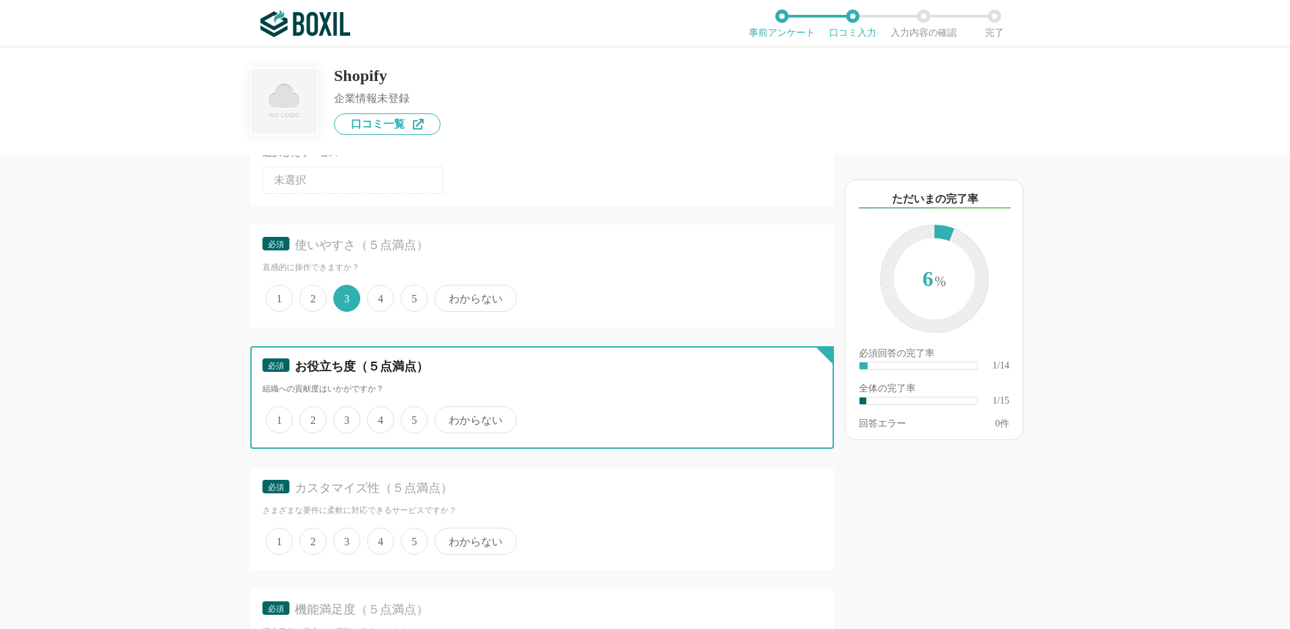
click at [413, 417] on input "5" at bounding box center [408, 412] width 9 height 9
radio input "true"
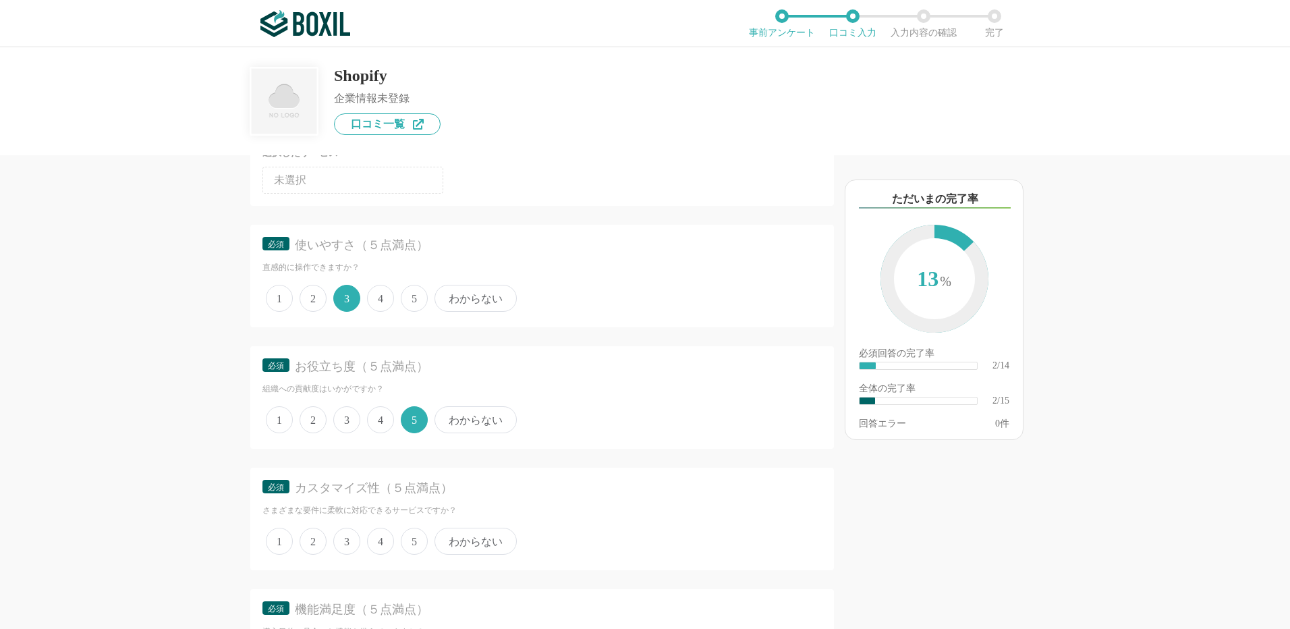
click at [345, 543] on span "3" at bounding box center [346, 541] width 27 height 27
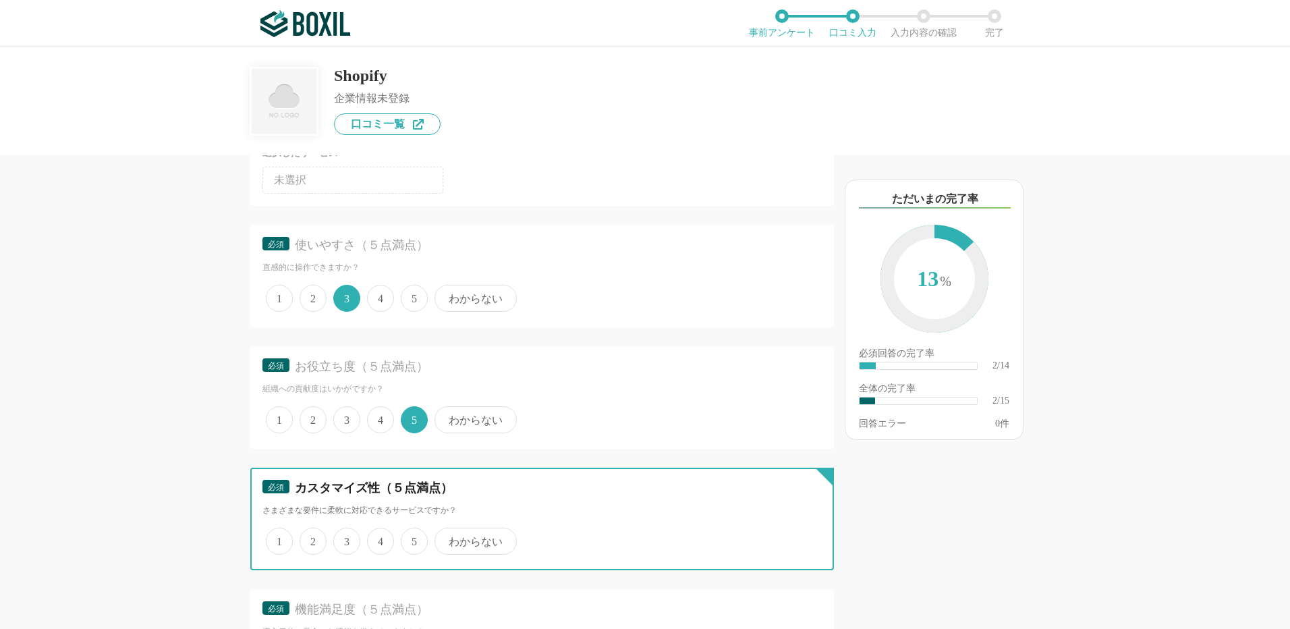
click at [345, 538] on input "3" at bounding box center [341, 534] width 9 height 9
radio input "true"
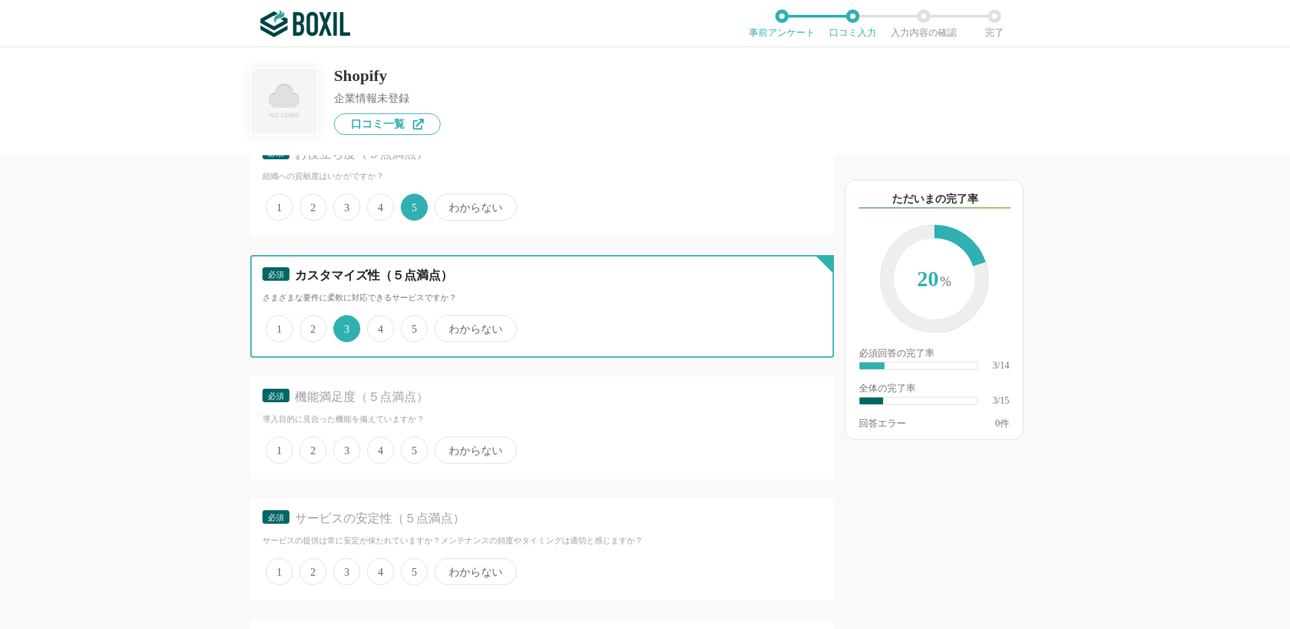
scroll to position [472, 0]
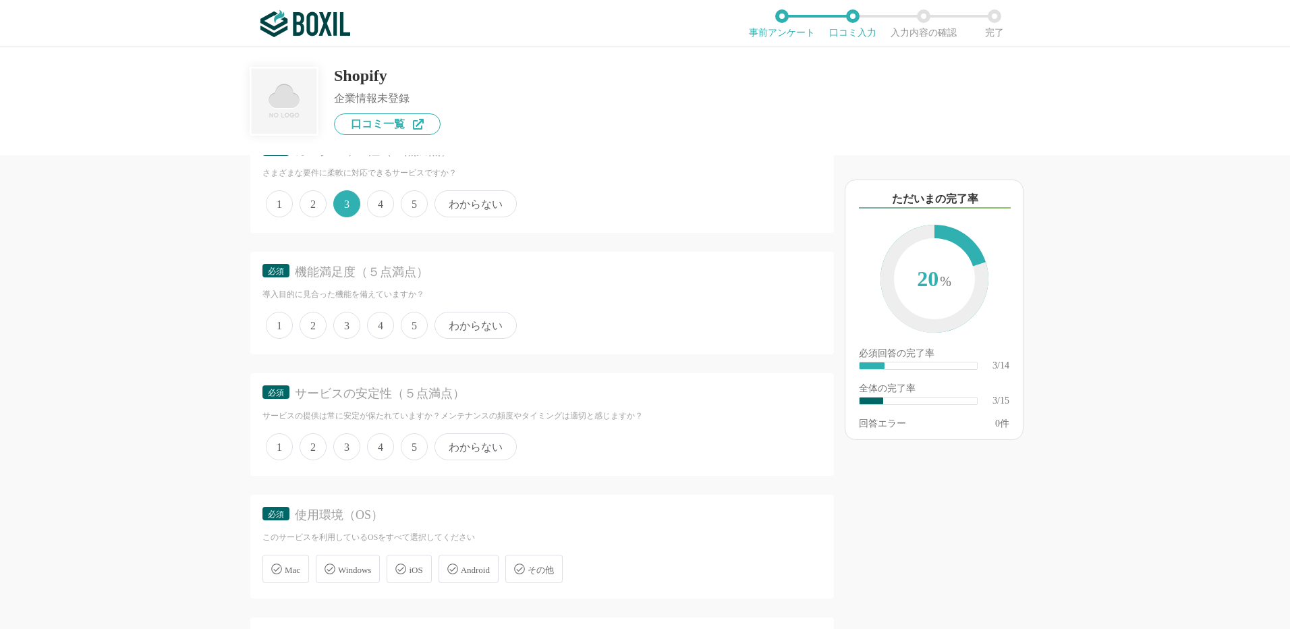
click at [354, 322] on span "3" at bounding box center [346, 325] width 27 height 27
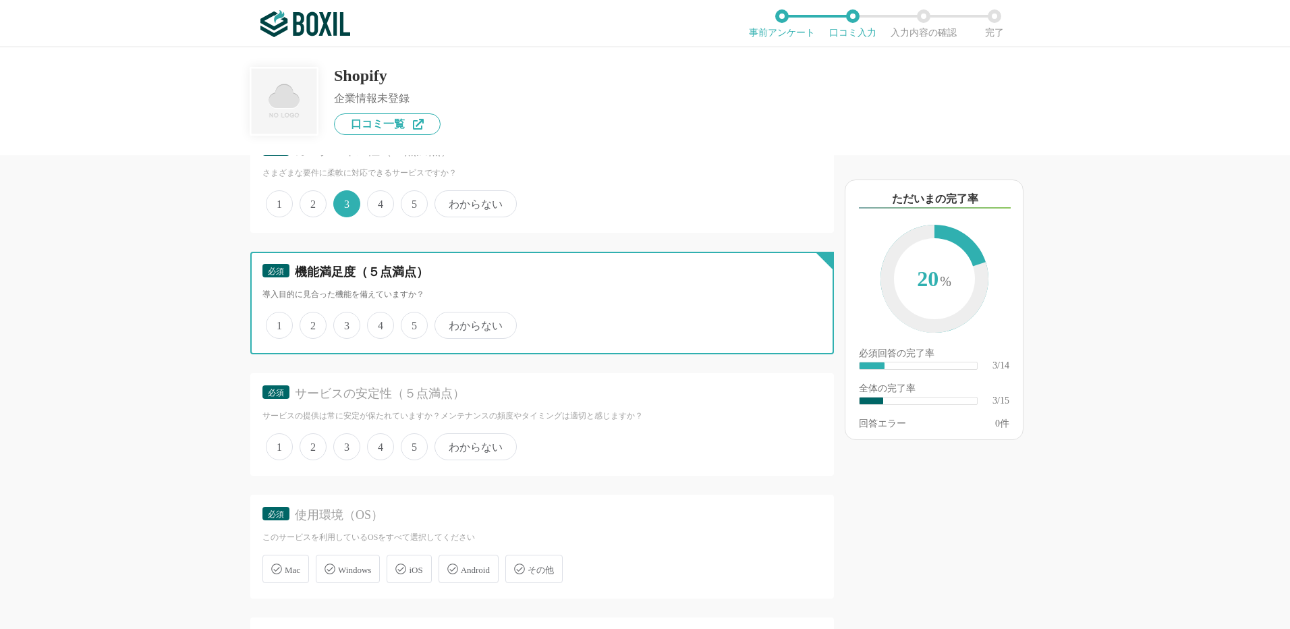
click at [345, 322] on input "3" at bounding box center [341, 318] width 9 height 9
radio input "true"
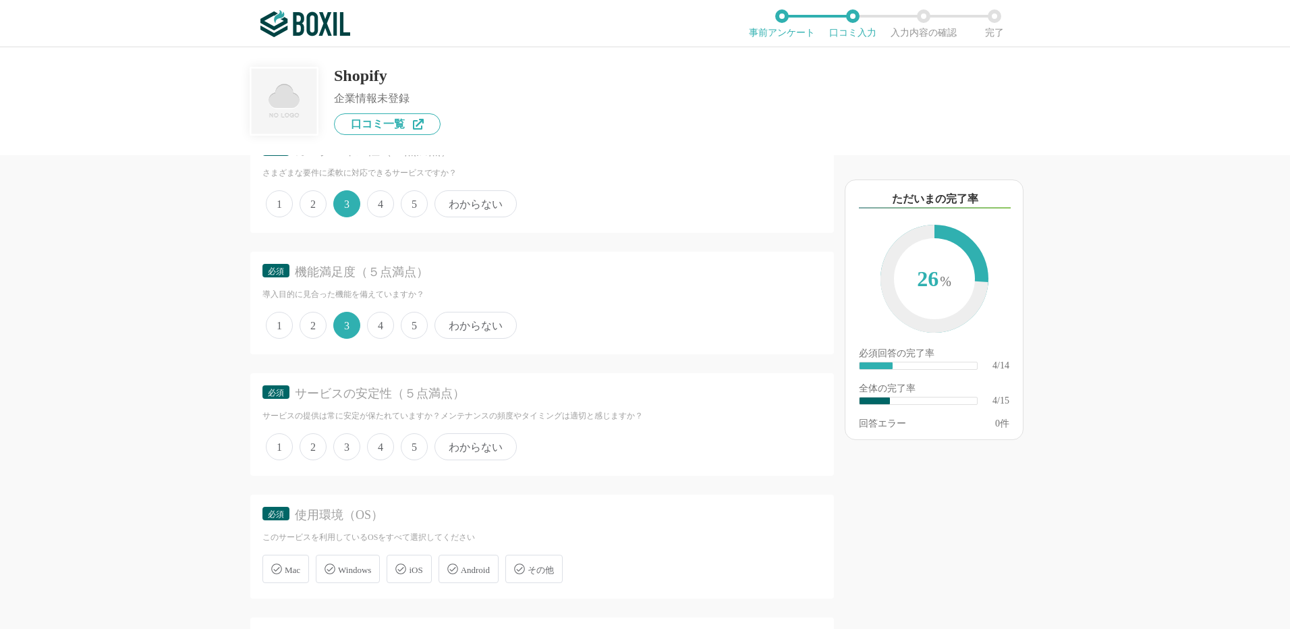
click at [386, 443] on span "4" at bounding box center [380, 446] width 27 height 27
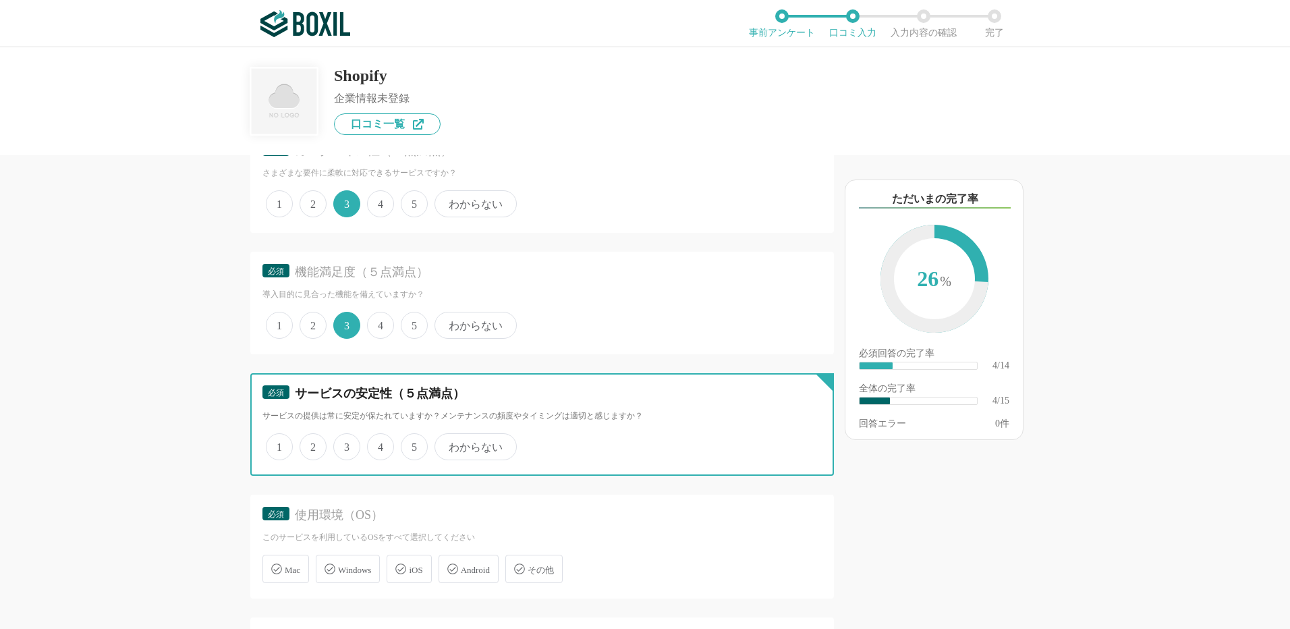
click at [379, 443] on input "4" at bounding box center [374, 439] width 9 height 9
radio input "true"
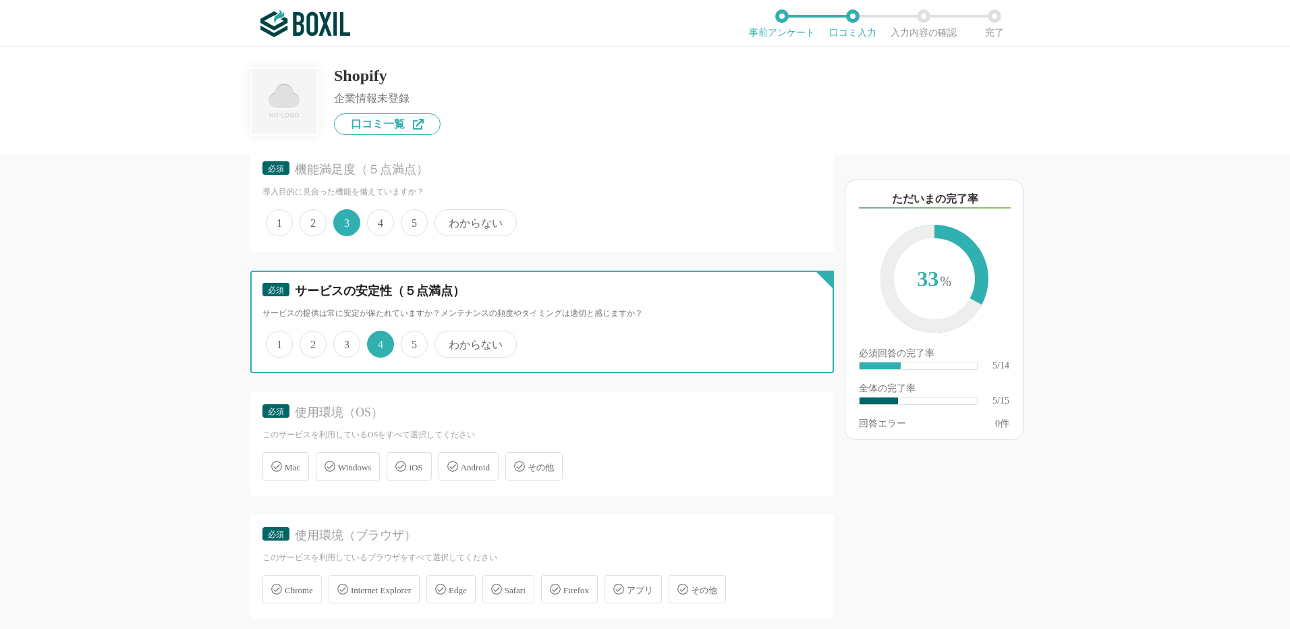
scroll to position [675, 0]
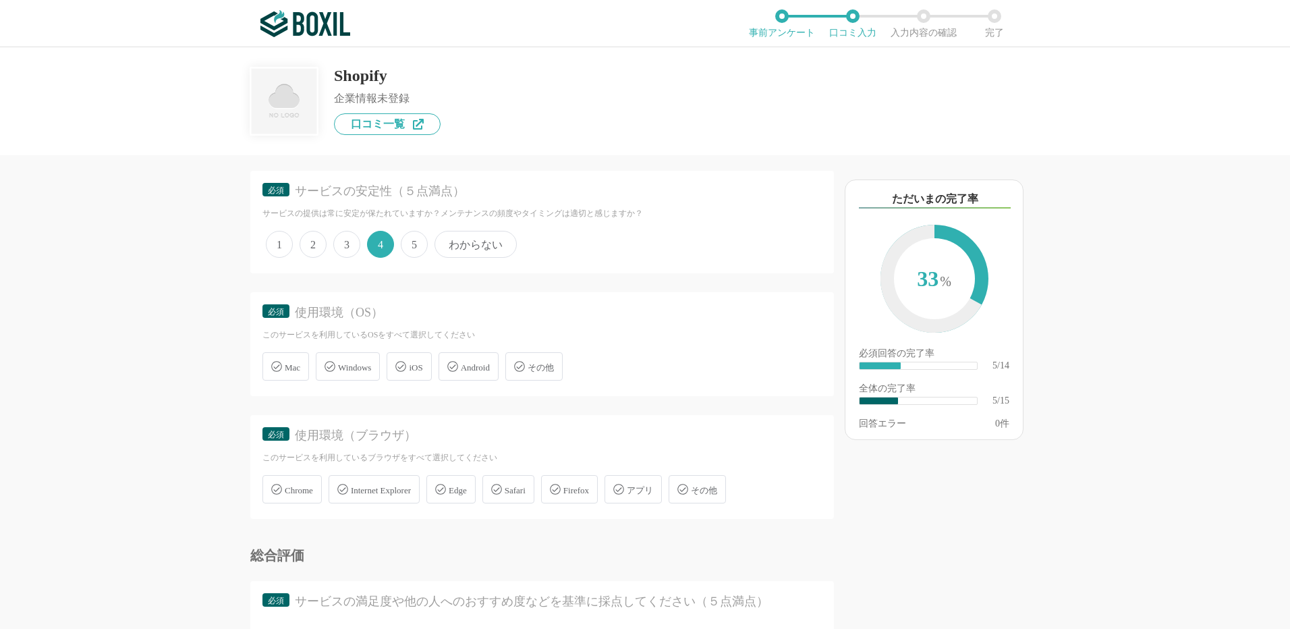
click at [337, 370] on div "Windows" at bounding box center [348, 366] width 64 height 28
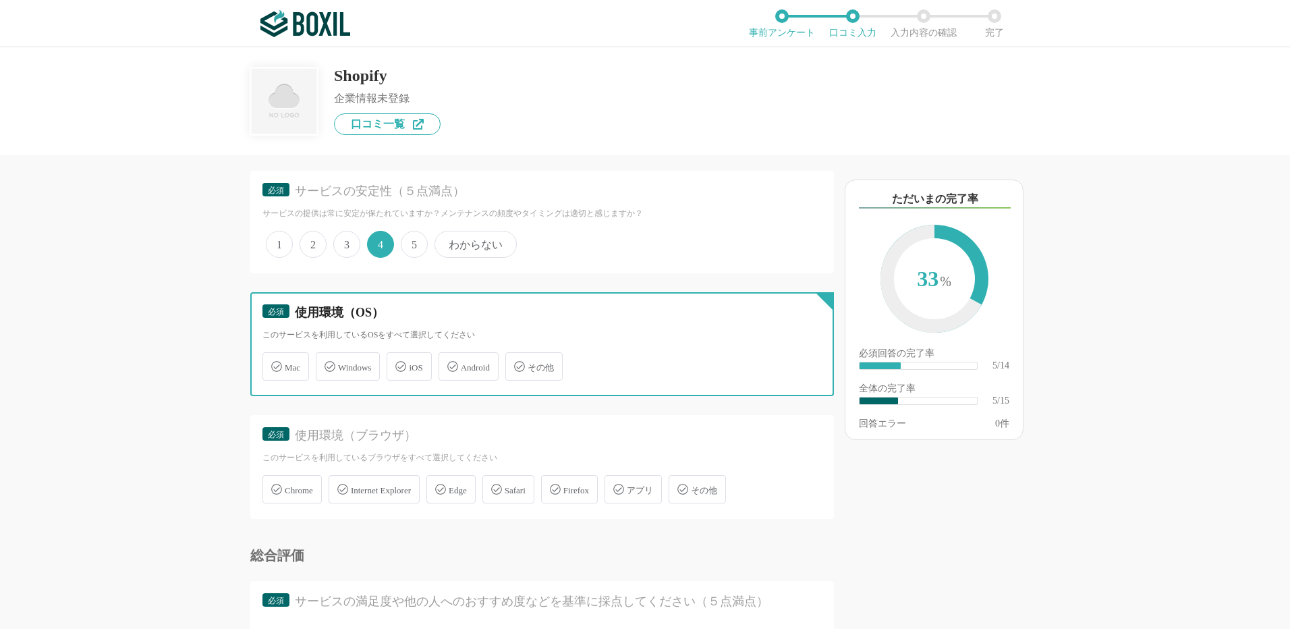
click at [327, 363] on input "Windows" at bounding box center [322, 358] width 9 height 9
checkbox input "true"
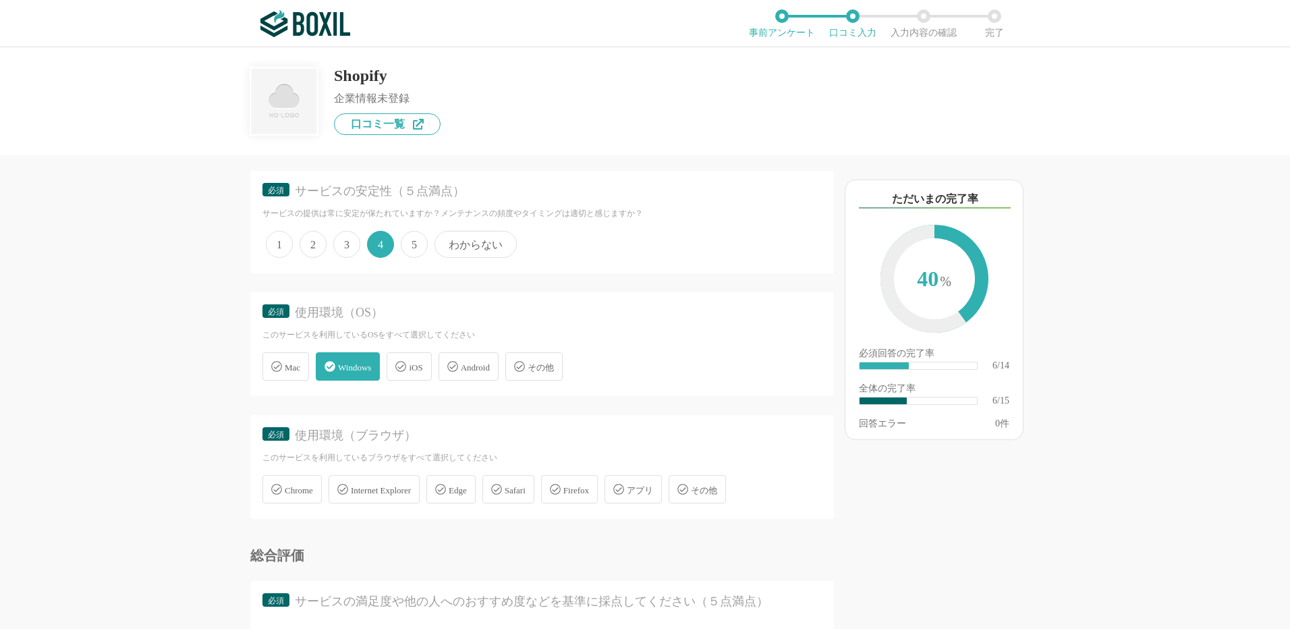
drag, startPoint x: 458, startPoint y: 487, endPoint x: 235, endPoint y: 495, distance: 222.8
click at [446, 488] on icon at bounding box center [440, 489] width 11 height 11
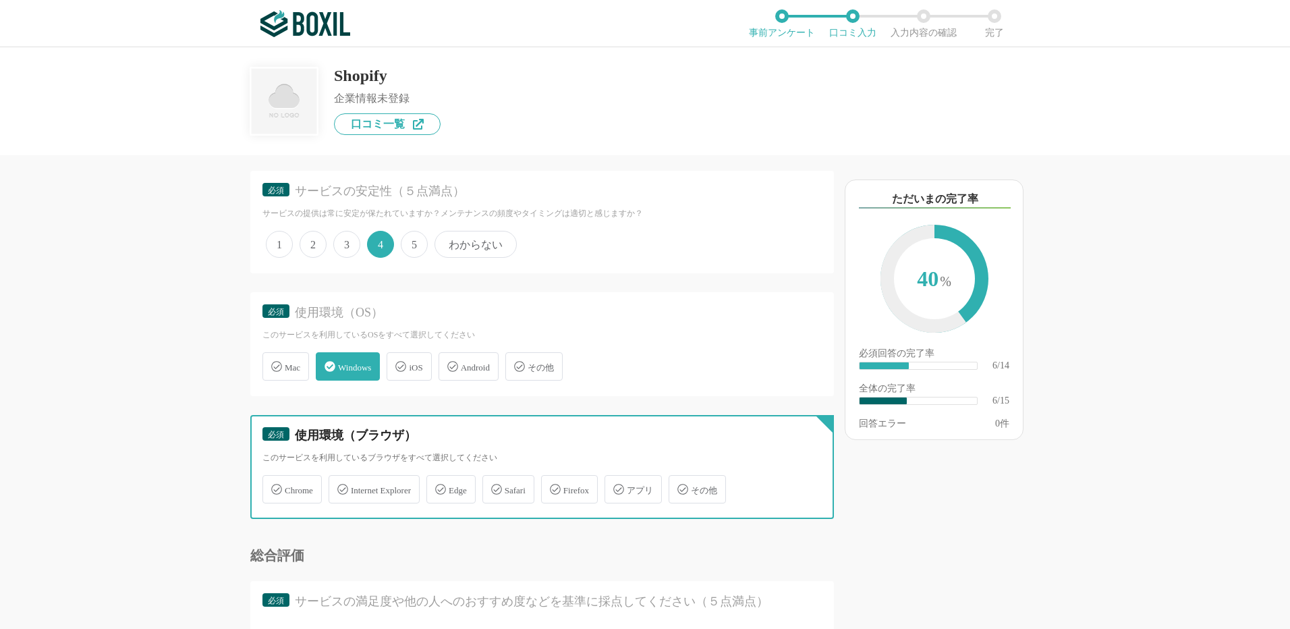
click at [438, 486] on input "Edge" at bounding box center [433, 481] width 9 height 9
checkbox input "true"
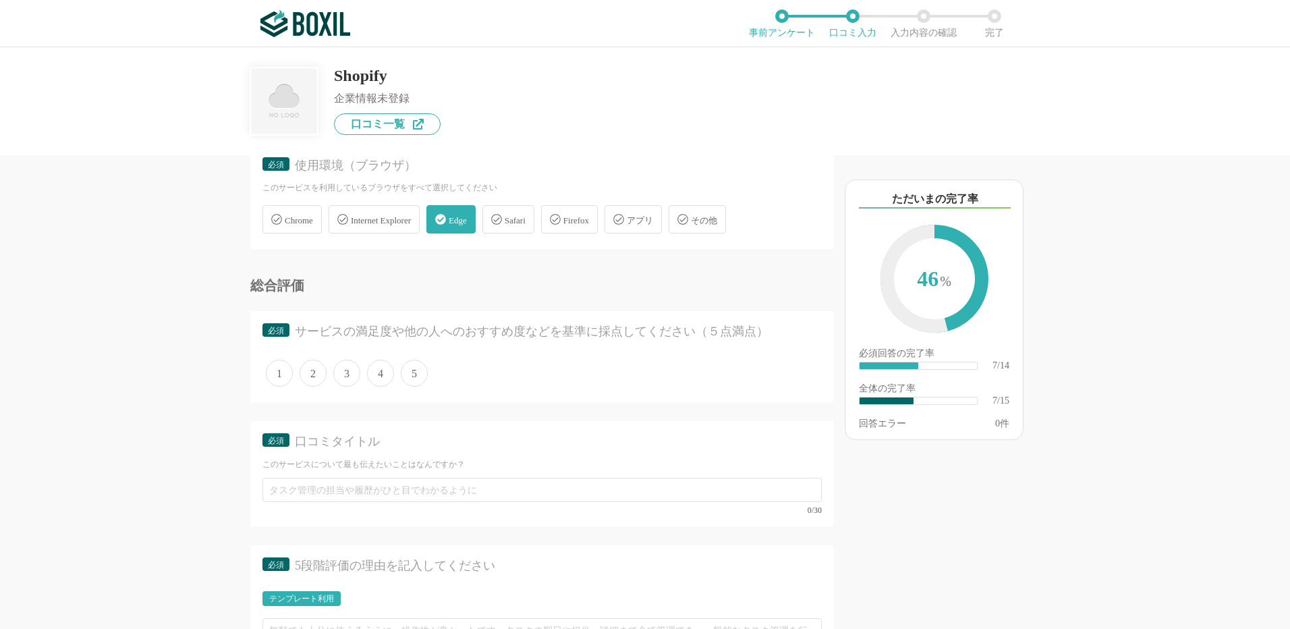
click at [348, 370] on span "3" at bounding box center [346, 373] width 27 height 27
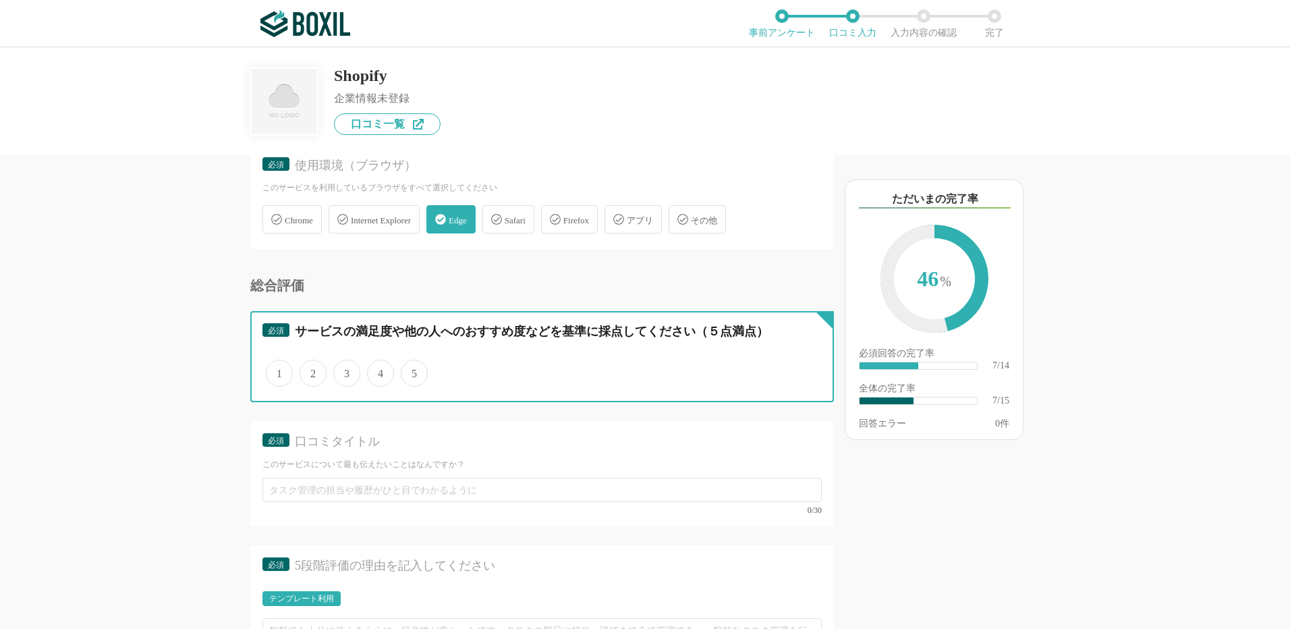
click at [345, 370] on input "3" at bounding box center [341, 366] width 9 height 9
radio input "true"
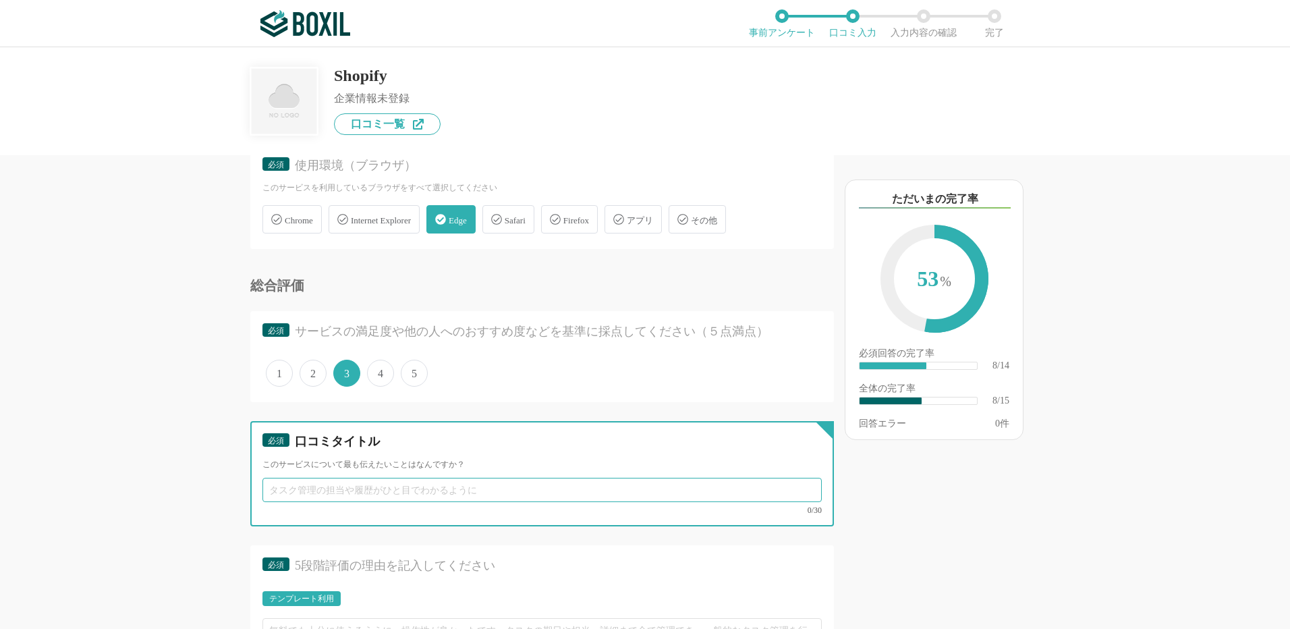
click at [337, 495] on input "text" at bounding box center [541, 490] width 559 height 24
paste input "「初心者でも本格的なECサイトが作れる、安心のプラットフォーム"
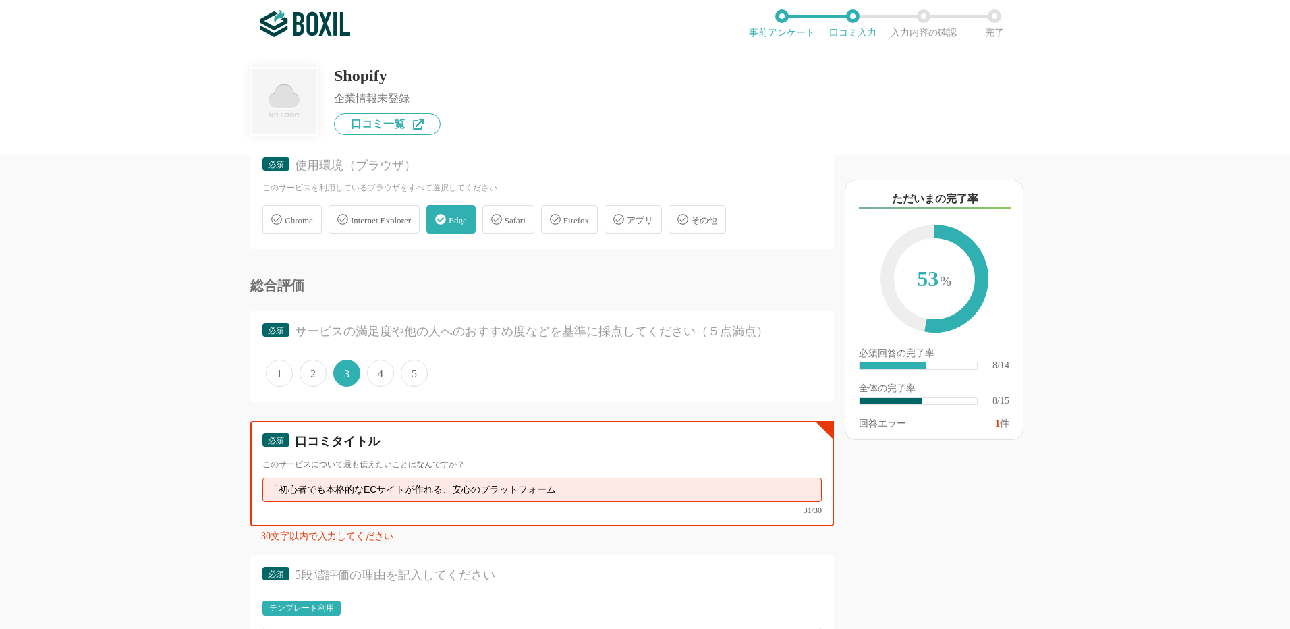
click at [437, 491] on input "「初心者でも本格的なECサイトが作れる、安心のプラットフォーム" at bounding box center [541, 490] width 559 height 24
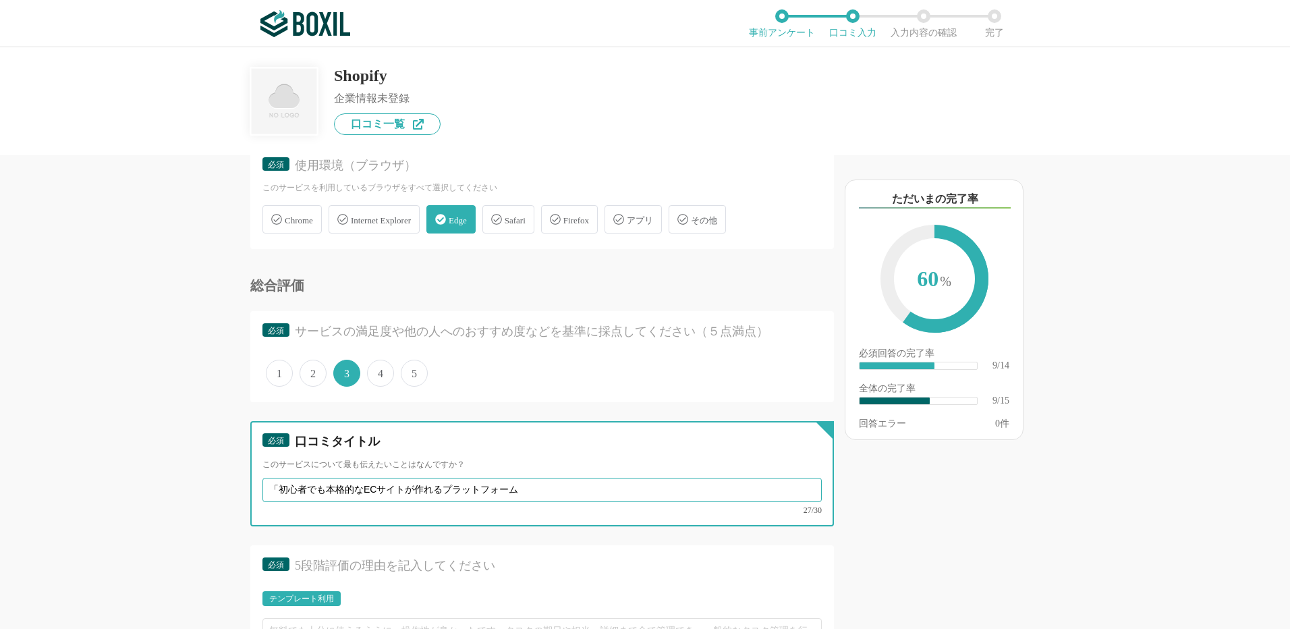
type input "「初心者でも本格的なECサイトが作れるプラットフォーム"
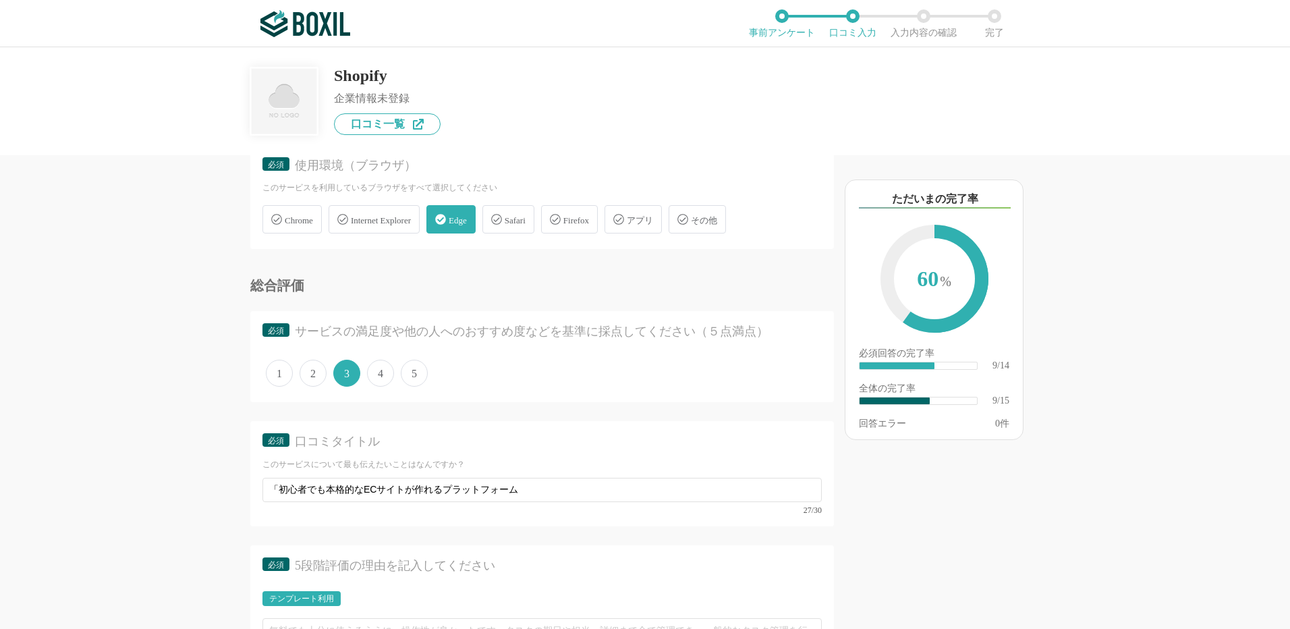
scroll to position [1147, 0]
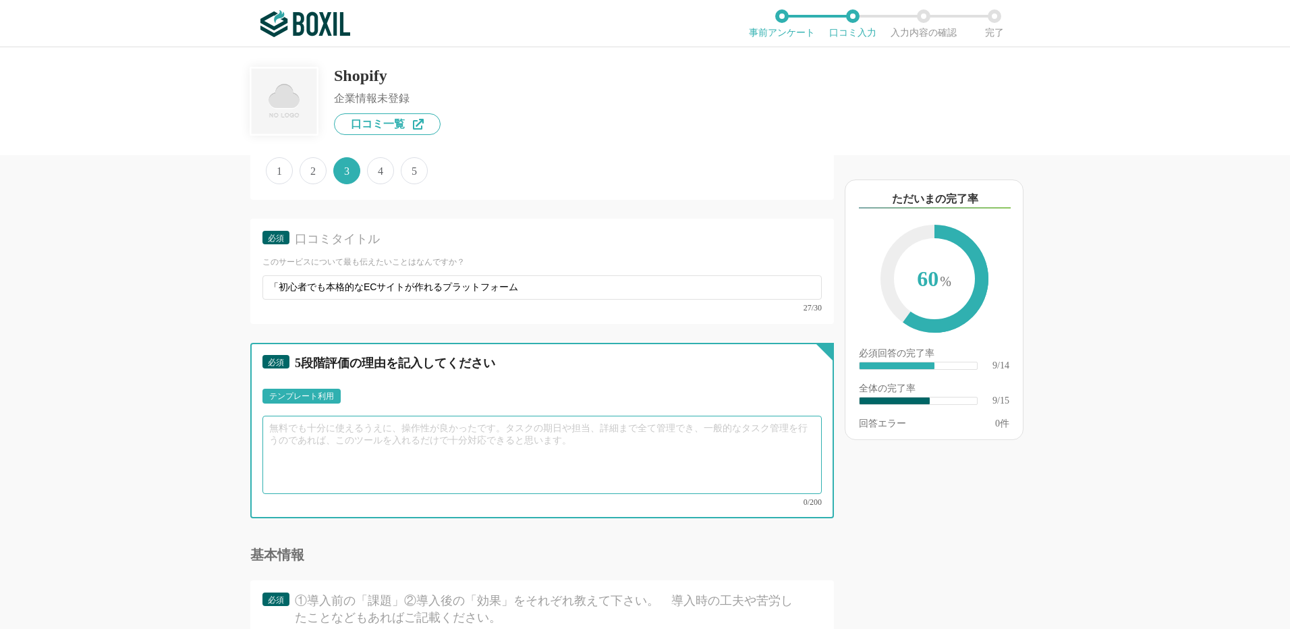
click at [323, 436] on textarea at bounding box center [541, 455] width 559 height 78
paste textarea "Shopifyを導入してから、自社の商品をオンラインで販売するまでの流れが非常にスムーズになりました。テーマやアプリが豊富で、専門知識がなくてもおしゃれなサイ…"
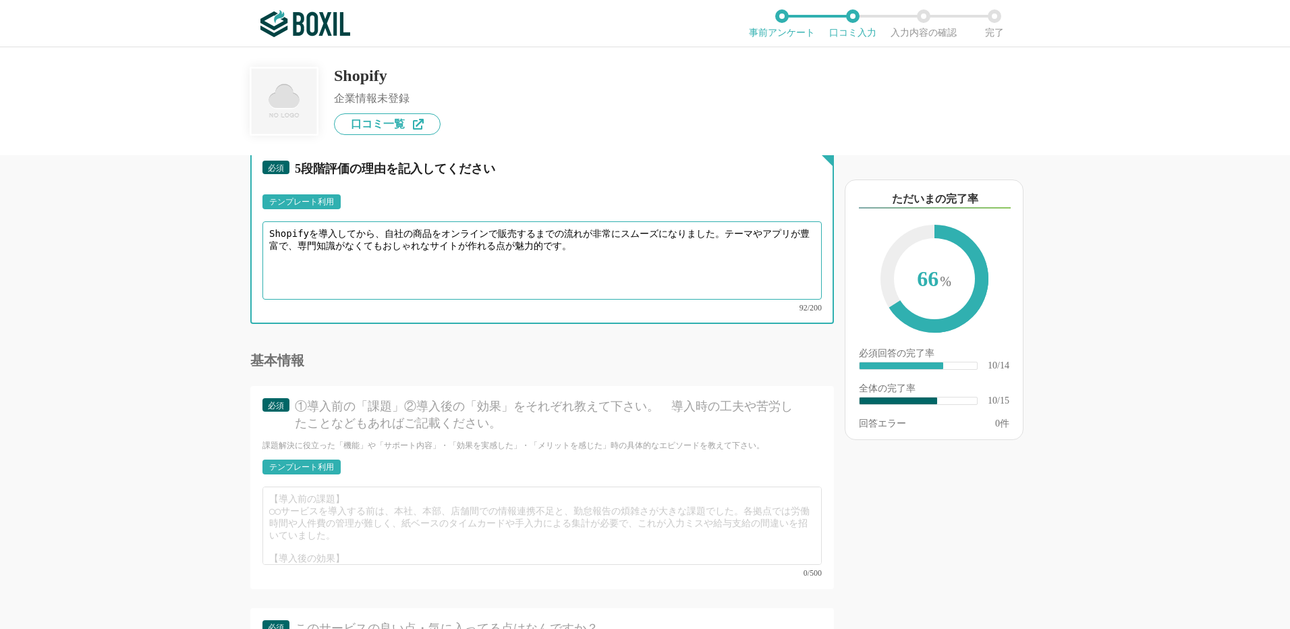
scroll to position [1350, 0]
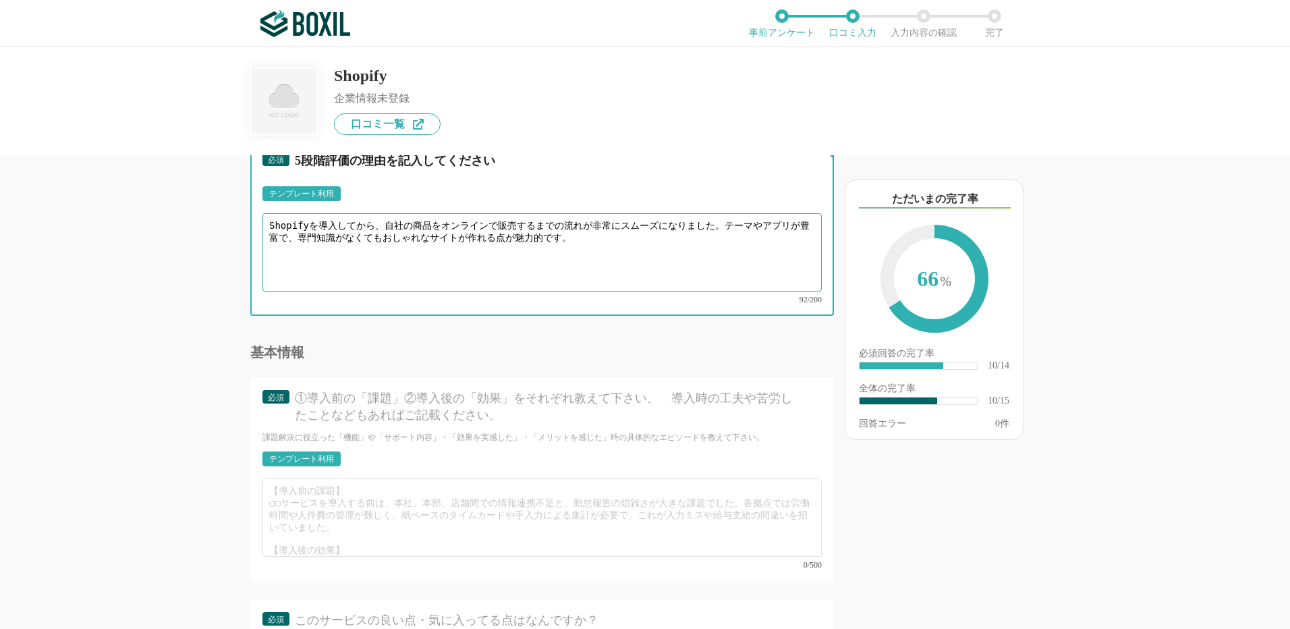
type textarea "Shopifyを導入してから、自社の商品をオンラインで販売するまでの流れが非常にスムーズになりました。テーマやアプリが豊富で、専門知識がなくてもおしゃれなサイ…"
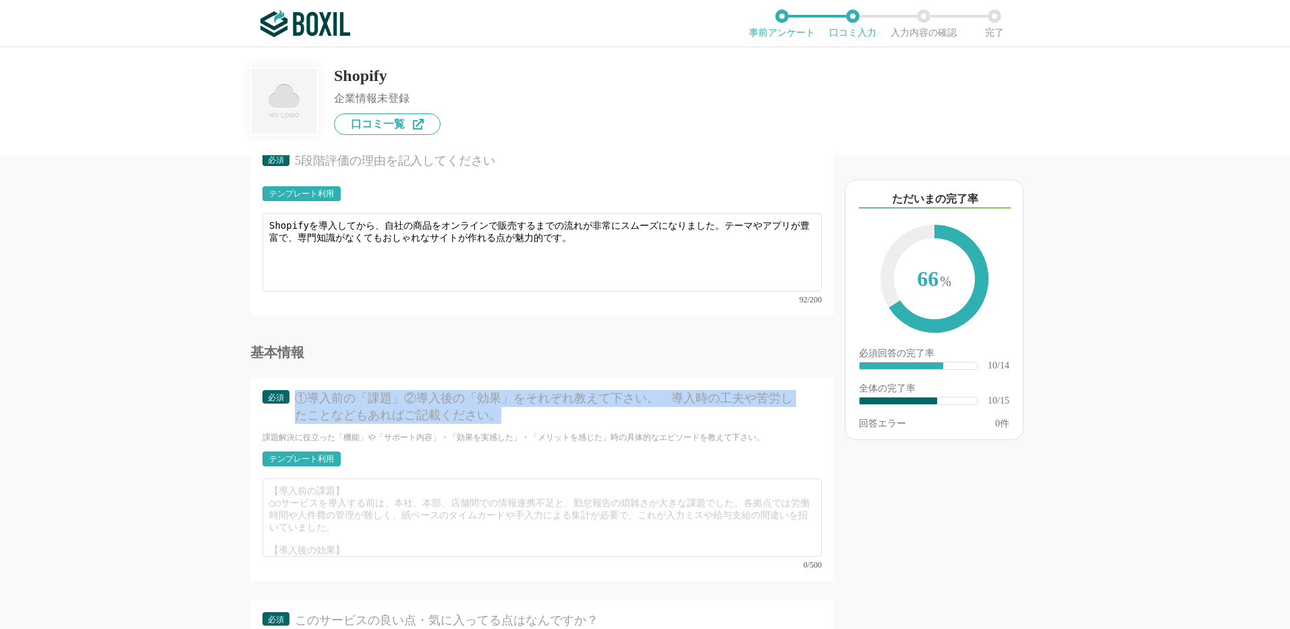
drag, startPoint x: 509, startPoint y: 410, endPoint x: 296, endPoint y: 393, distance: 213.9
click at [296, 393] on div "①導入前の「課題」②導入後の「効果」をそれぞれ教えて下さい。　導入時の工夫や苦労したことなどもあればご記載ください。" at bounding box center [546, 407] width 503 height 34
copy div "①導入前の「課題」②導入後の「効果」をそれぞれ教えて下さい。　導入時の工夫や苦労したことなどもあればご記載ください。"
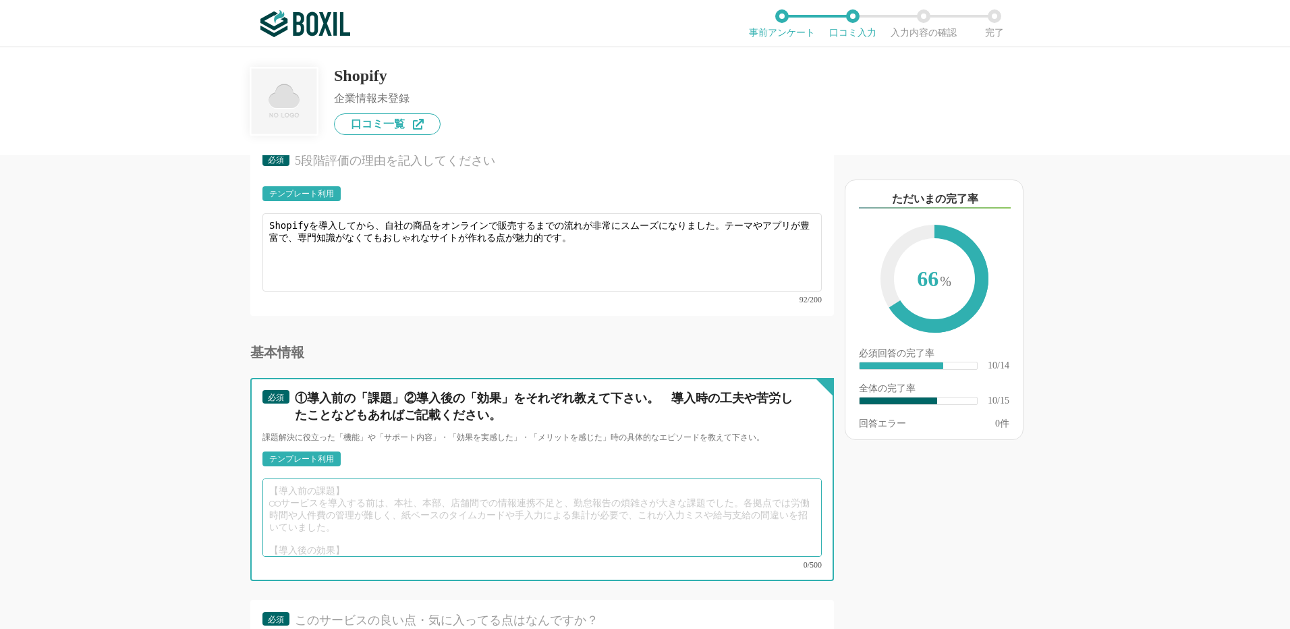
click at [298, 490] on textarea at bounding box center [541, 517] width 559 height 78
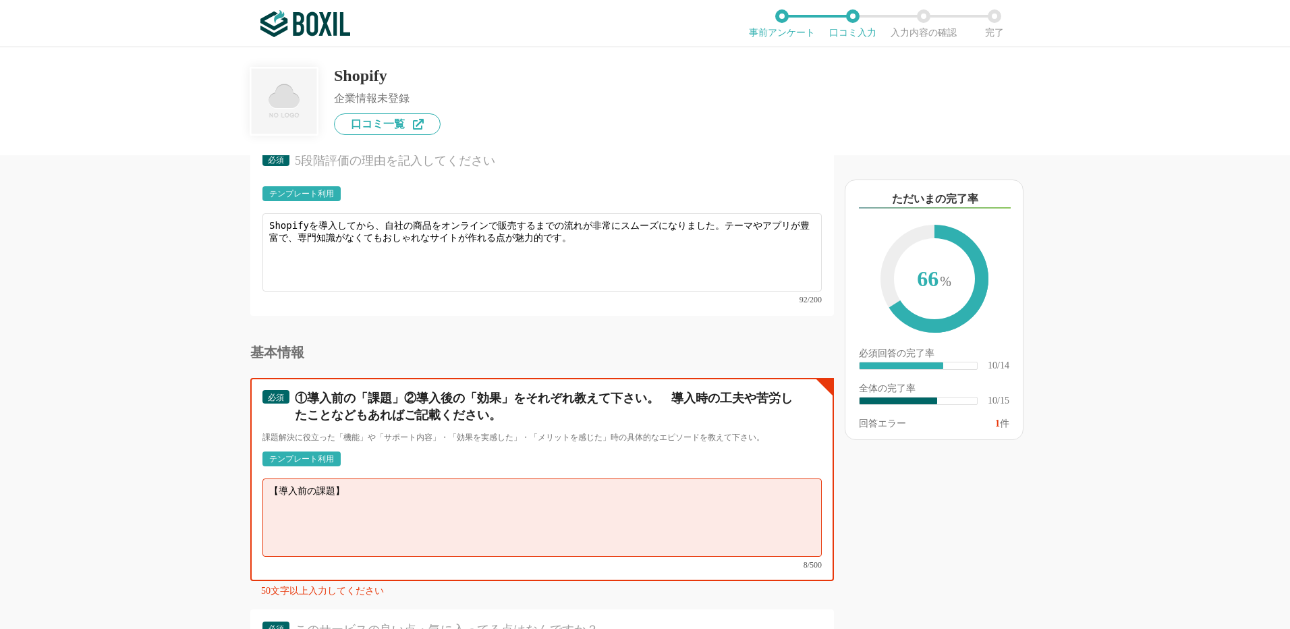
click at [275, 499] on textarea "【導入前の課題】" at bounding box center [541, 517] width 559 height 78
paste textarea "自社の商品をオンラインで販売していましたが、以前のシステムではデザインの自由度が低く、サイトを見たお客様に十分な魅力を伝えられませんでした。 また、在庫管理や…"
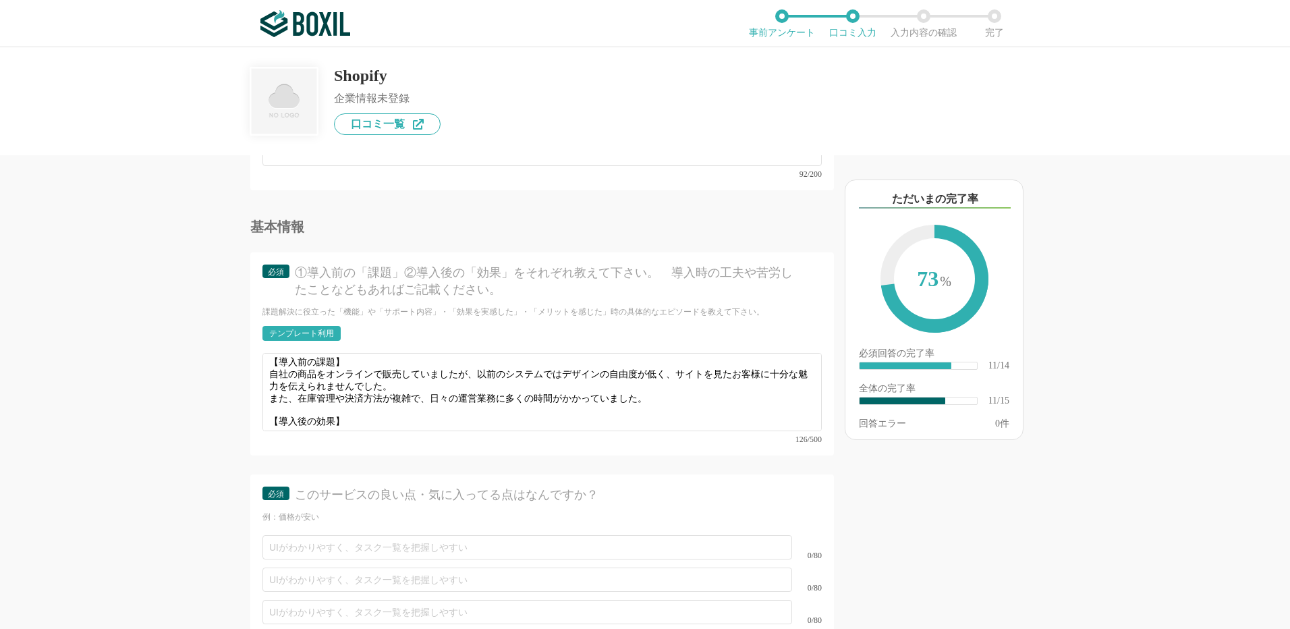
scroll to position [1484, 0]
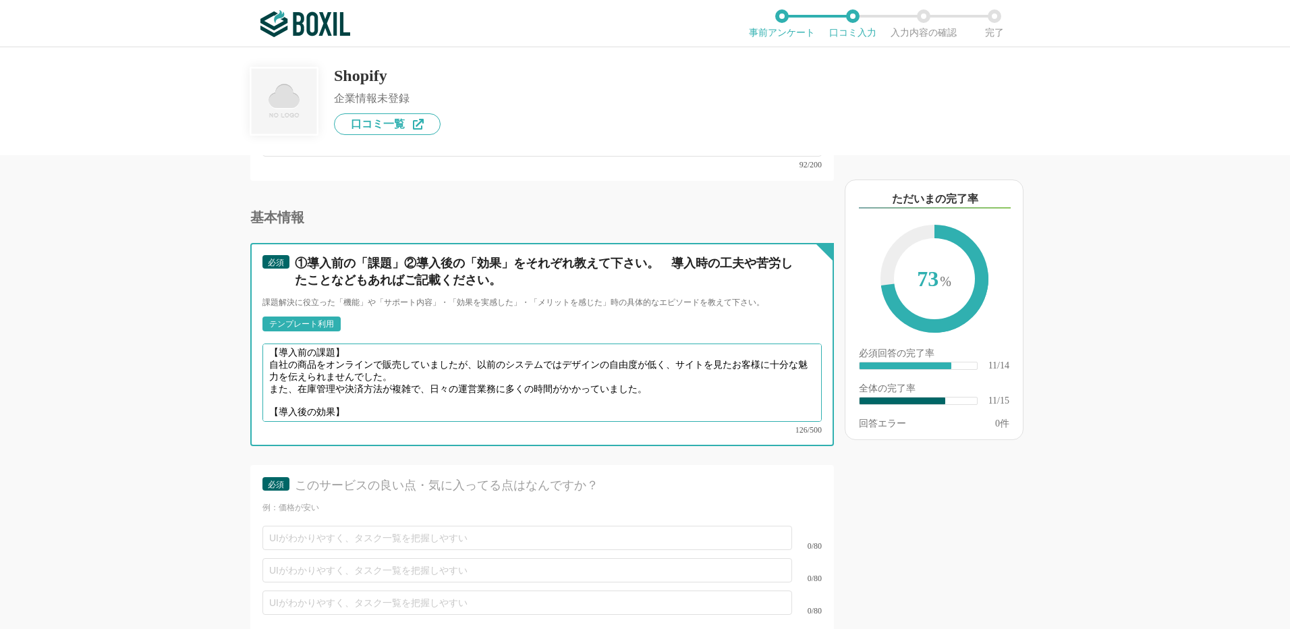
click at [289, 400] on textarea "【導入前の課題】 自社の商品をオンラインで販売していましたが、以前のシステムではデザインの自由度が低く、サイトを見たお客様に十分な魅力を伝えられませんでした。…" at bounding box center [541, 382] width 559 height 78
paste textarea "Shopifyを導入したことで、豊富なテンプレートを使って短期間で魅力的なサイトを構築できました。管理画面も分かりやすく、在庫や受注の管理を一元化できたため、…"
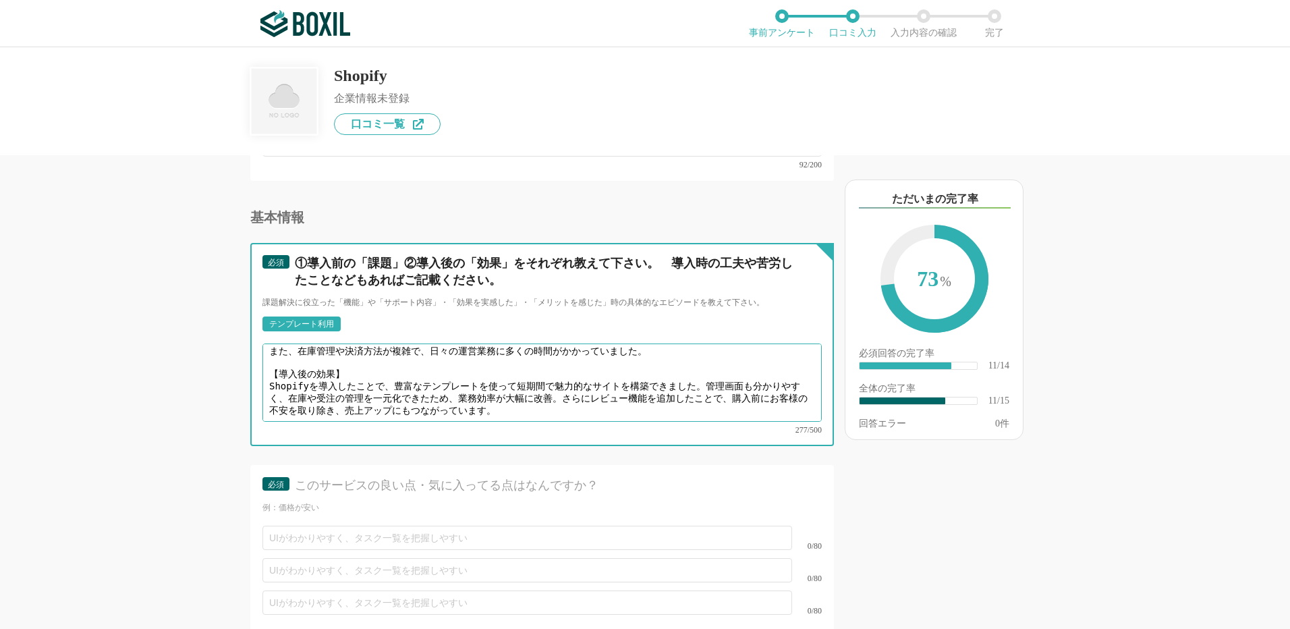
scroll to position [51, 0]
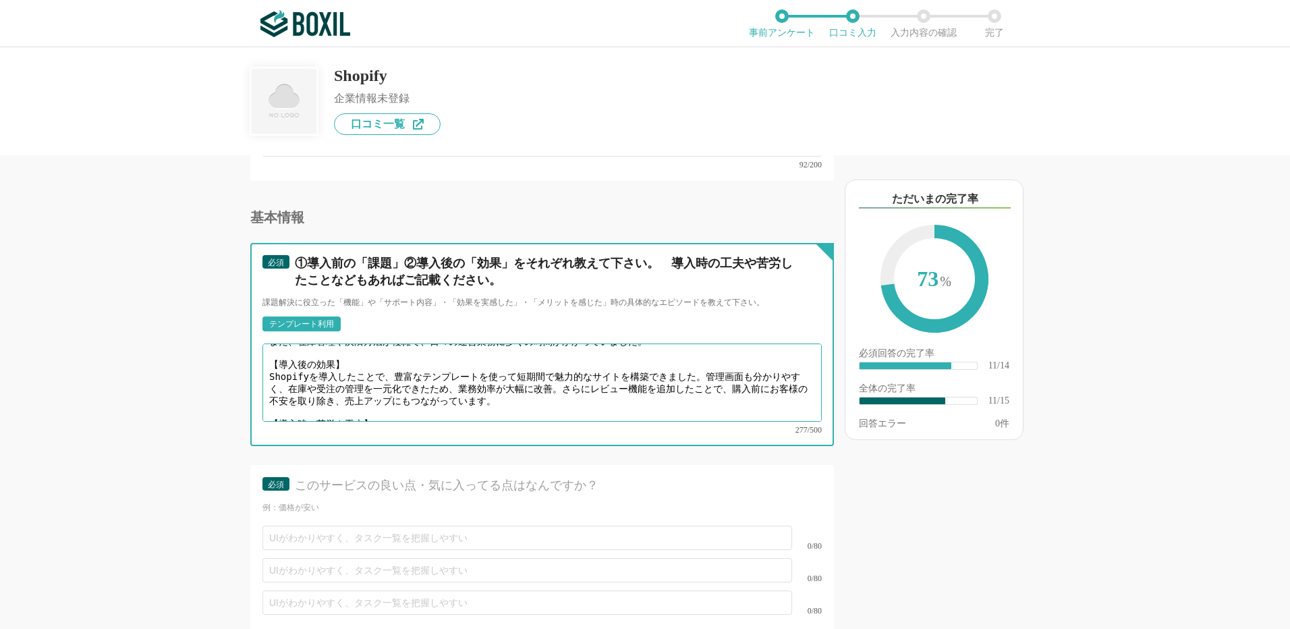
click at [277, 398] on textarea "【導入前の課題】 自社の商品をオンラインで販売していましたが、以前のシステムではデザインの自由度が低く、サイトを見たお客様に十分な魅力を伝えられませんでした。…" at bounding box center [541, 382] width 559 height 78
paste textarea "最初はアプリやヘルプが英語表記で戸惑うこともありました。そのため、実際に試しながら操作方法を学び、日本語対応しているアプリを優先的に導入する工夫をしました。"
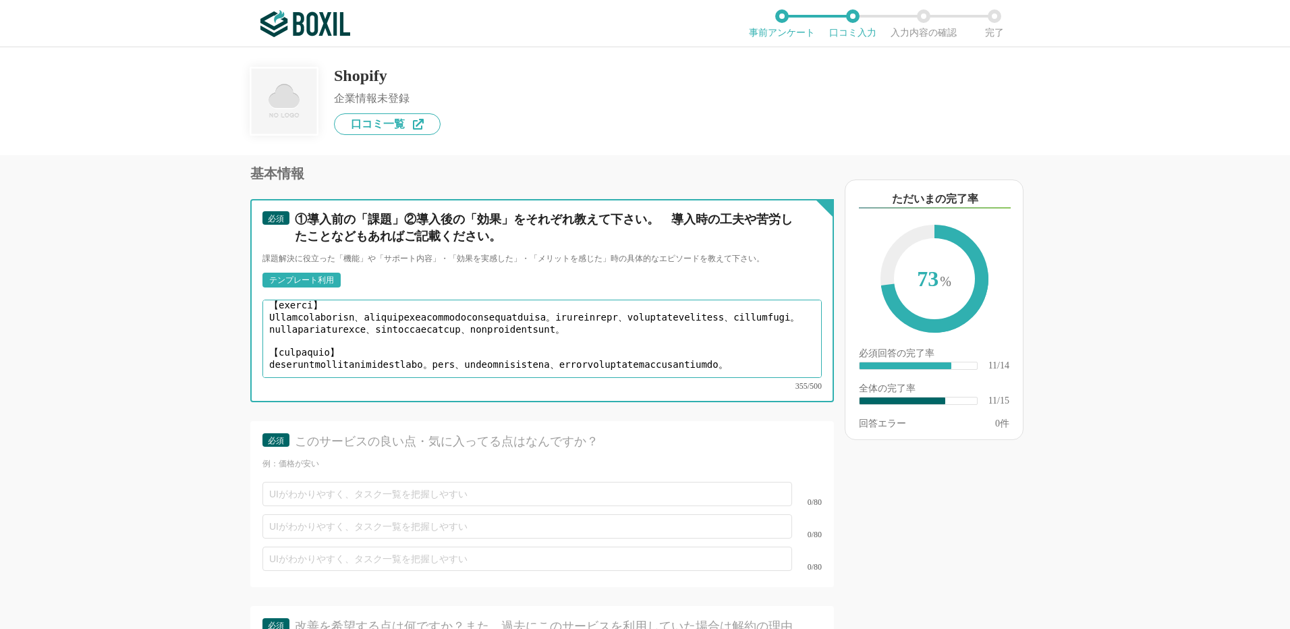
scroll to position [1552, 0]
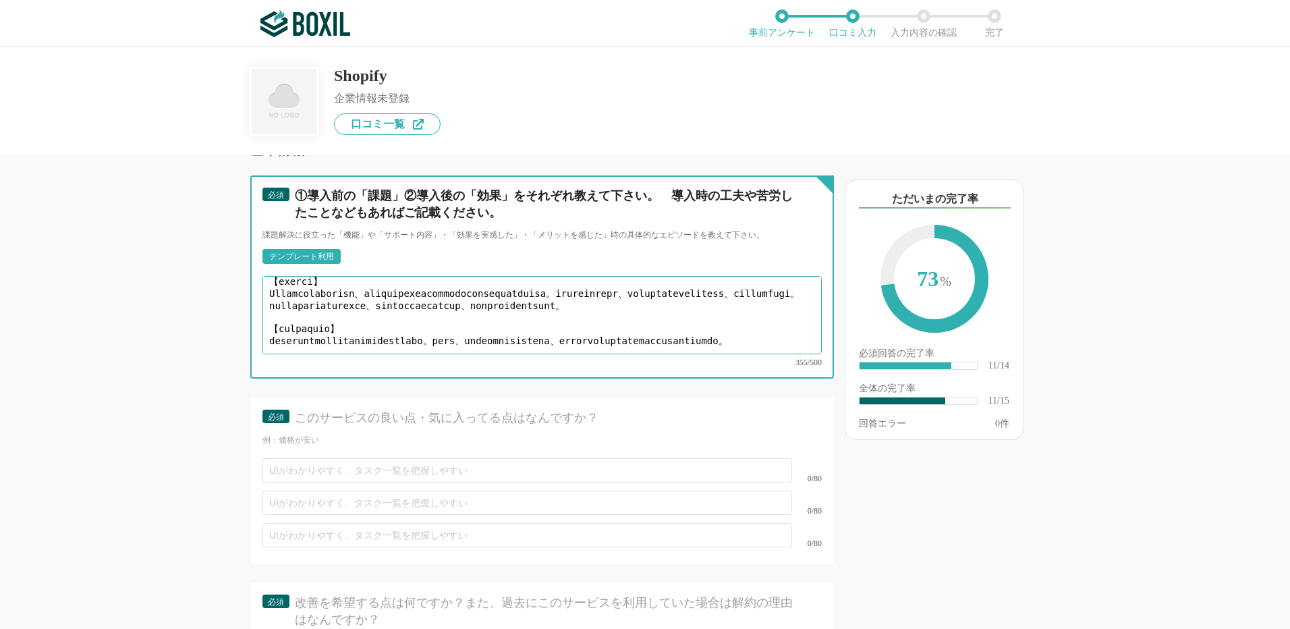
type textarea "【loremi】 dolorsitametconsectet、adipiscingelitseddoe、temporincididuntutlaboreet。…"
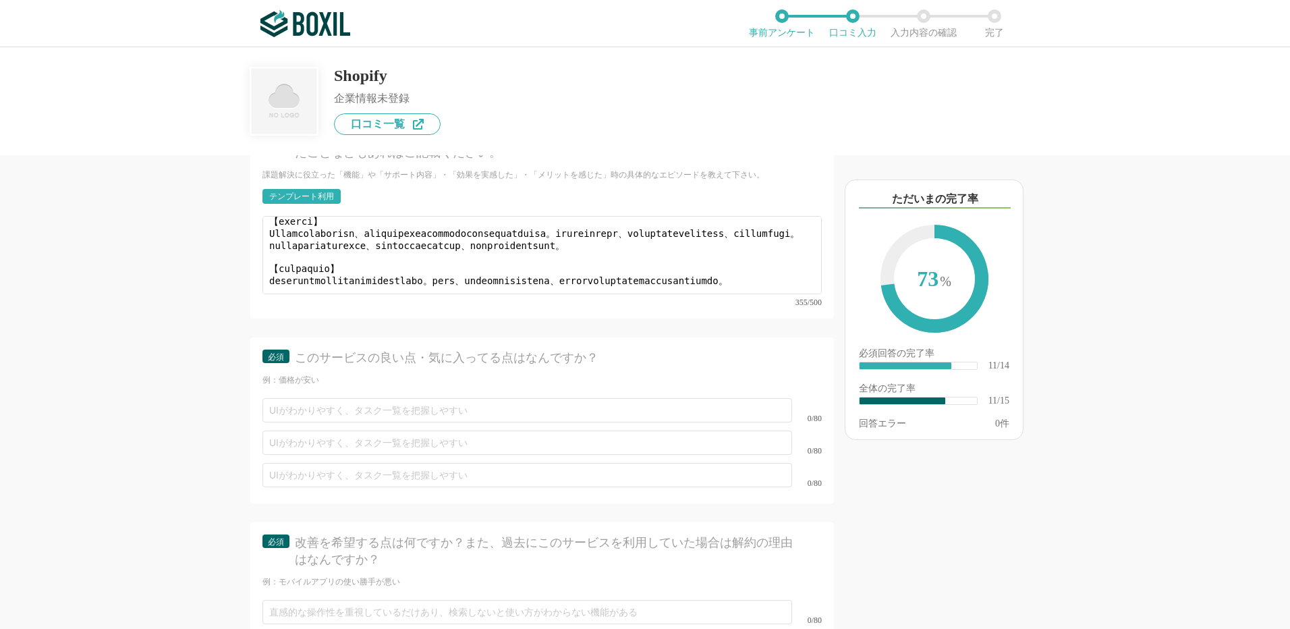
scroll to position [1687, 0]
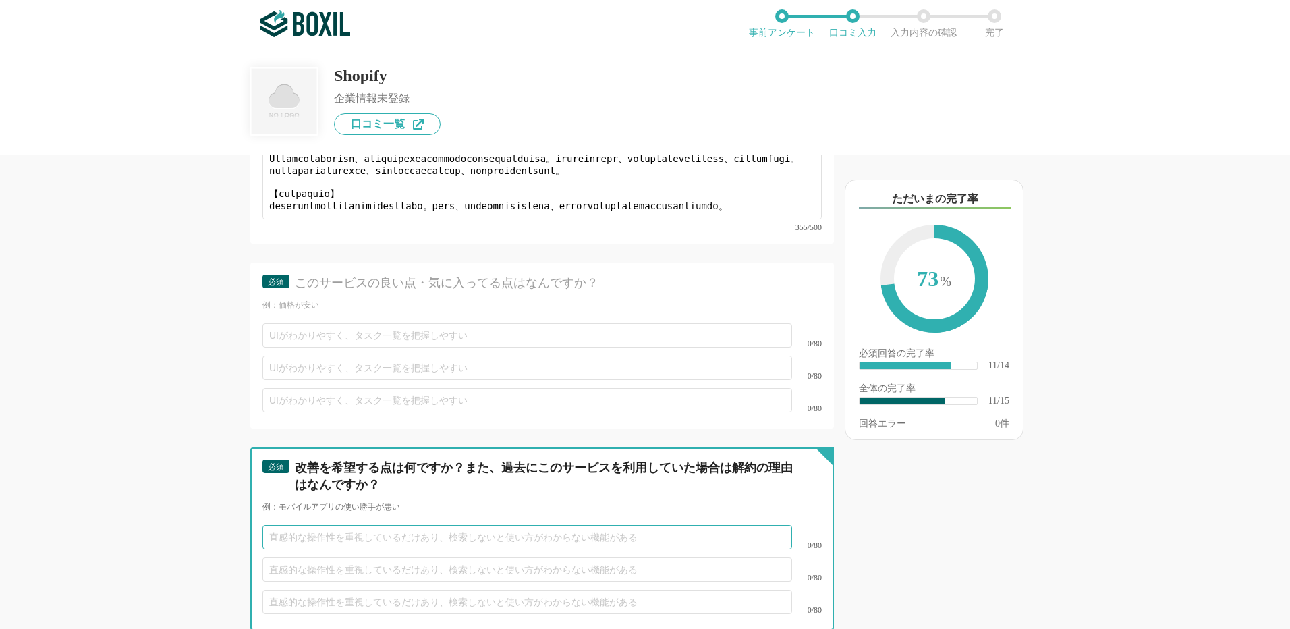
click at [319, 525] on input "text" at bounding box center [527, 537] width 530 height 24
paste input "多機能だが、日本語対応の強化が望まれる"
type input "多機能だが、日本語対応の強化が望まれる"
click at [316, 558] on input "text" at bounding box center [527, 569] width 530 height 24
paste input "日本語対応やサポート"
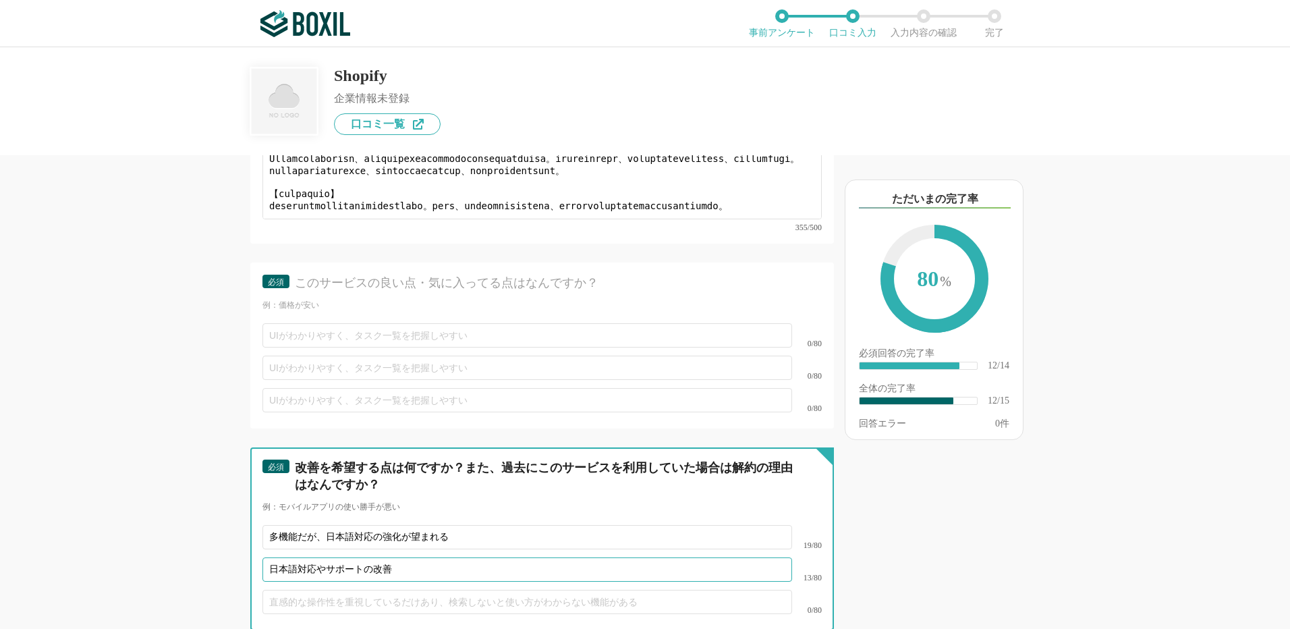
type input "日本語対応やサポートの改善"
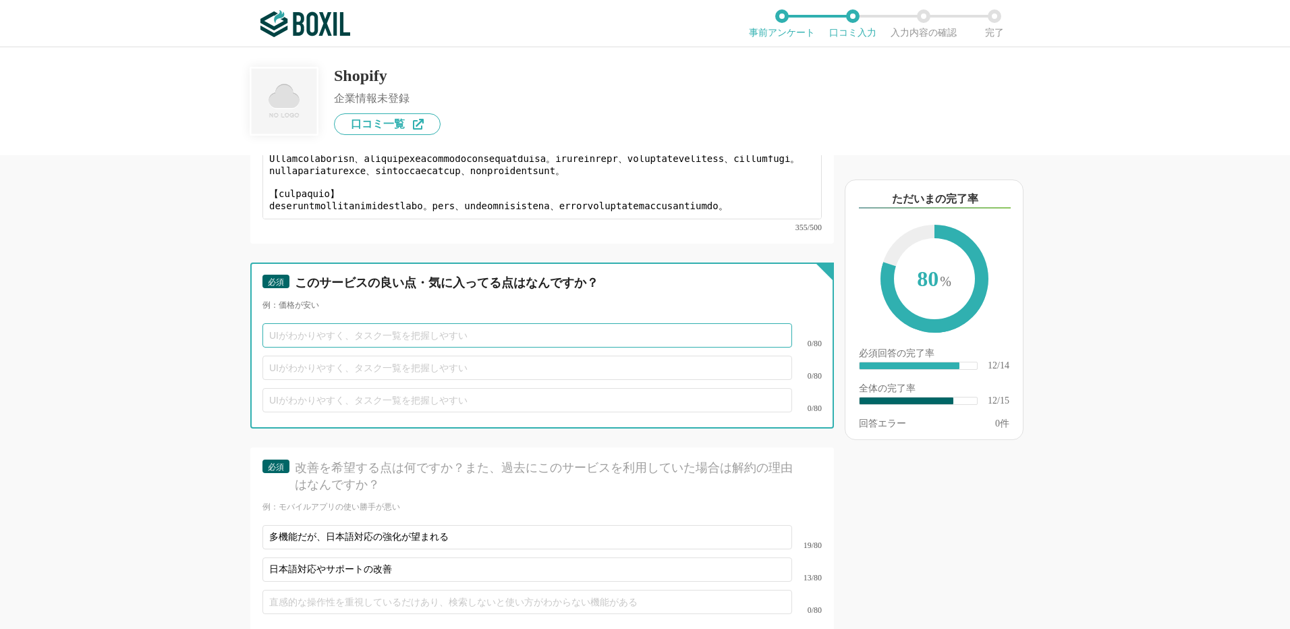
click at [318, 323] on input "text" at bounding box center [527, 335] width 530 height 24
paste input "ノーコードでカスタマイズ"
type input "ノーコードでカスタマイズ可能"
click at [295, 356] on input "text" at bounding box center [527, 368] width 530 height 24
paste input "機能拡張が容易"
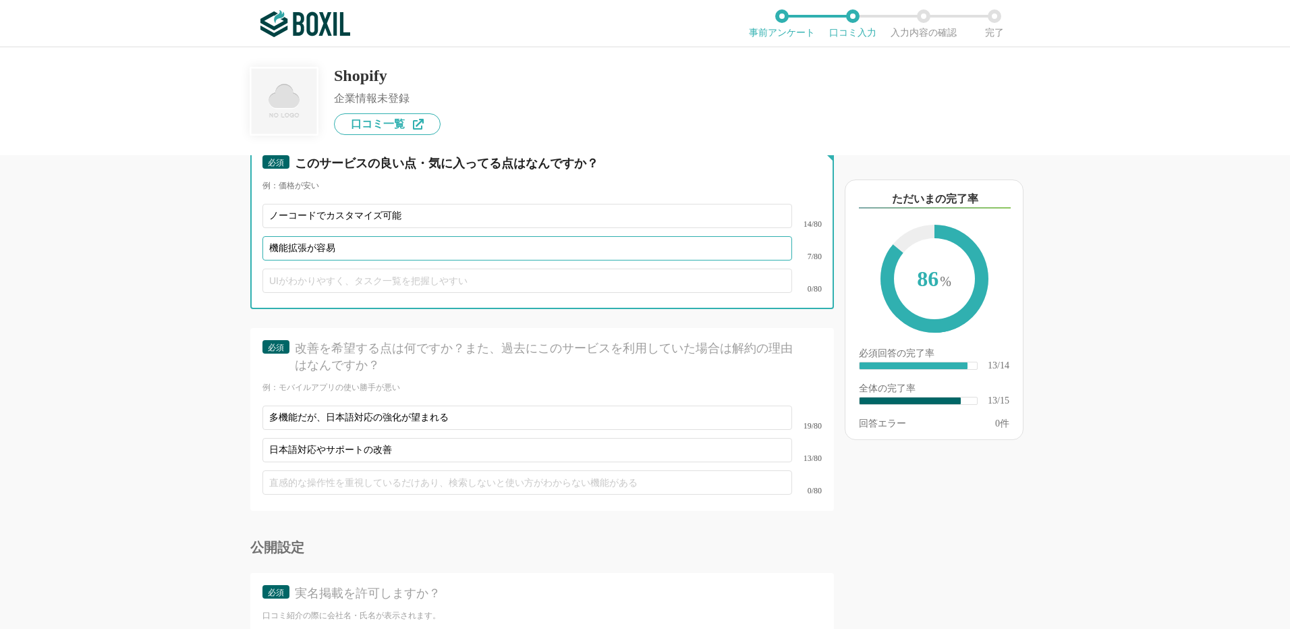
scroll to position [1908, 0]
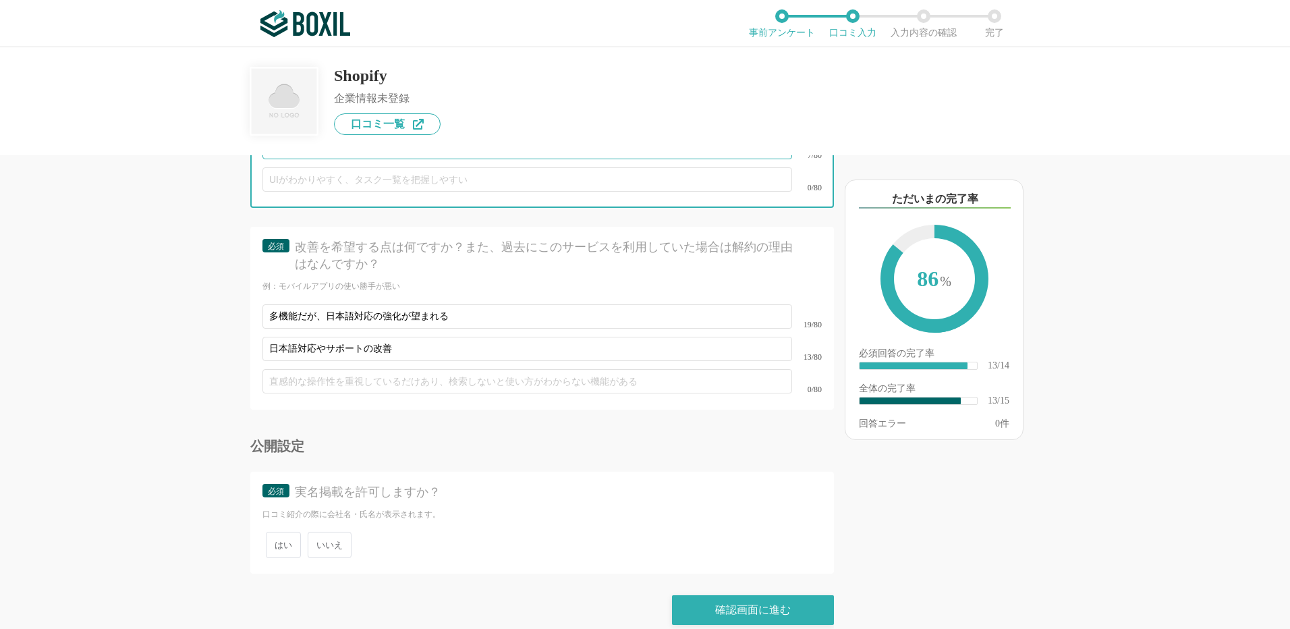
type input "機能拡張が容易"
click at [327, 532] on span "いいえ" at bounding box center [330, 545] width 44 height 26
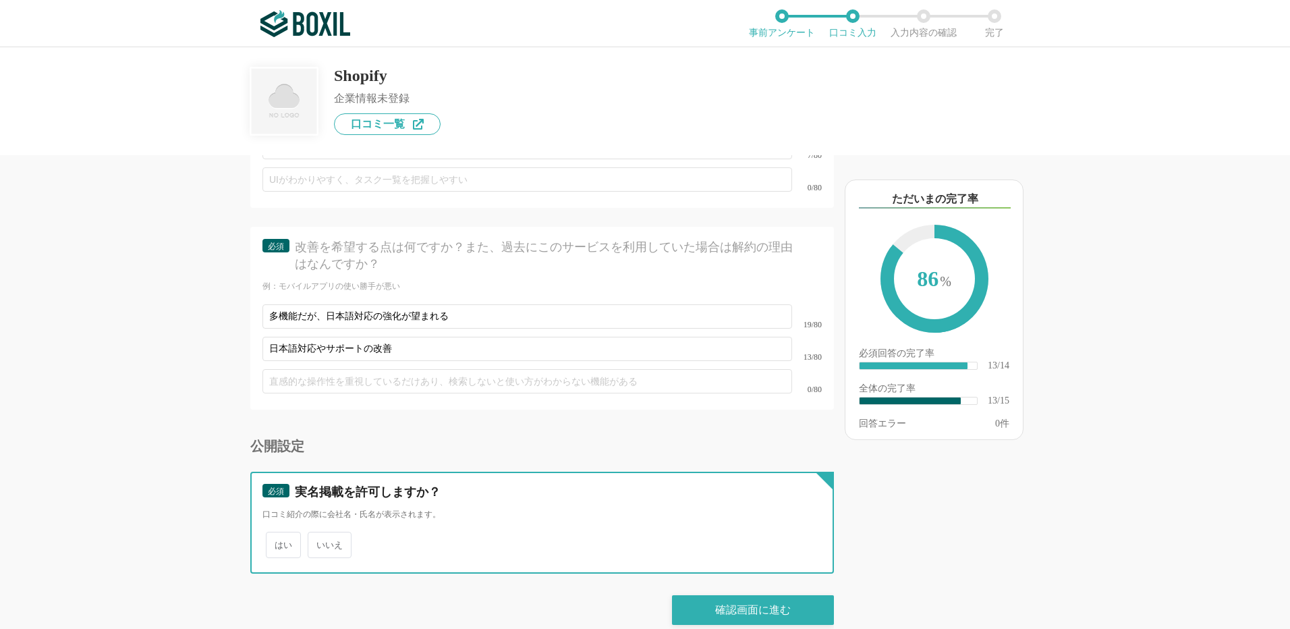
click at [320, 534] on input "いいえ" at bounding box center [315, 538] width 9 height 9
radio input "true"
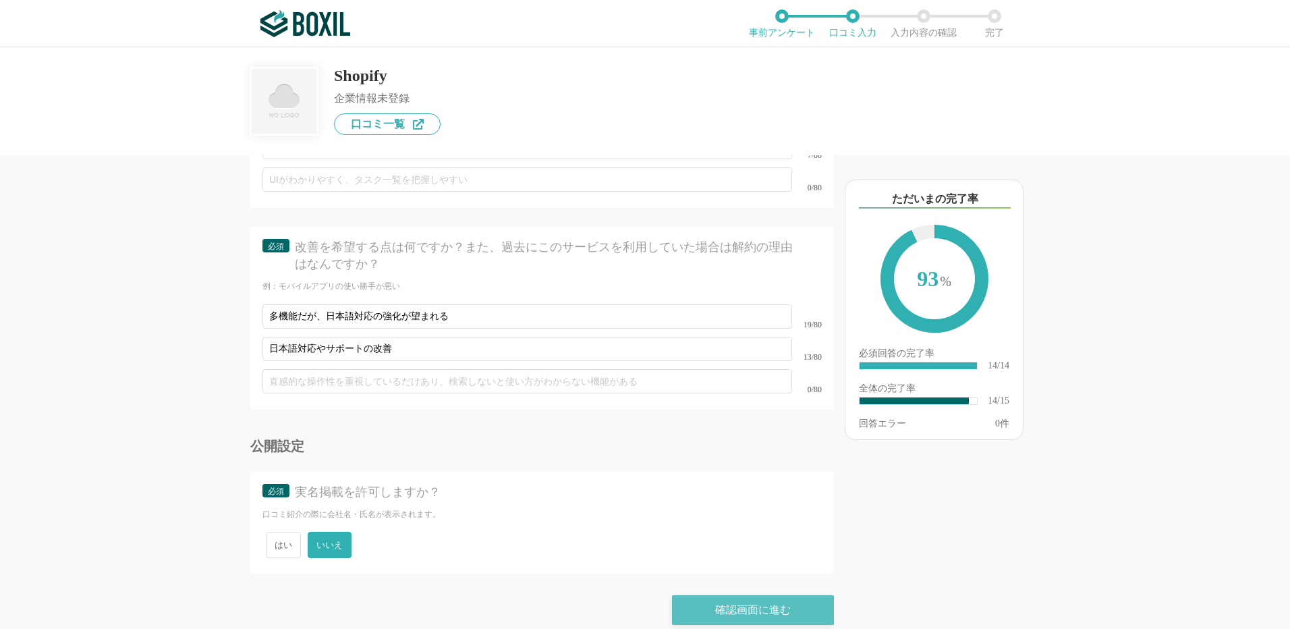
click at [757, 595] on div "確認画面に進む" at bounding box center [753, 610] width 162 height 30
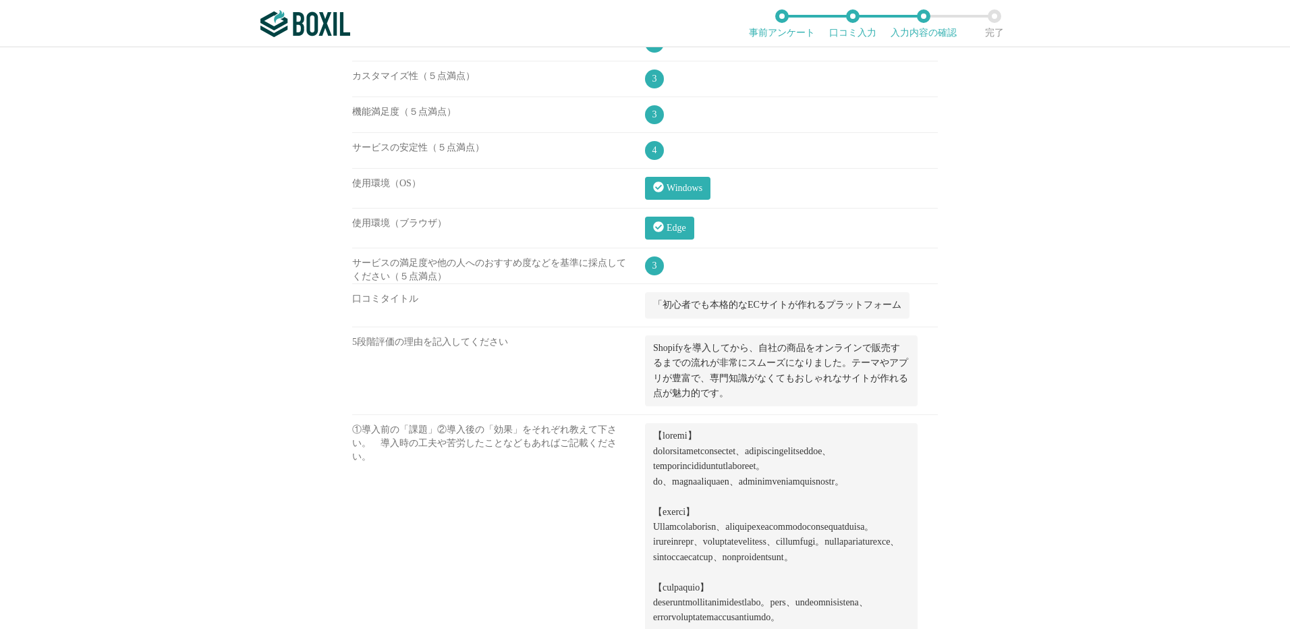
scroll to position [1080, 0]
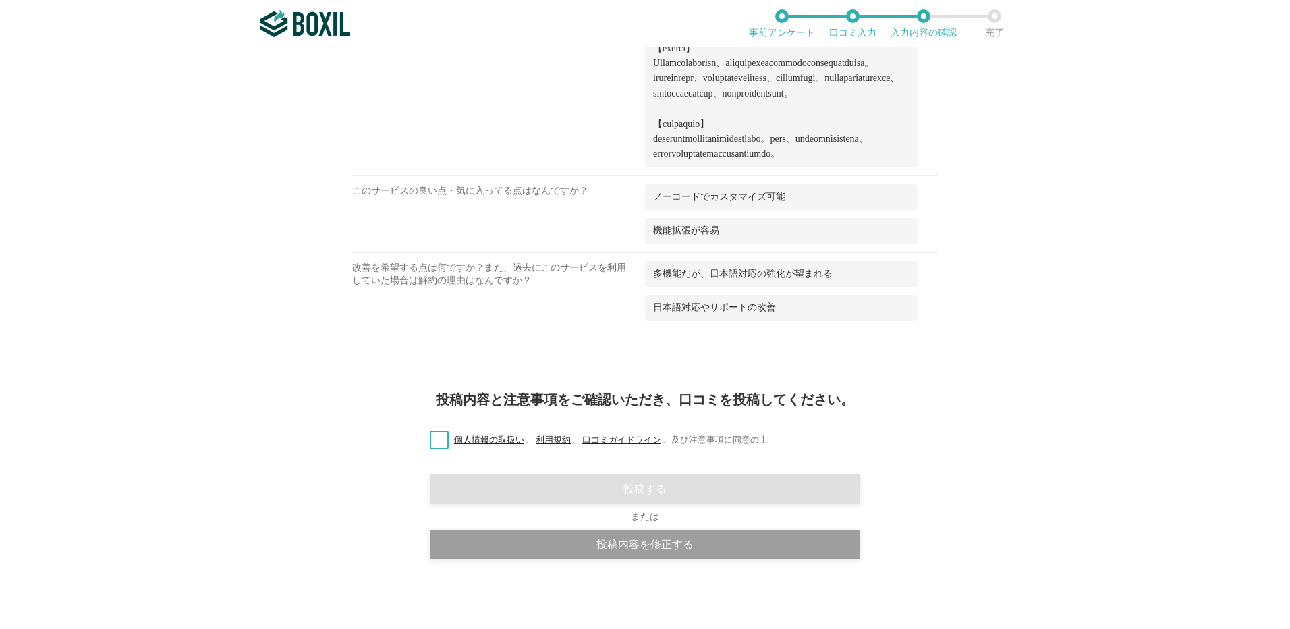
click at [433, 447] on label "個人情報の取扱い 、 利用規約 、 口コミガイドライン 、 及び注意事項に同意の上" at bounding box center [593, 440] width 349 height 14
click at [0, 0] on input "個人情報の取扱い 、 利用規約 、 口コミガイドライン 、 及び注意事項に同意の上" at bounding box center [0, 0] width 0 height 0
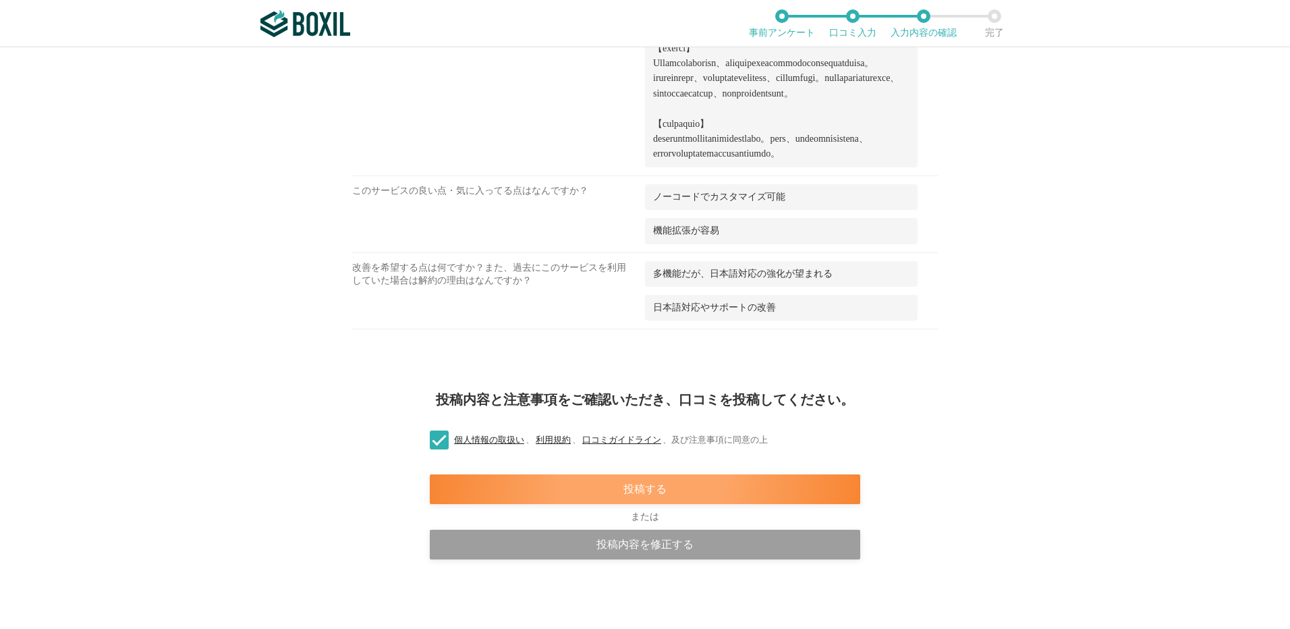
click at [638, 501] on div "投稿する" at bounding box center [645, 489] width 431 height 30
